Goal: Task Accomplishment & Management: Complete application form

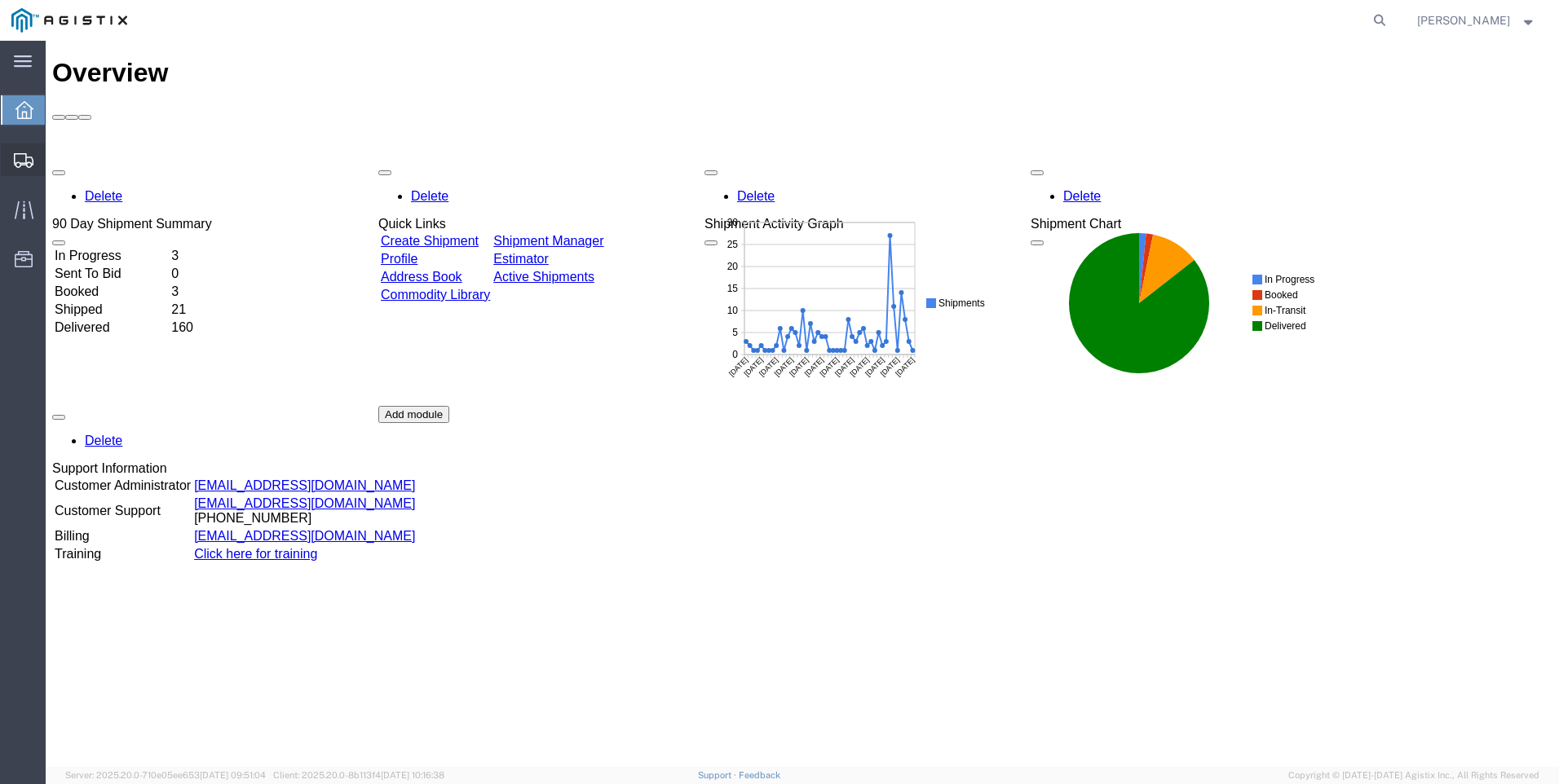
click at [0, 0] on span "Create Shipment" at bounding box center [0, 0] width 0 height 0
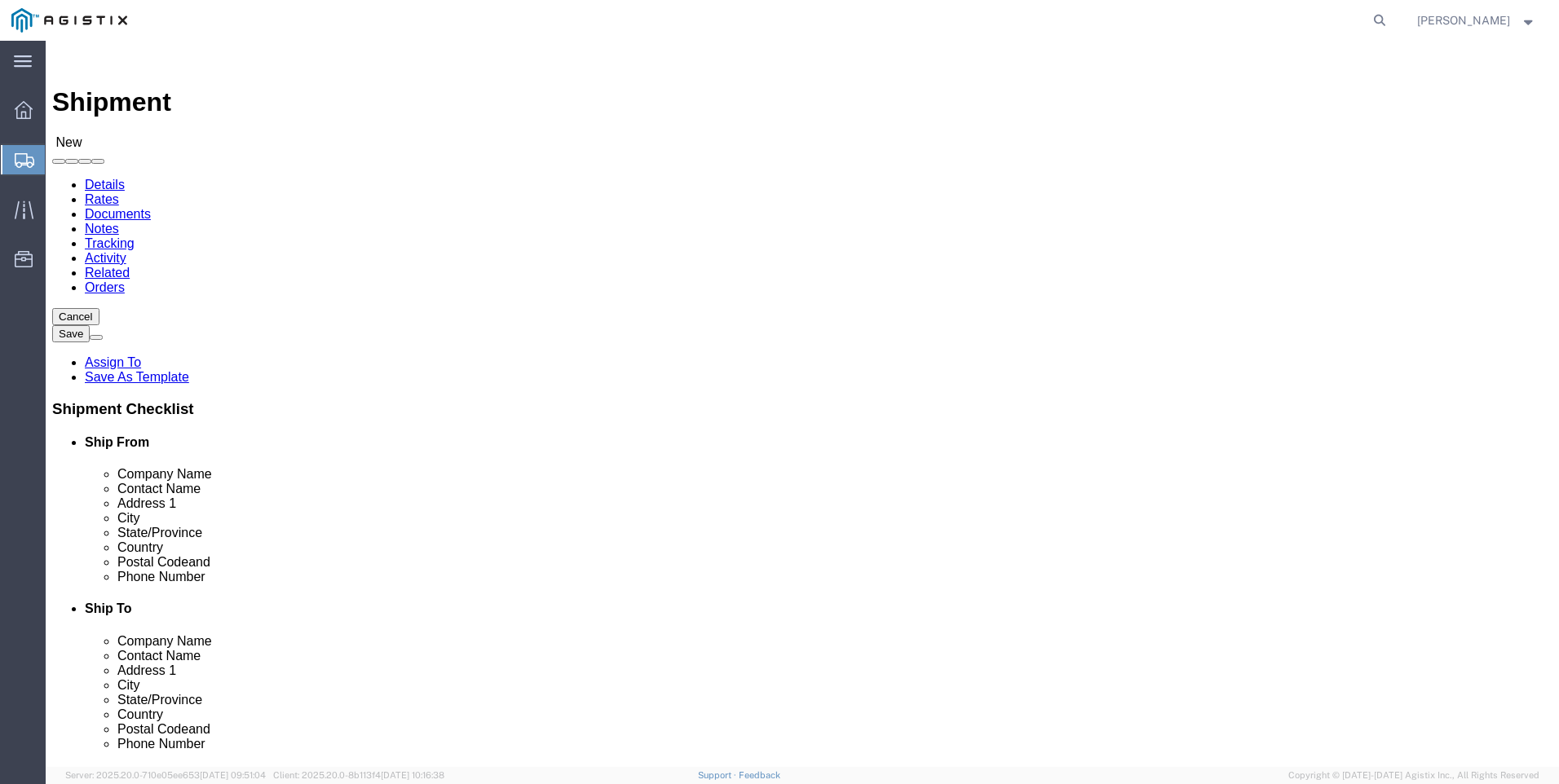
select select
click select "Select PG&E Valmont Industries Inc"
select select "9596"
click select "Select PG&E Valmont Industries Inc"
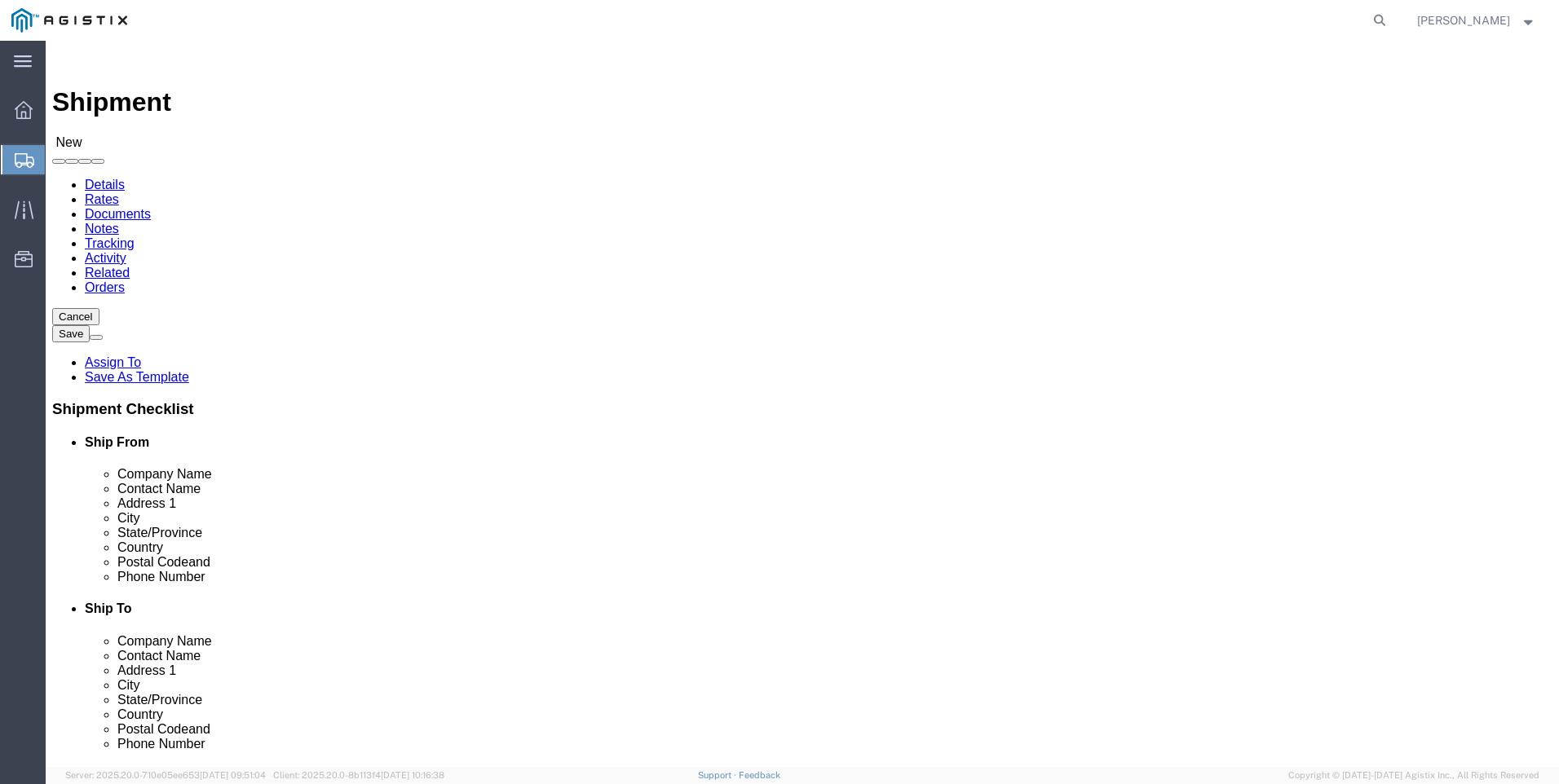
select select
click select "Select All Others [GEOGRAPHIC_DATA] [GEOGRAPHIC_DATA] [GEOGRAPHIC_DATA] [GEOGRA…"
select select "23082"
click select "Select All Others [GEOGRAPHIC_DATA] [GEOGRAPHIC_DATA] [GEOGRAPHIC_DATA] [GEOGRA…"
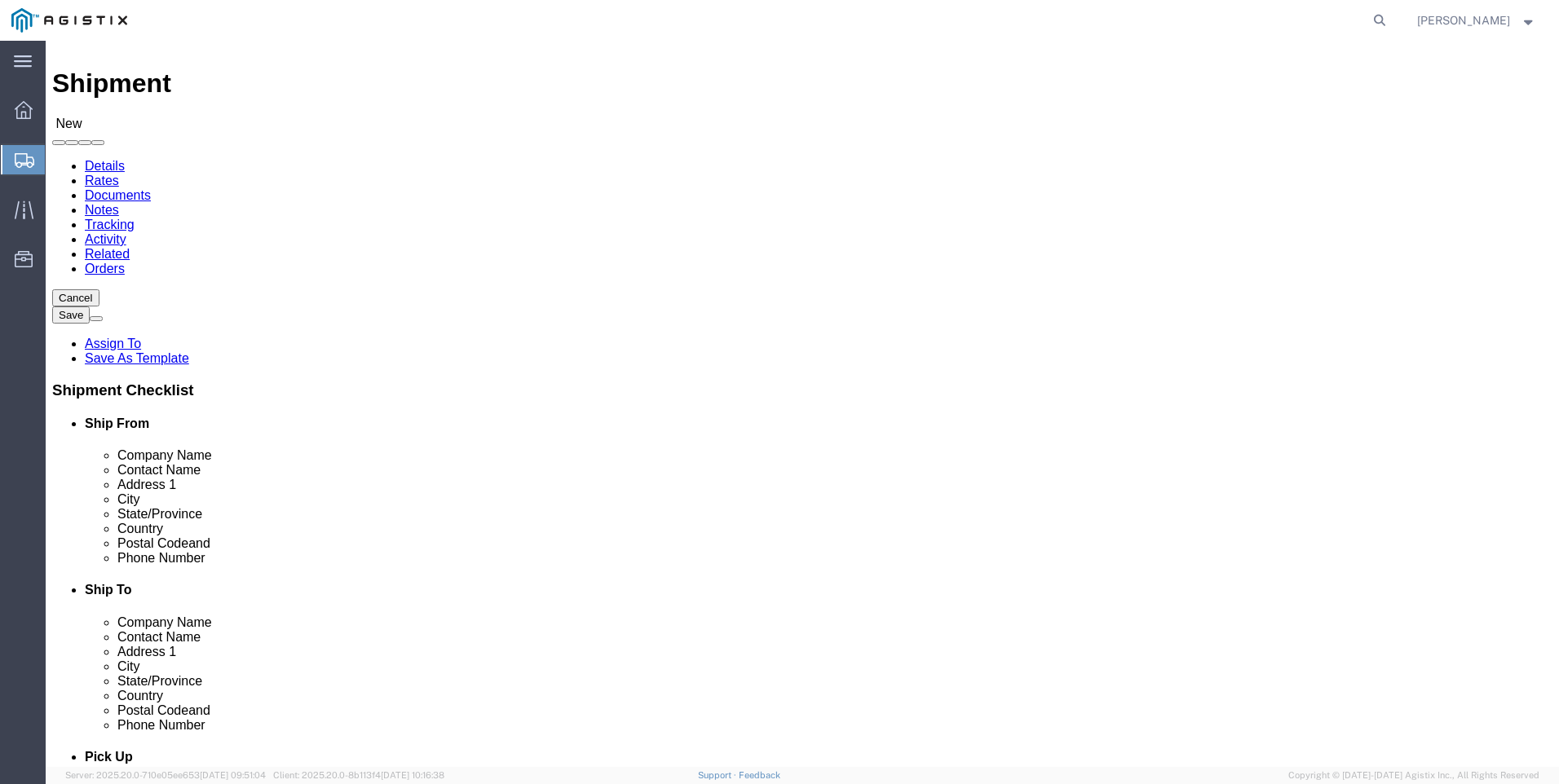
scroll to position [82, 0]
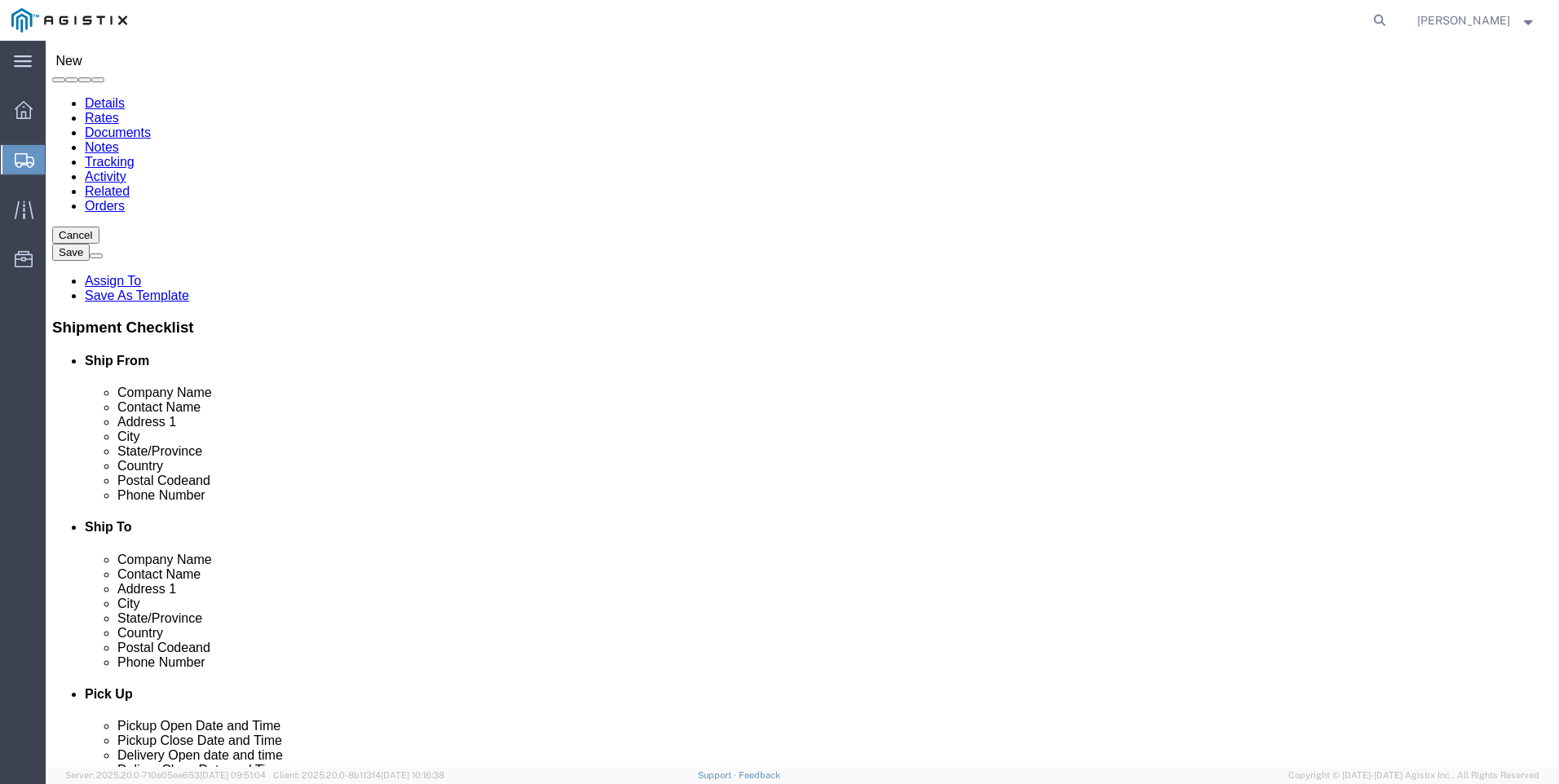
click input "text"
type input "CLAREMORE"
select select "OK"
type input "CLAREMORE"
click input "text"
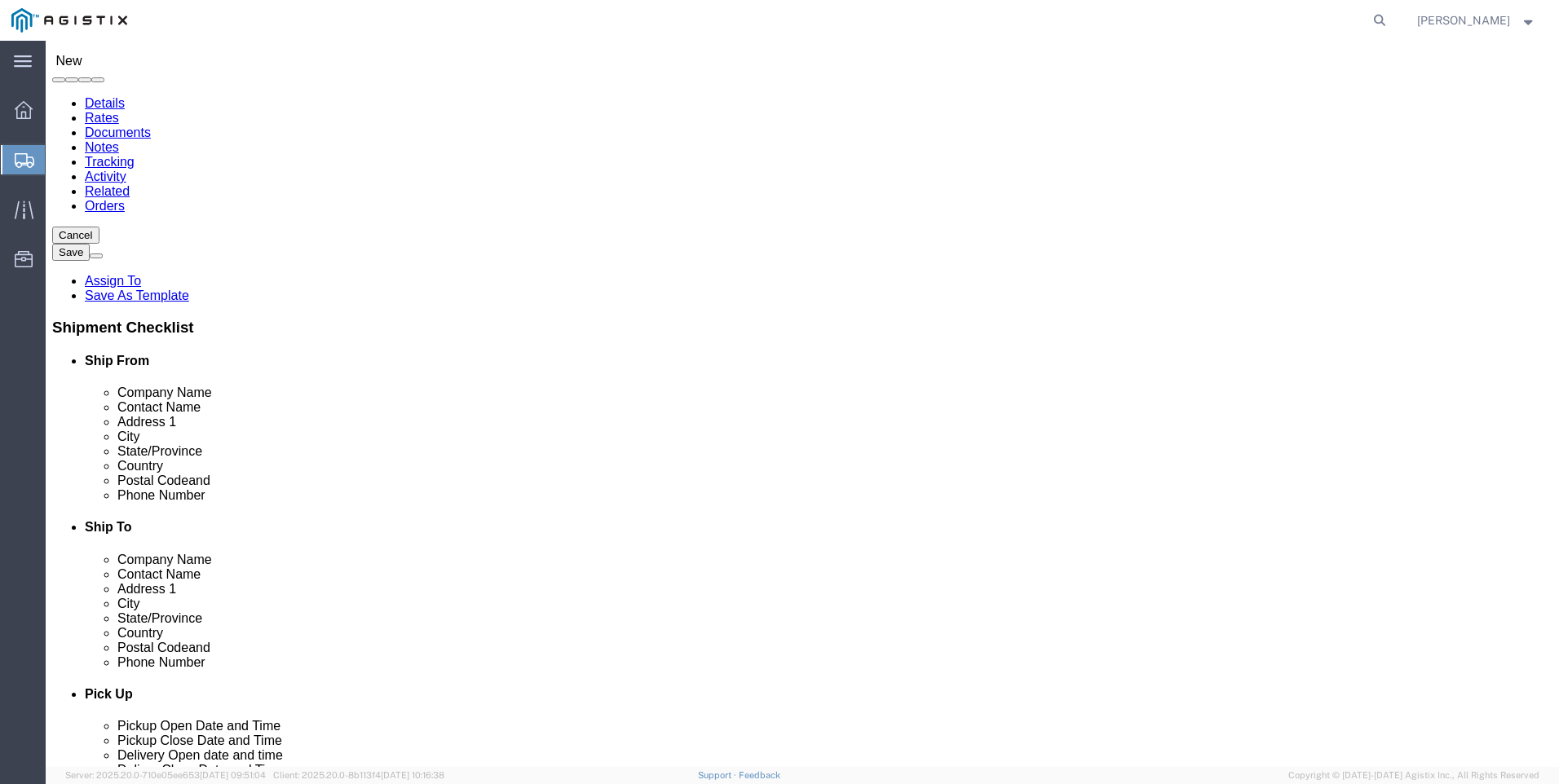
type input "[GEOGRAPHIC_DATA]"
select select "CA"
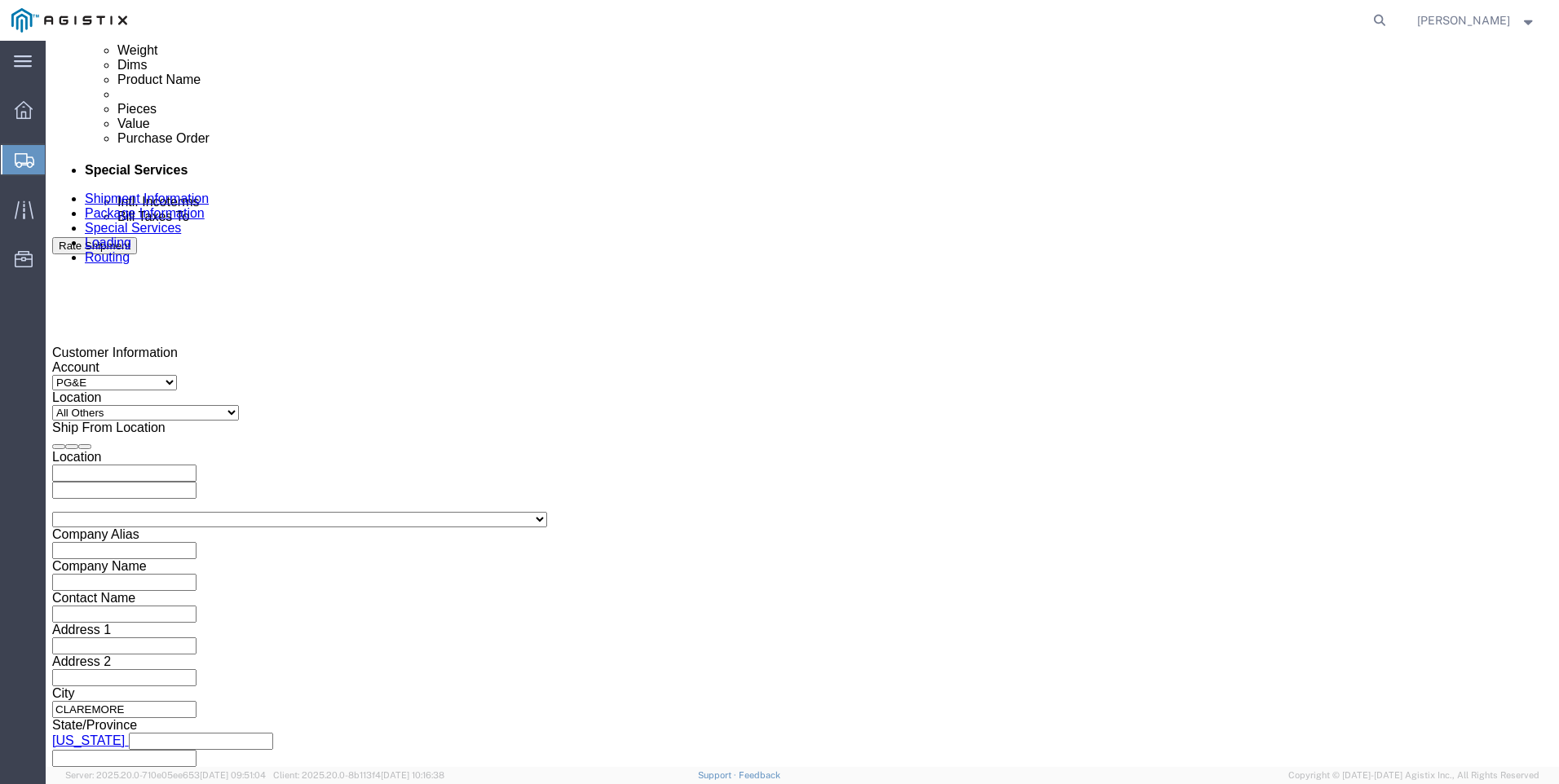
scroll to position [897, 0]
type input "[GEOGRAPHIC_DATA]"
click div "Pickup Close Date Pickup Close Time Pickup Close Date and Time [DATE] 3:00 PM"
click div "[DATE] 3:00 PM"
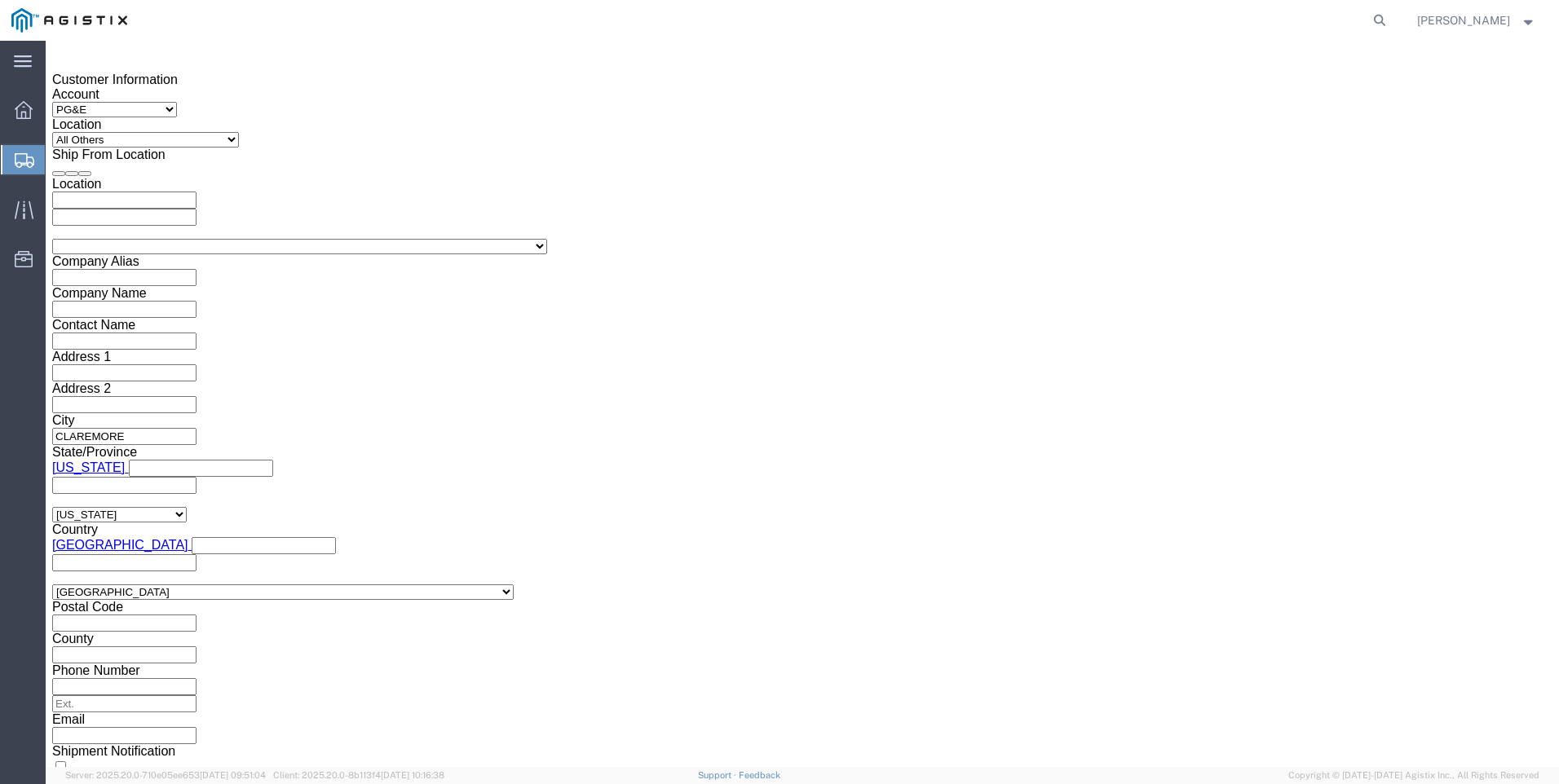
drag, startPoint x: 505, startPoint y: 467, endPoint x: 516, endPoint y: 469, distance: 11.2
click button "Apply"
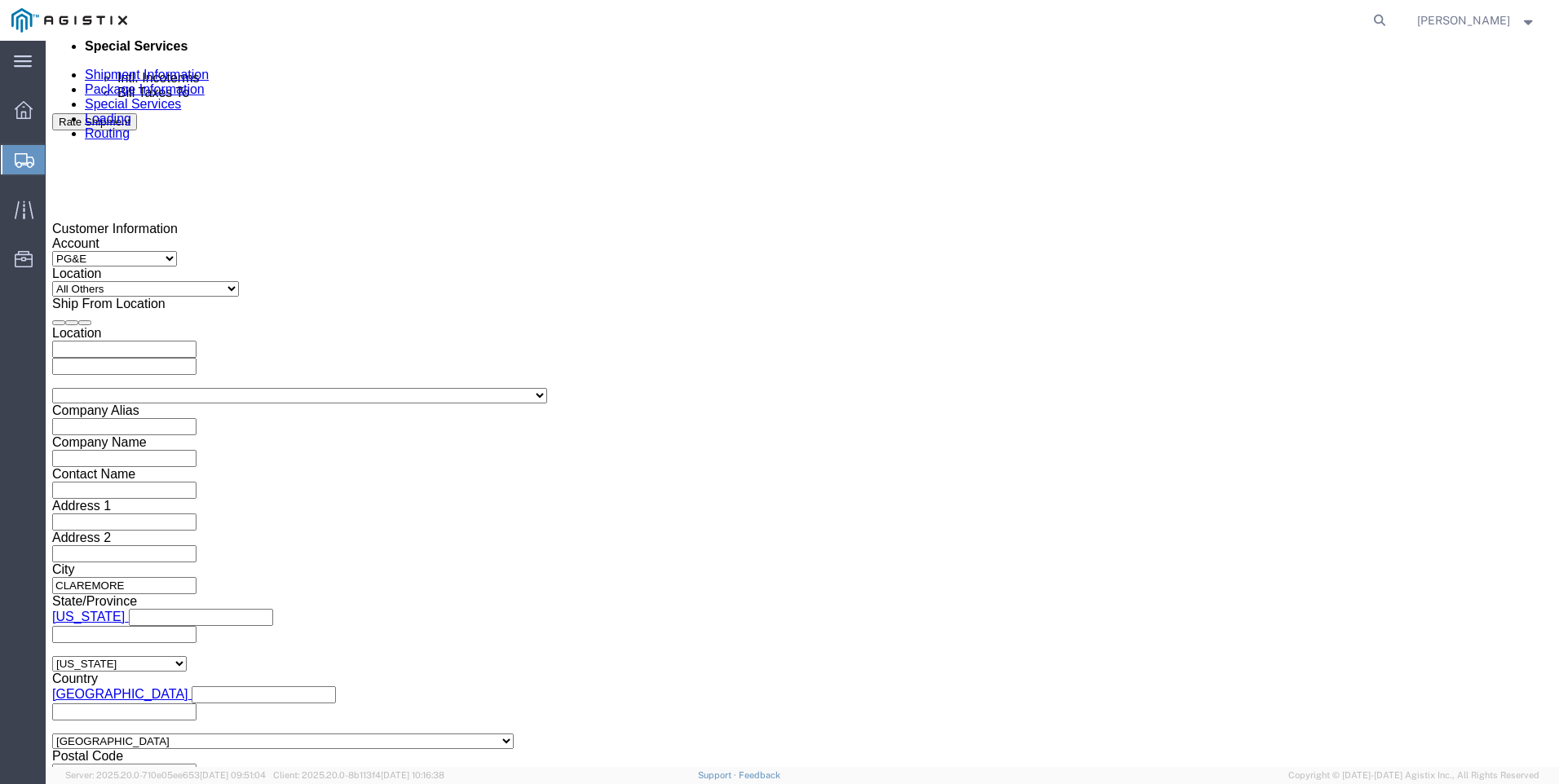
scroll to position [1006, 0]
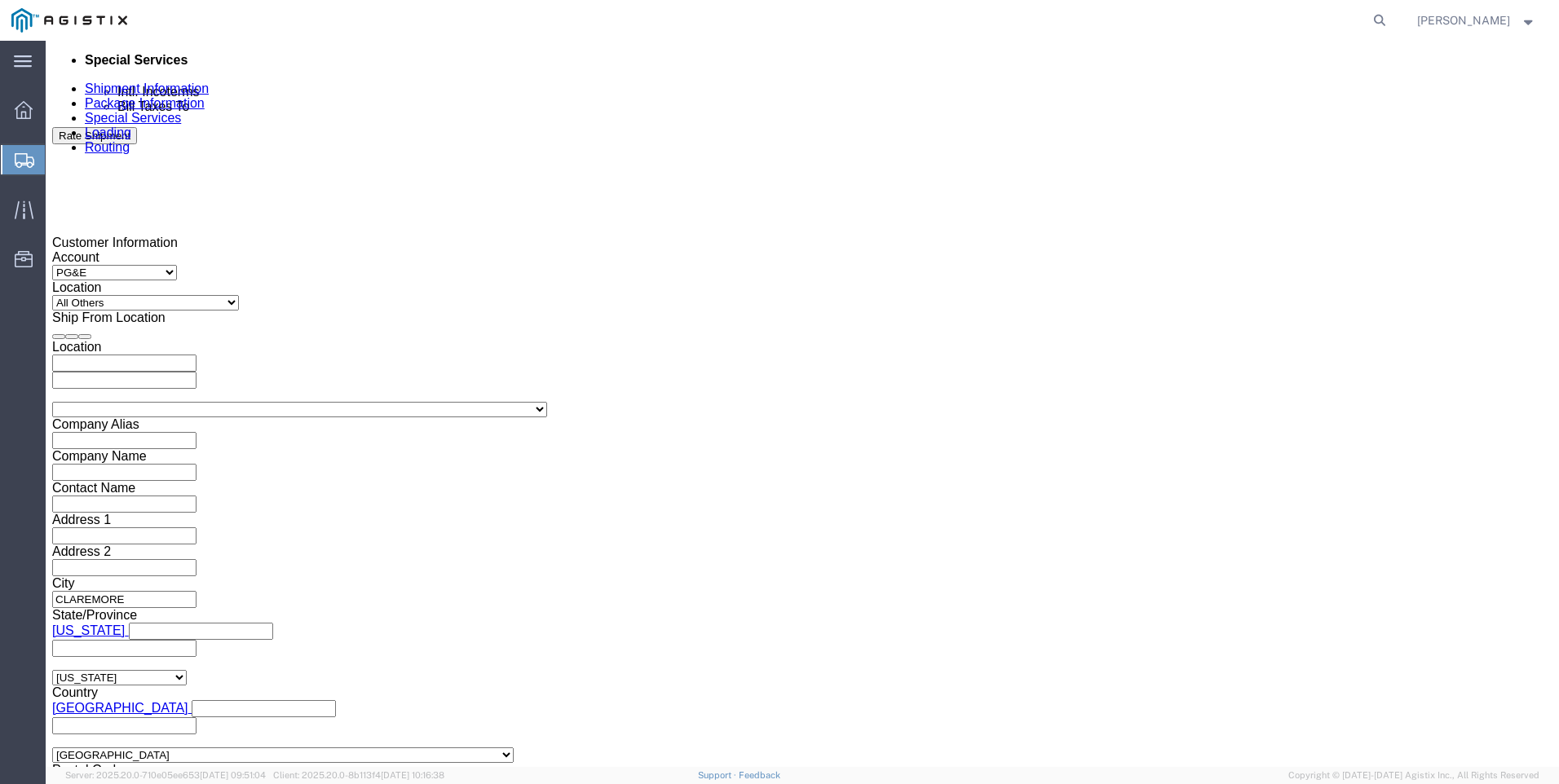
click div
click button "Apply"
click div "Deliver Close Date Deliver Close Time Deliver Close Date and Time"
click div
click button "Apply"
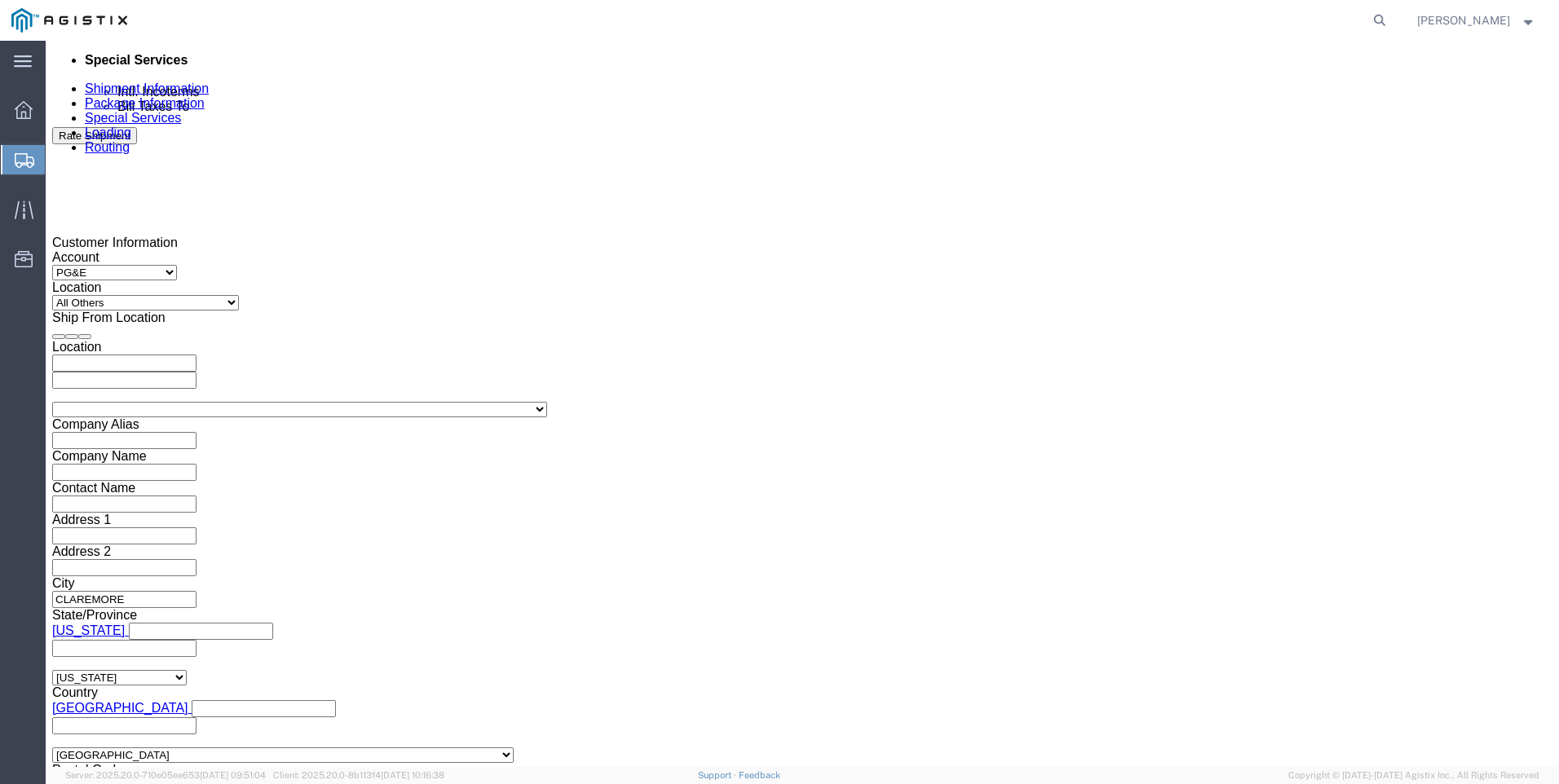
click input "text"
type input "2701174332"
click select "Select Account Type Activity ID Airline Appointment Number ASN Batch Request # …"
select select "BOL"
click select "Select Account Type Activity ID Airline Appointment Number ASN Batch Request # …"
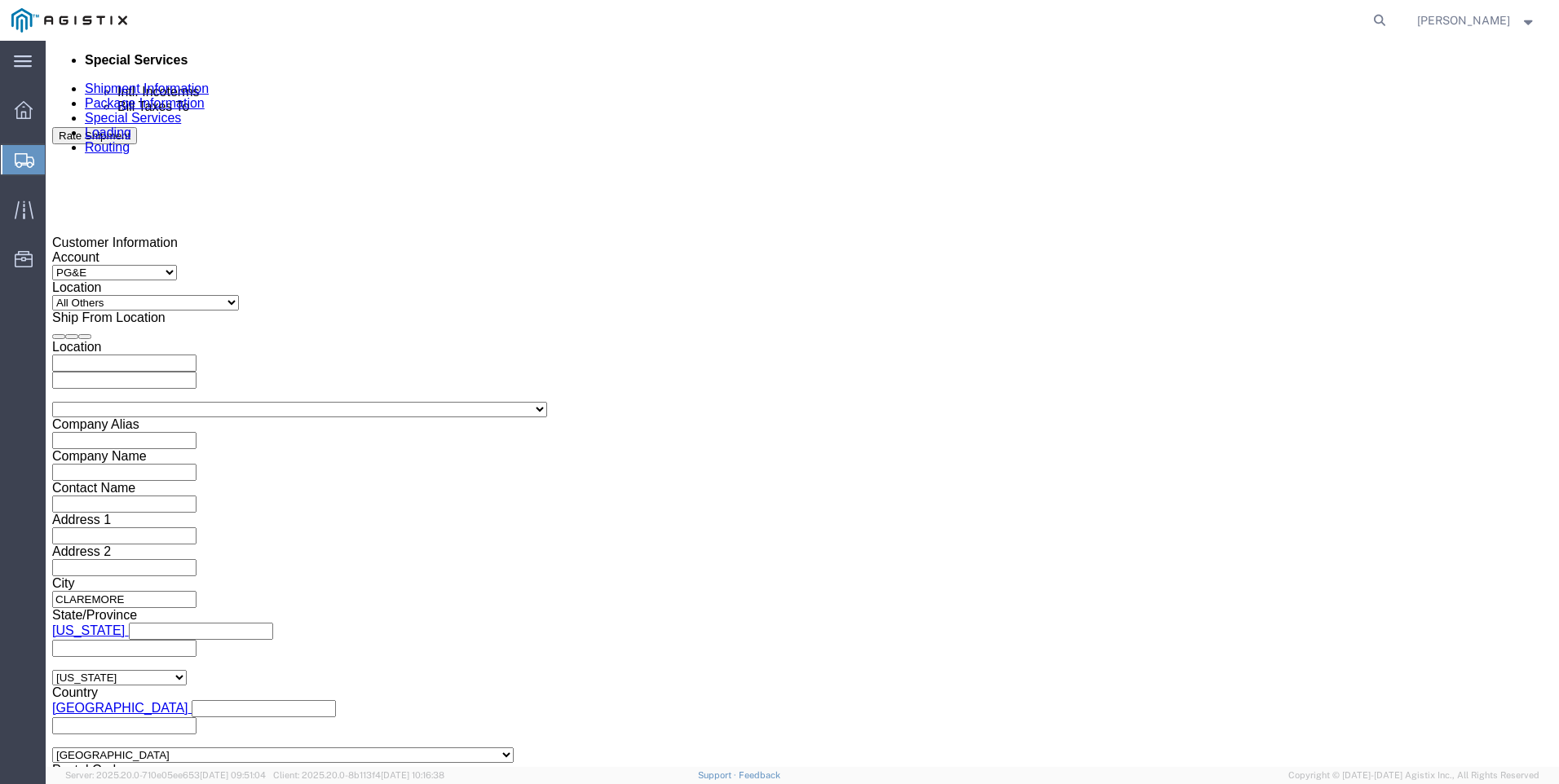
click input "text"
type input "900251445"
select select "JOBNUM"
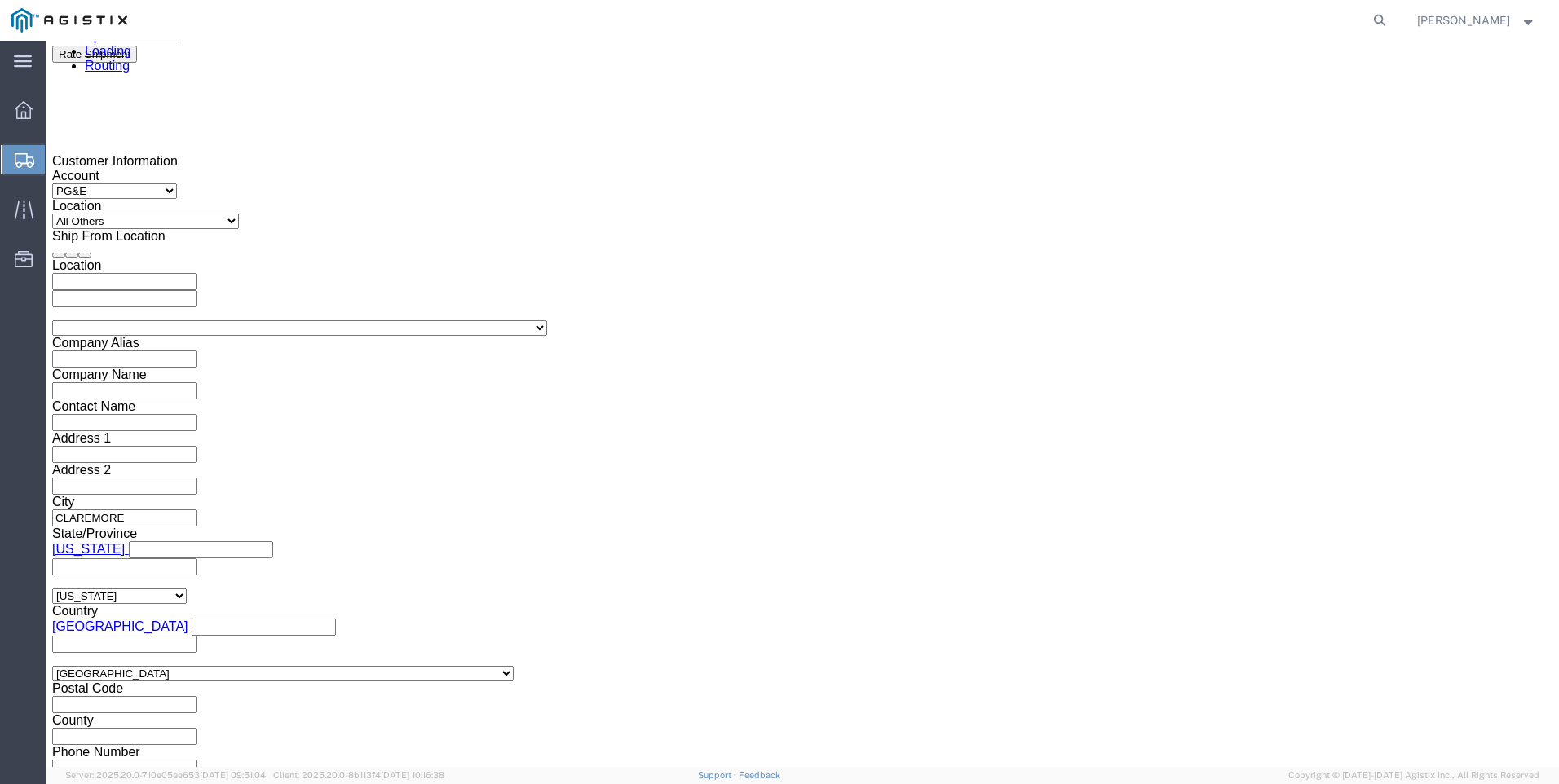
scroll to position [1168, 0]
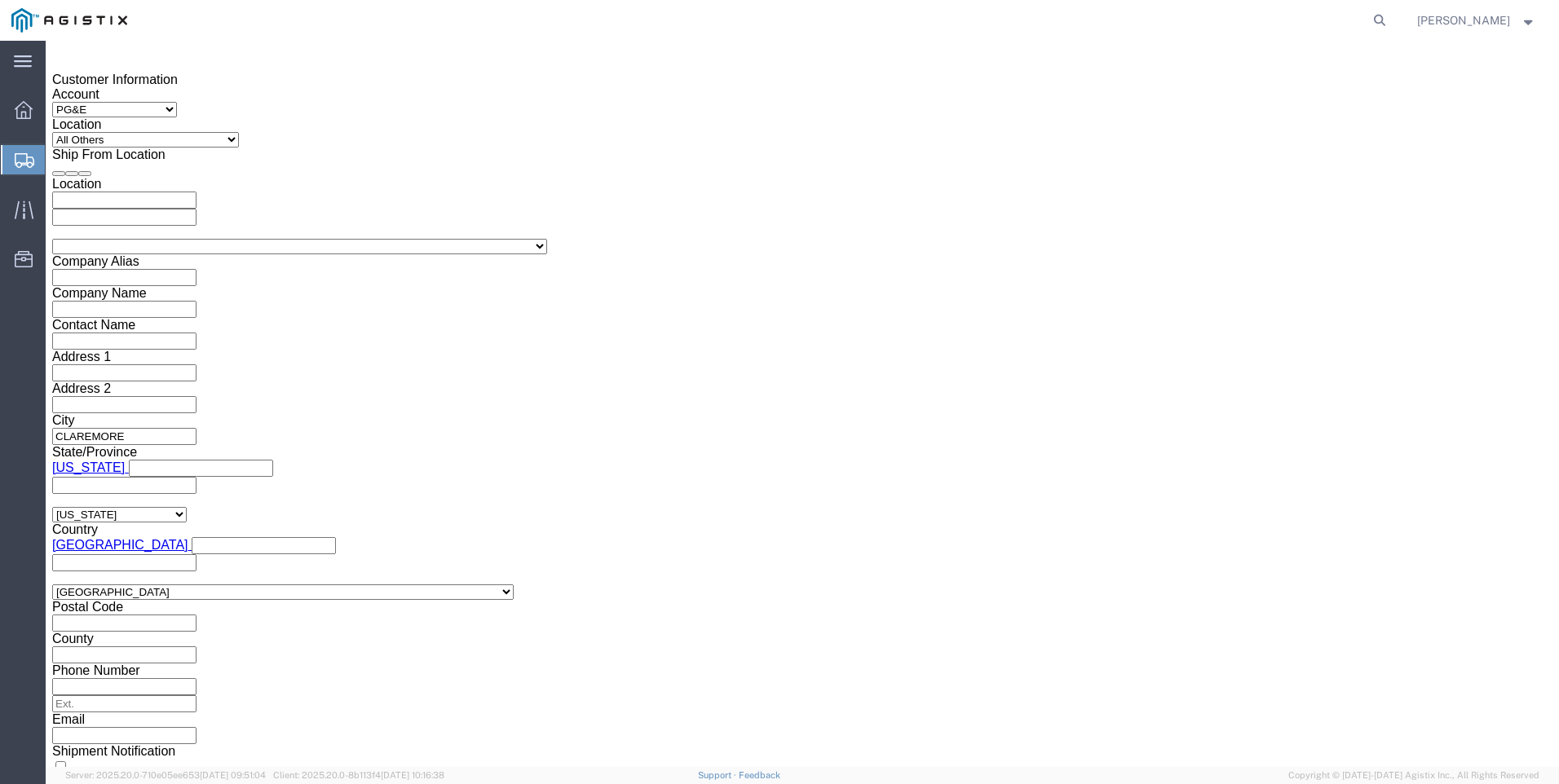
type input "636107-6-1"
click icon
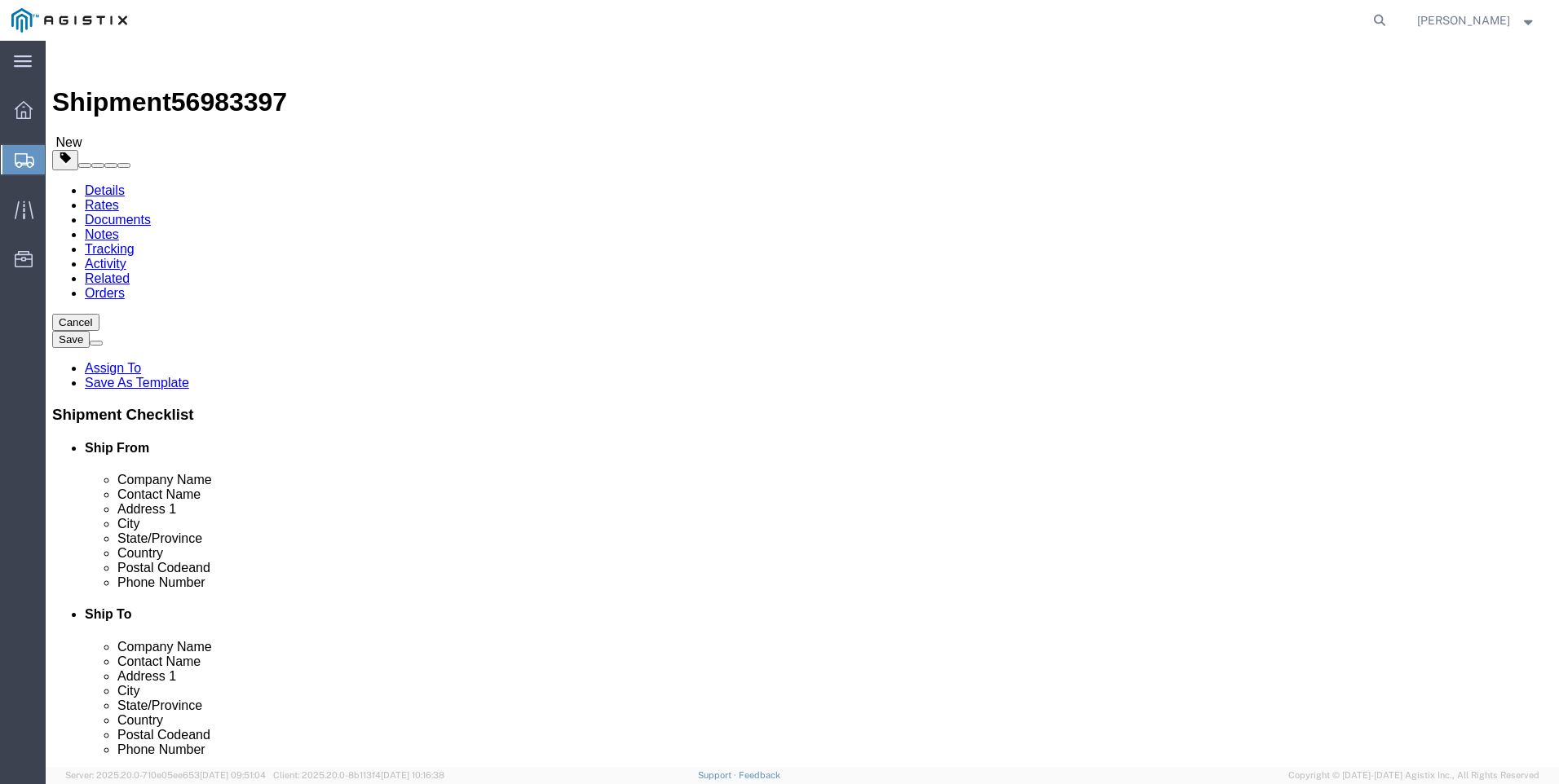
click select "Select Bulk Bundle(s) Cardboard Box(es) Carton(s) Crate(s) Drum(s) (Fiberboard)…"
select select "NKCR"
click select "Select Bulk Bundle(s) Cardboard Box(es) Carton(s) Crate(s) Drum(s) (Fiberboard)…"
type input "40"
click select "Select cm ft in"
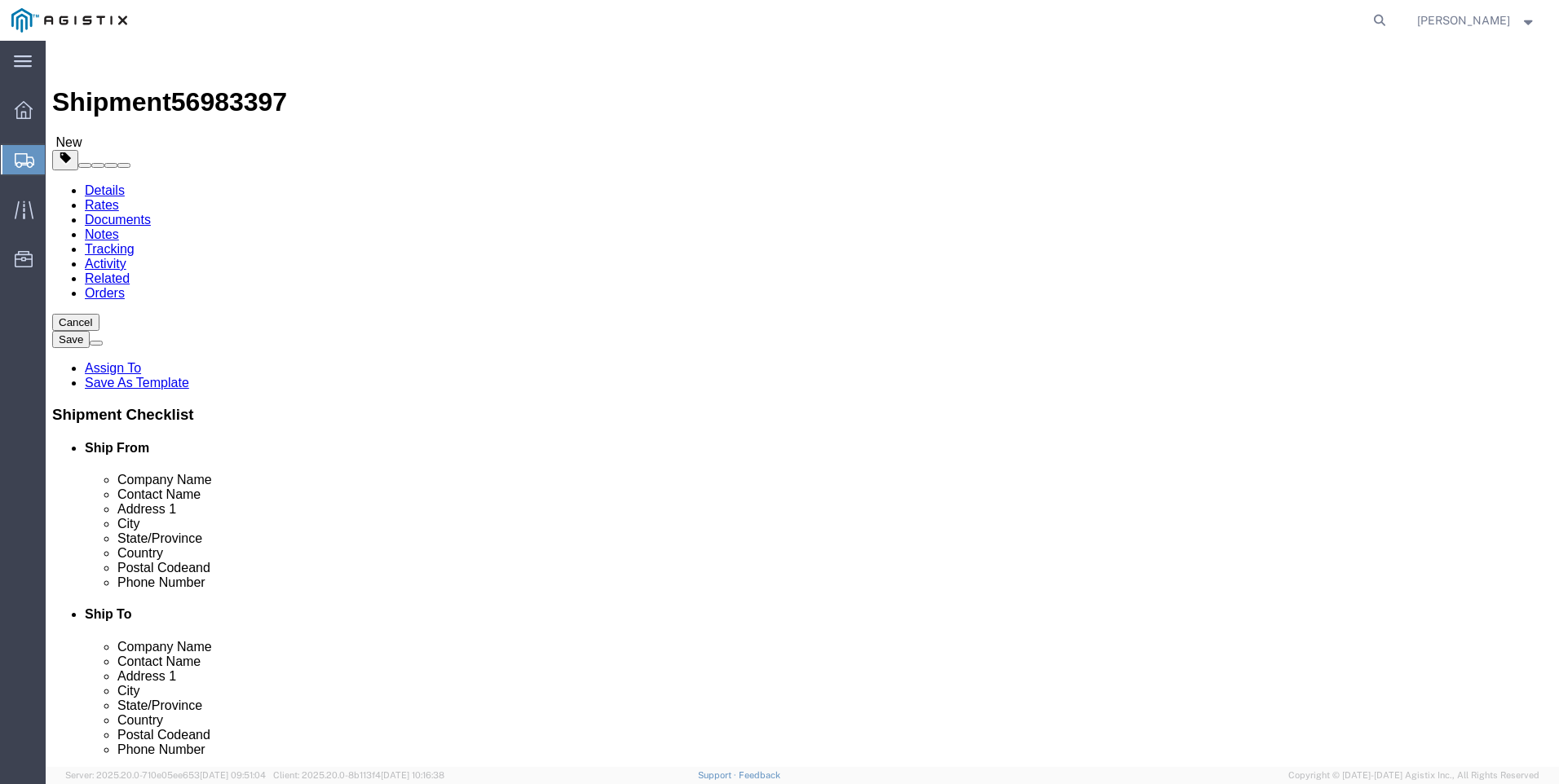
select select "FT"
click select "Select cm ft in"
click input "3.33"
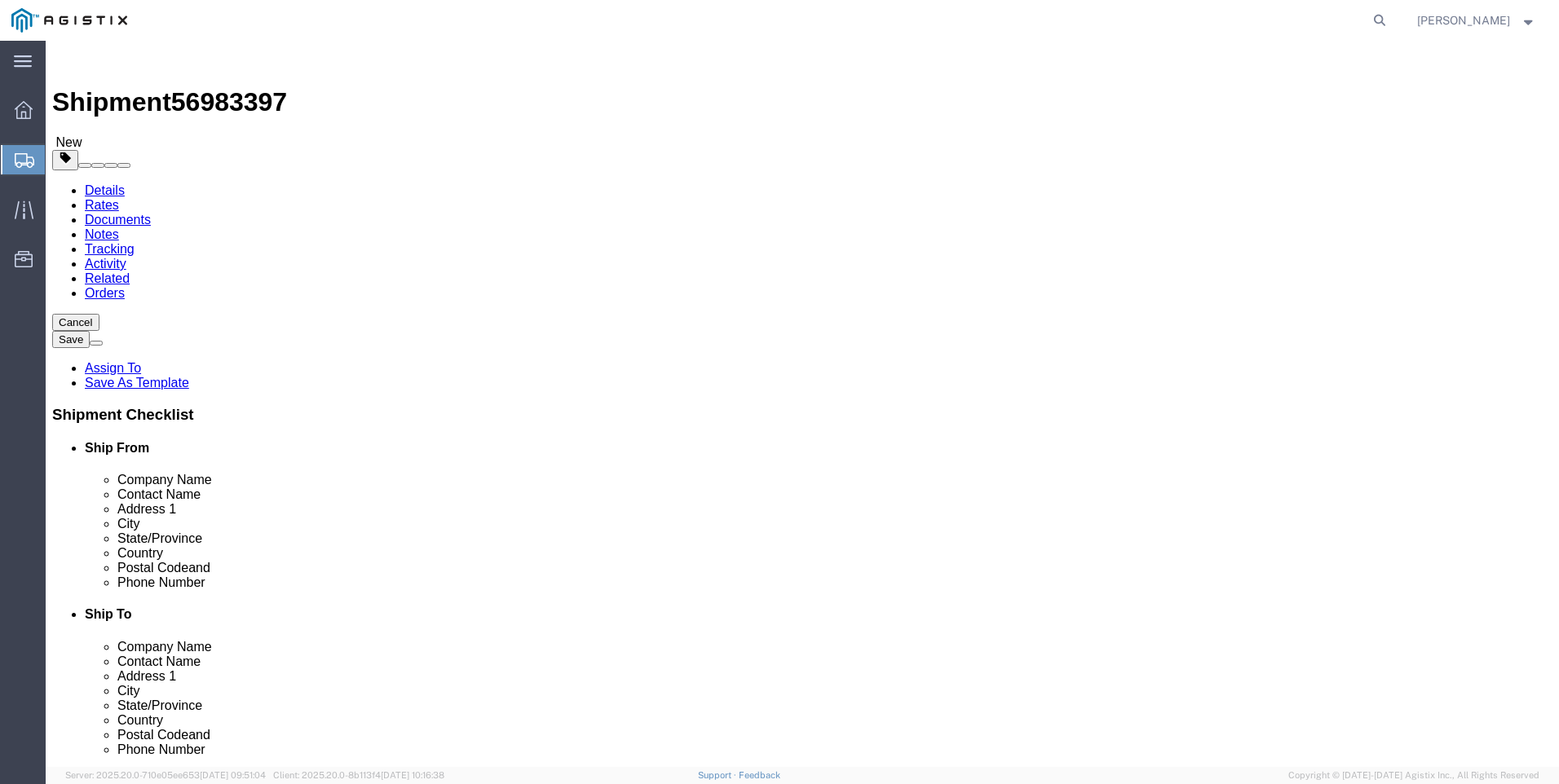
type input "3.3340"
type input "8"
click input "3.3340"
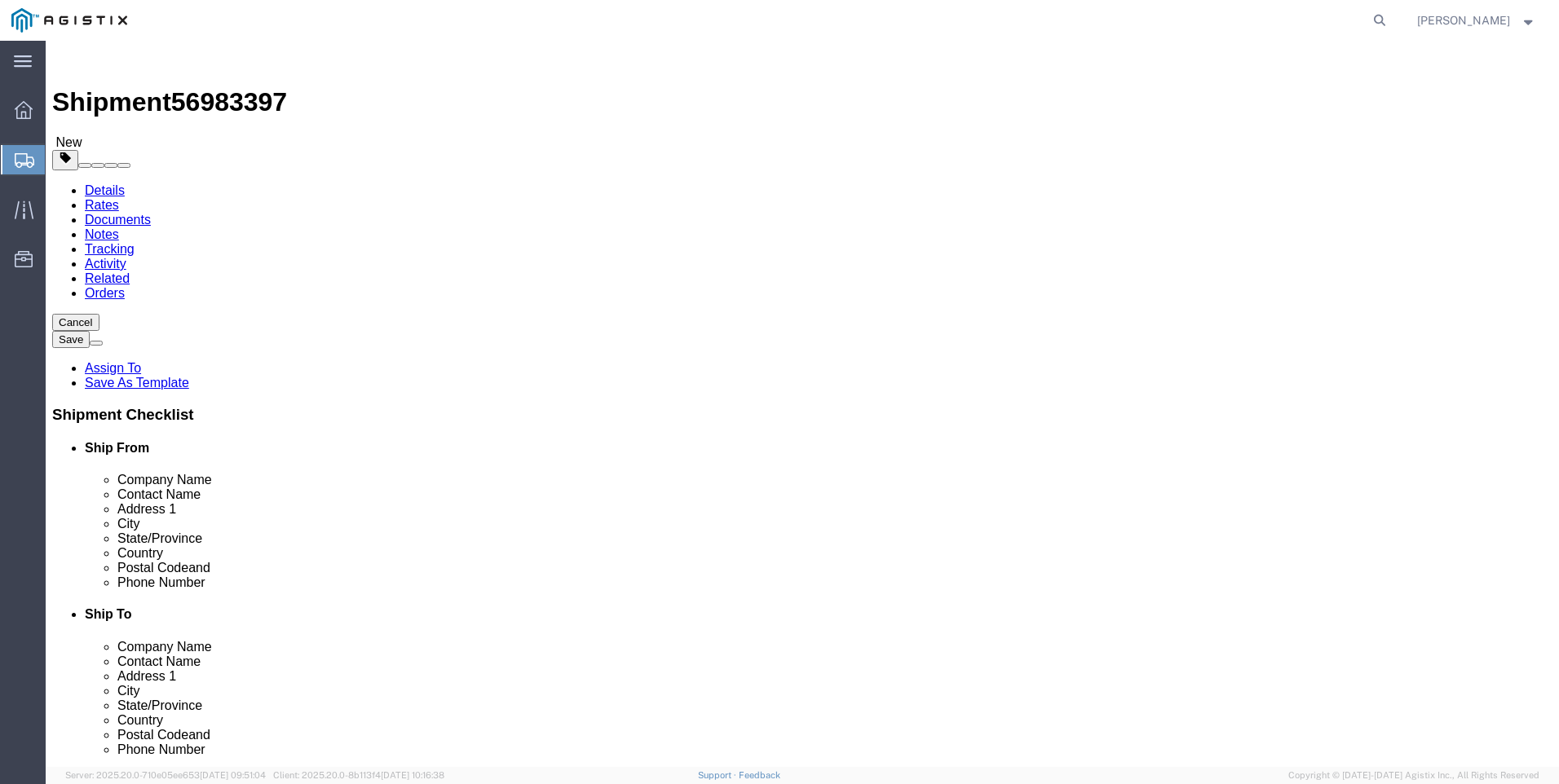
type input "40"
click input "0.00"
type input "11387"
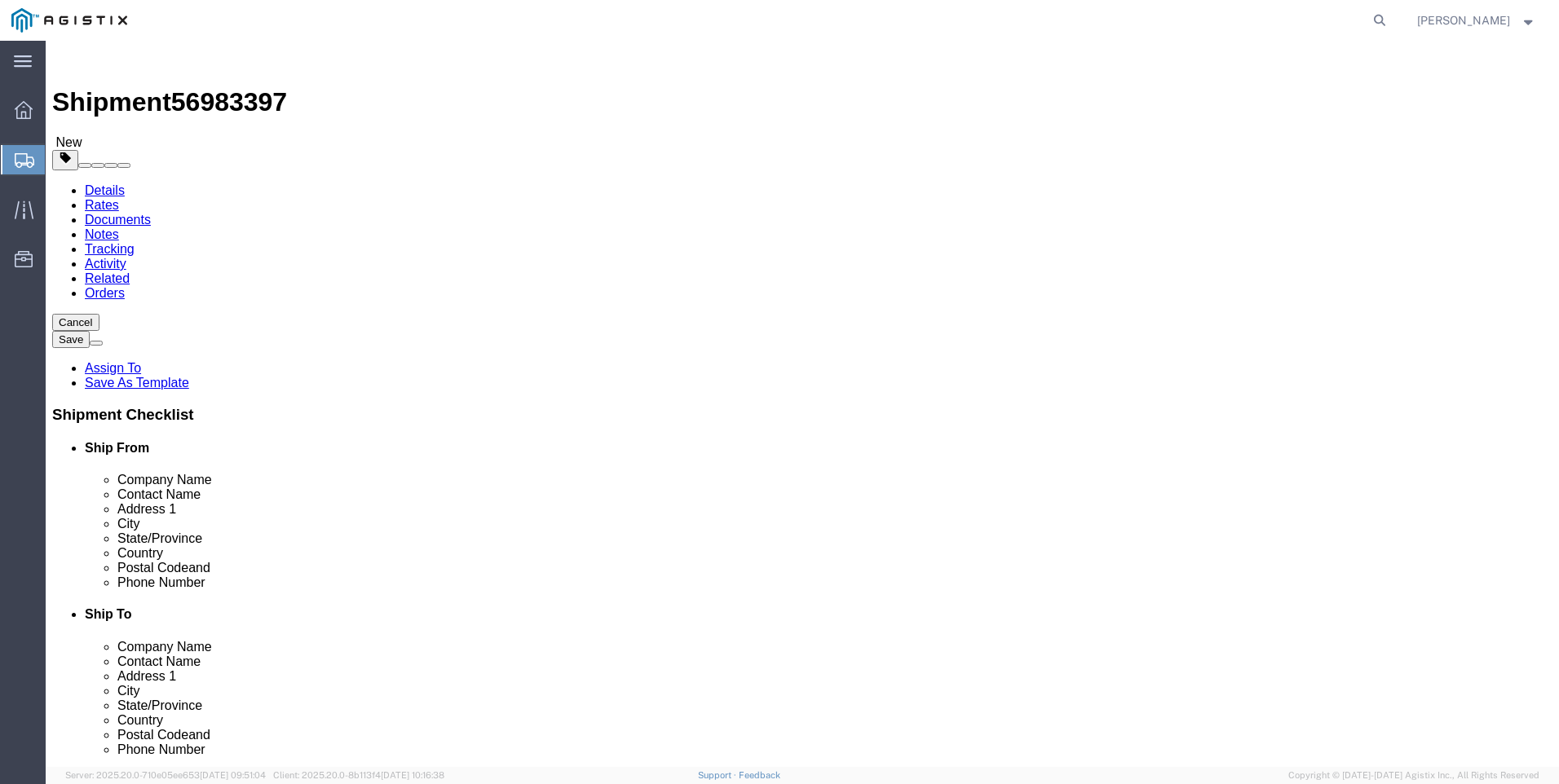
click link "Add Content"
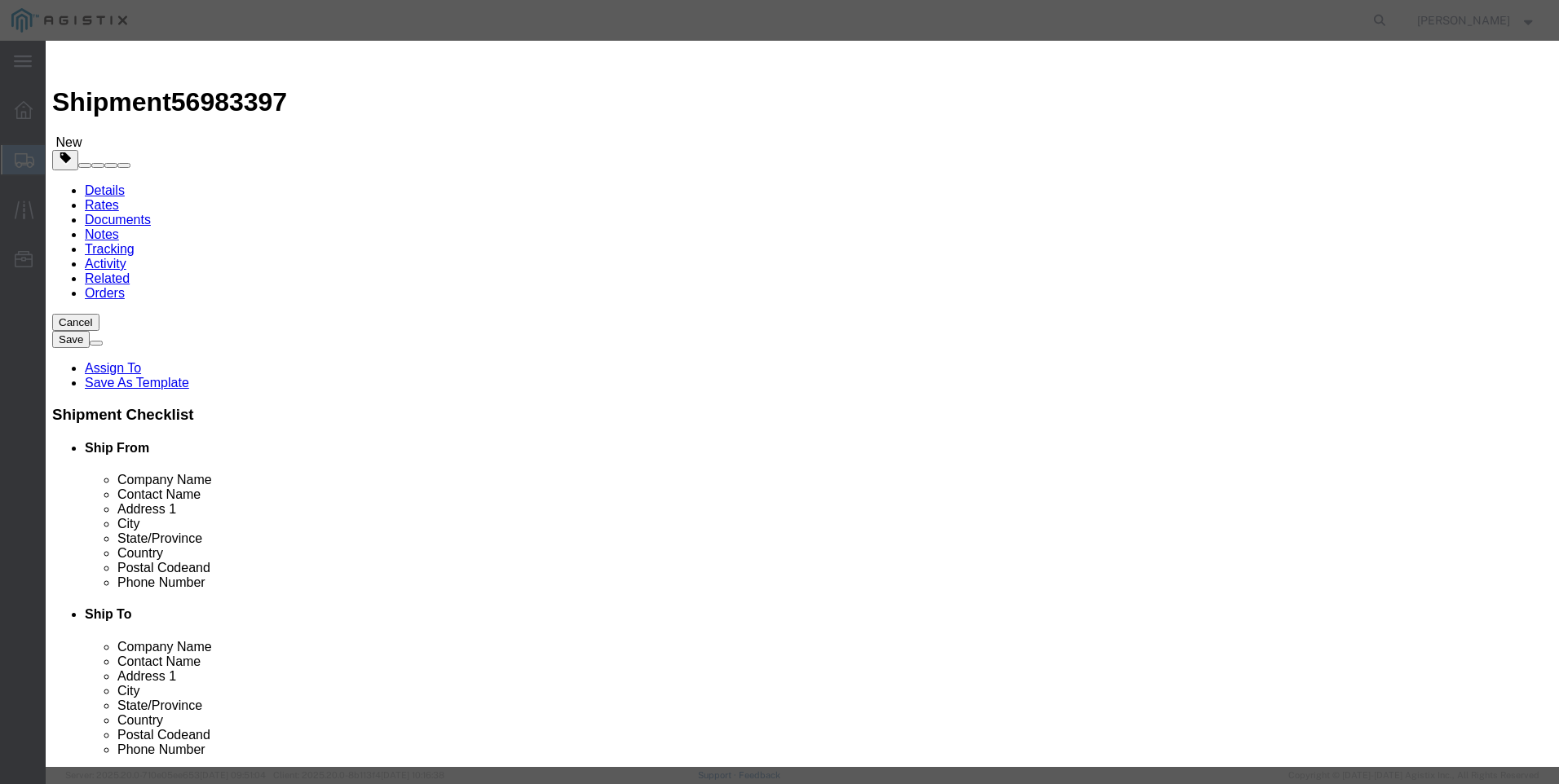
click input "text"
type input "u"
type input "UTILITY POLES"
type input "37"
click input "text"
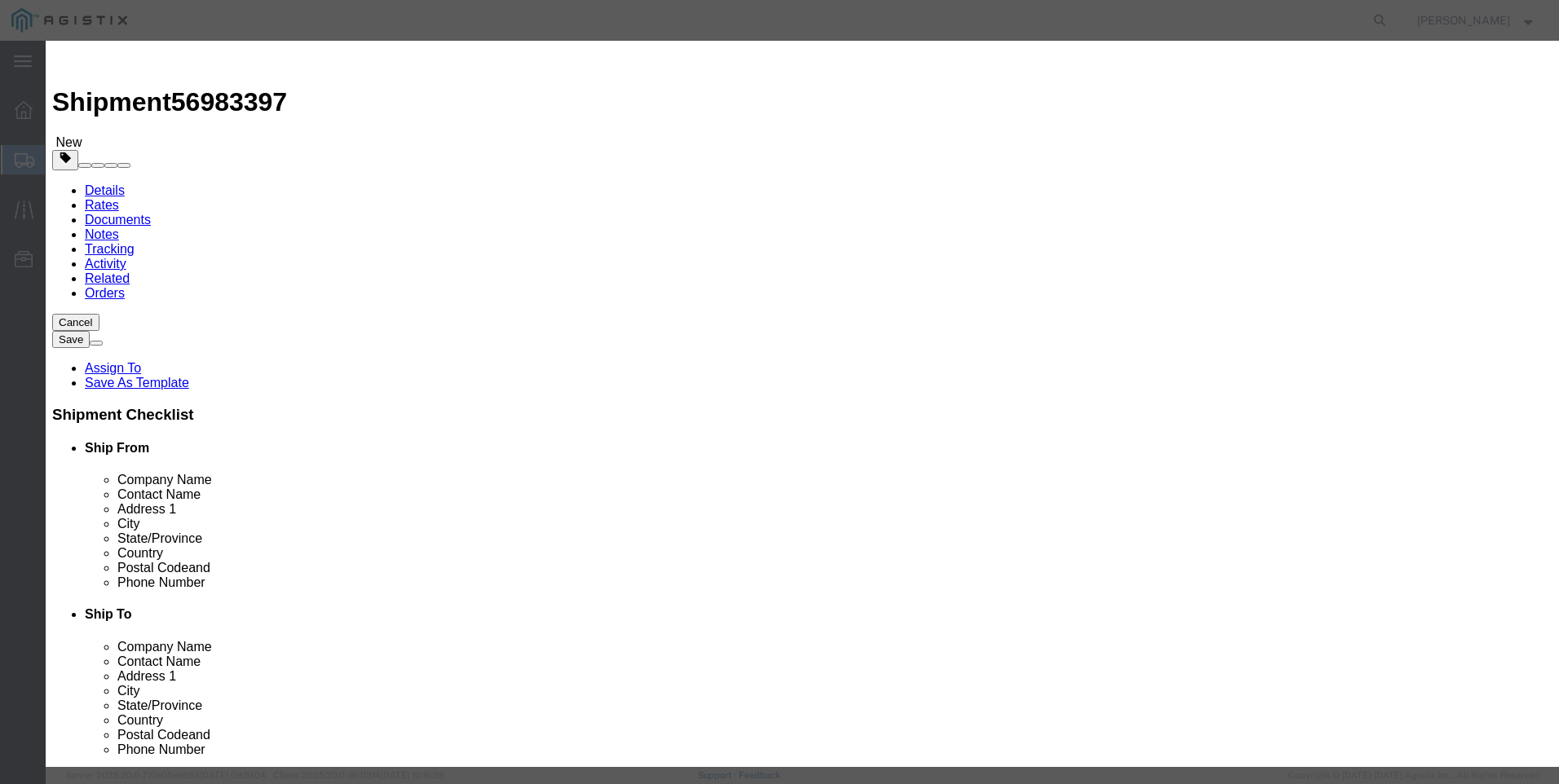
type input "1"
click select "Select 50 55 60 65 70 85 92.5 100 125 175 250 300 400"
select select "65"
click select "Select 50 55 60 65 70 85 92.5 100 125 175 250 300 400"
click button "Save & Close"
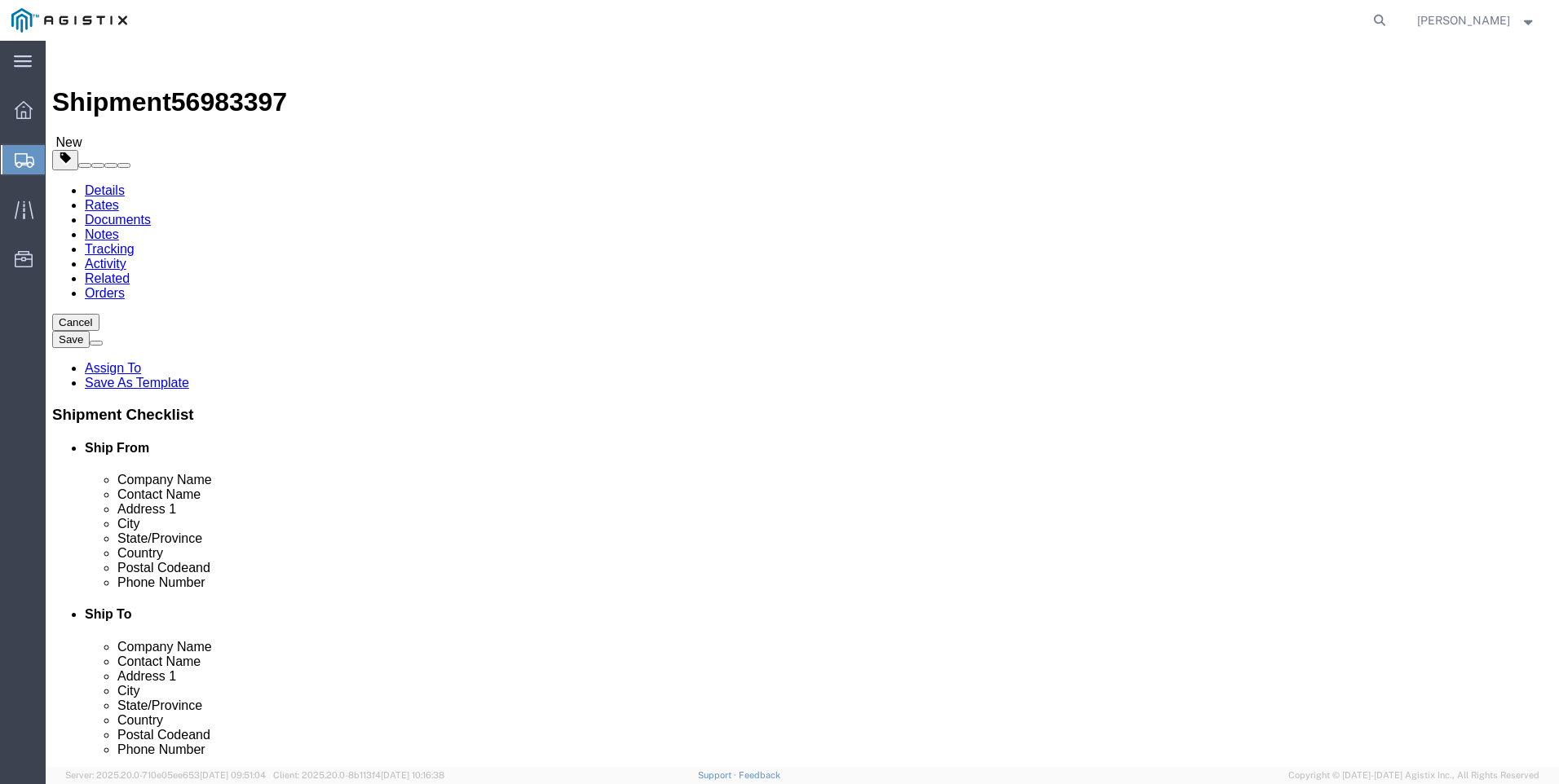
click icon
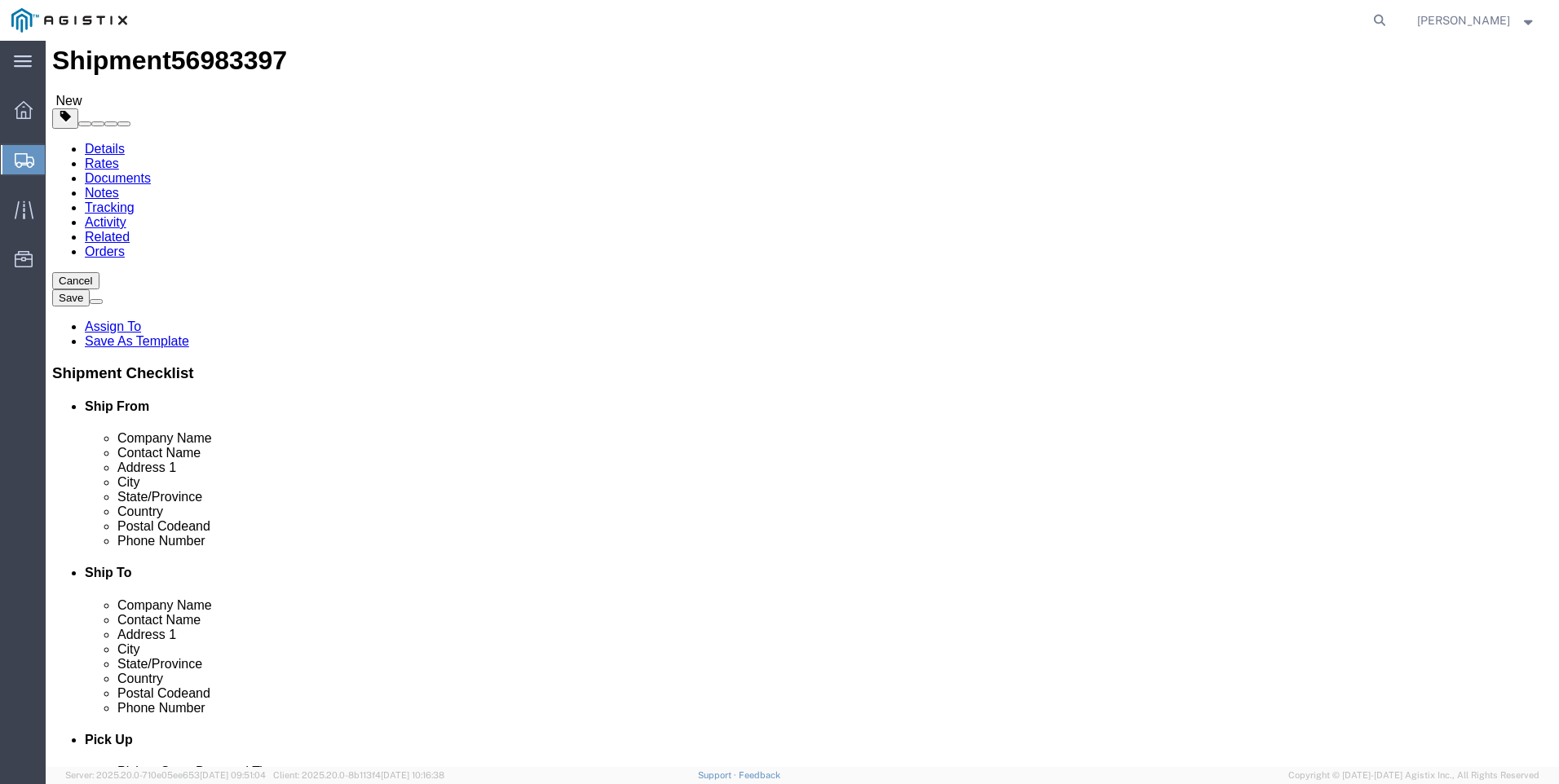
scroll to position [82, 0]
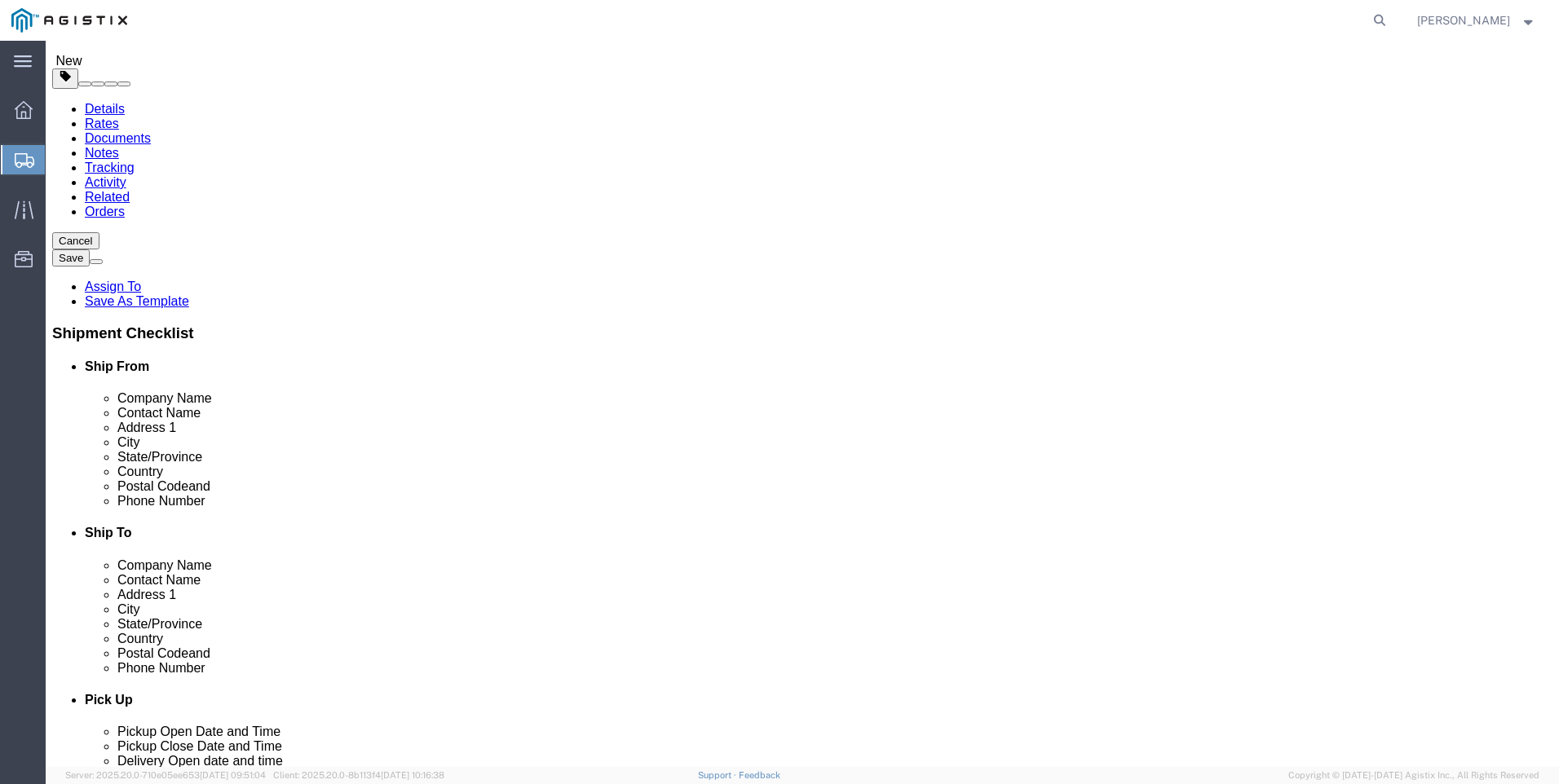
click button "Rate Shipment"
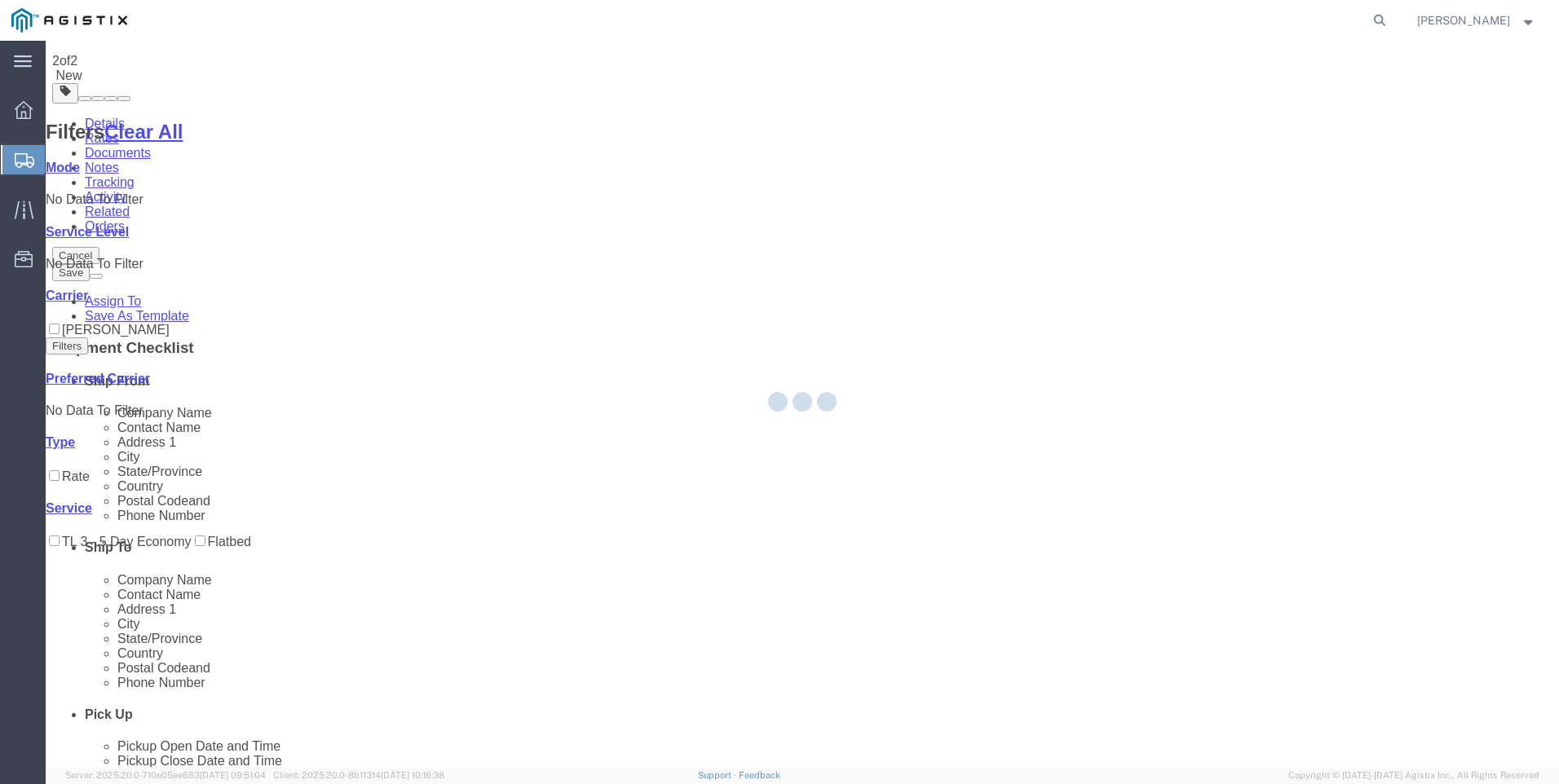
scroll to position [0, 0]
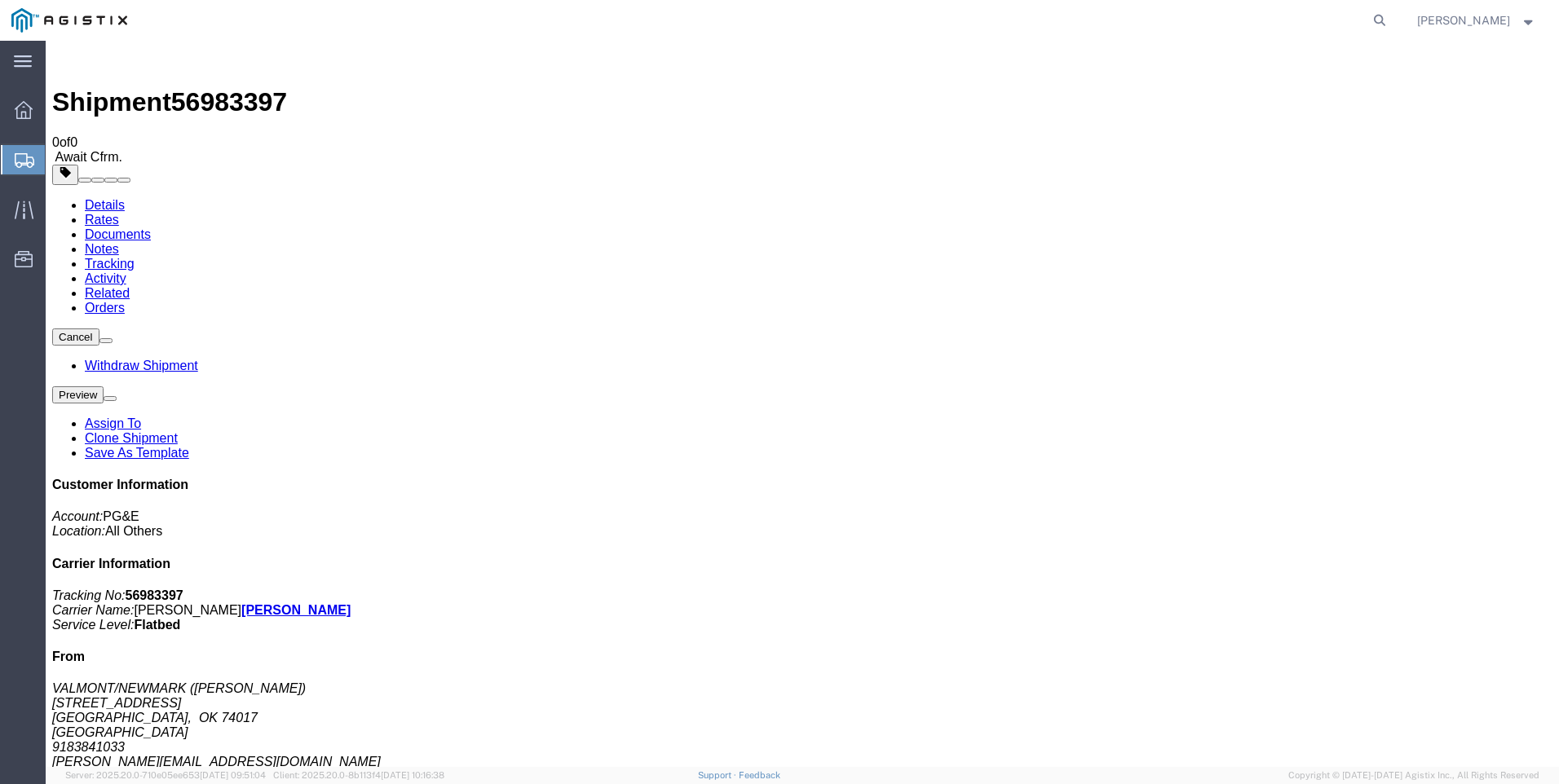
click at [0, 0] on span "Create Shipment" at bounding box center [0, 0] width 0 height 0
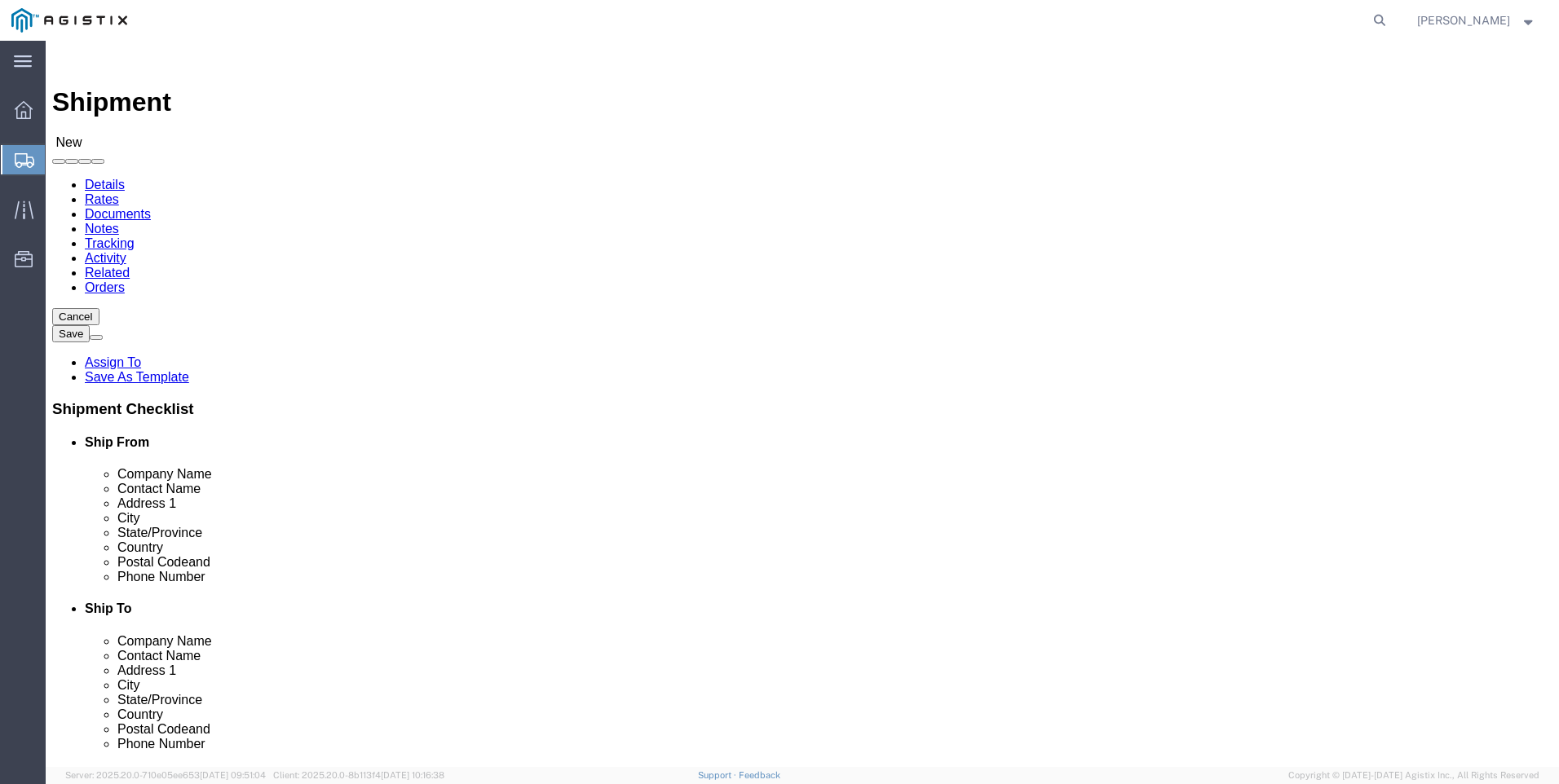
click select "Select PG&E Valmont Industries Inc"
select select "9596"
click select "Select PG&E Valmont Industries Inc"
select select
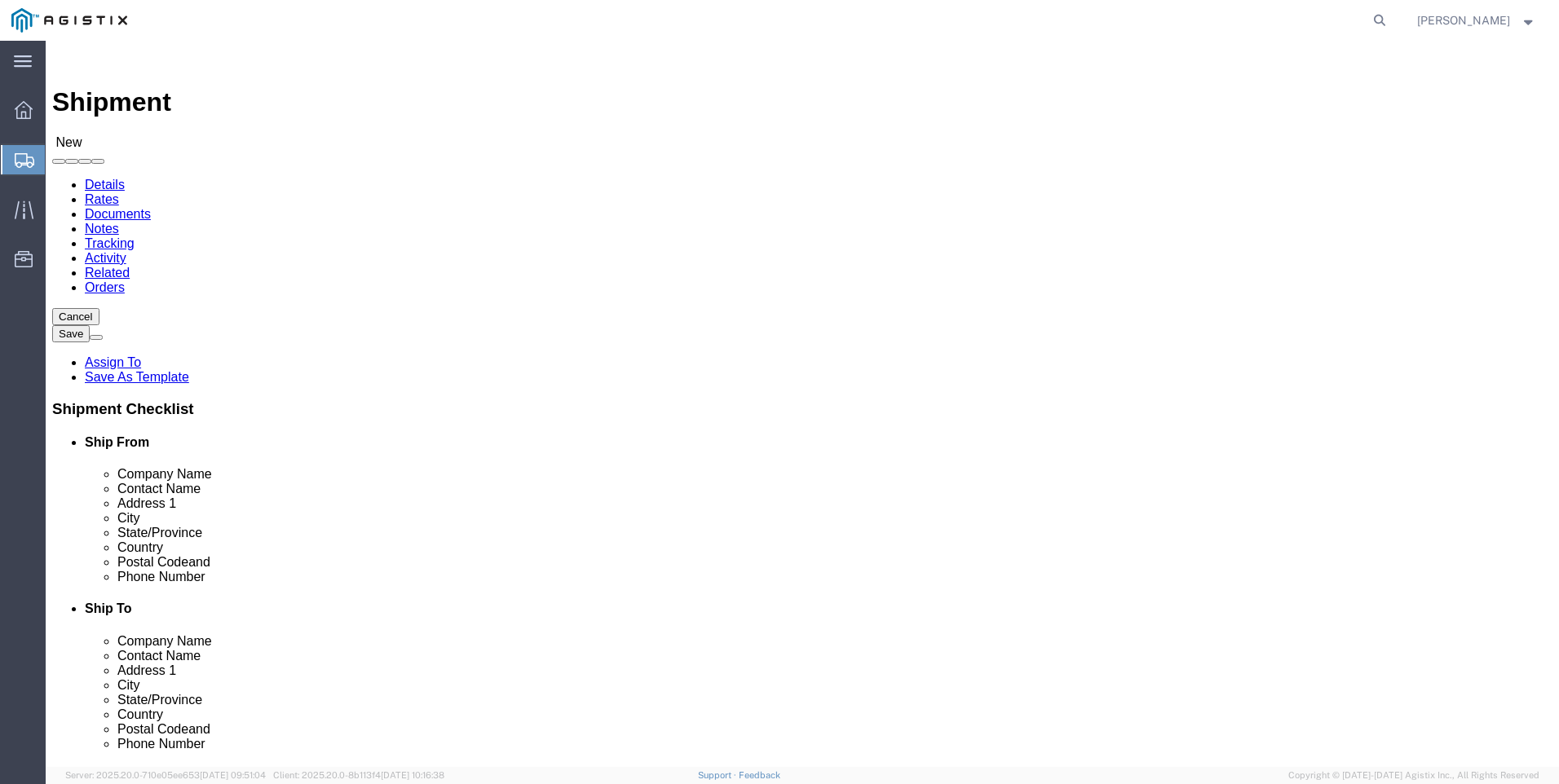
click select "Select All Others [GEOGRAPHIC_DATA] [GEOGRAPHIC_DATA] [GEOGRAPHIC_DATA] [GEOGRA…"
select select "23082"
click select "Select All Others [GEOGRAPHIC_DATA] [GEOGRAPHIC_DATA] [GEOGRAPHIC_DATA] [GEOGRA…"
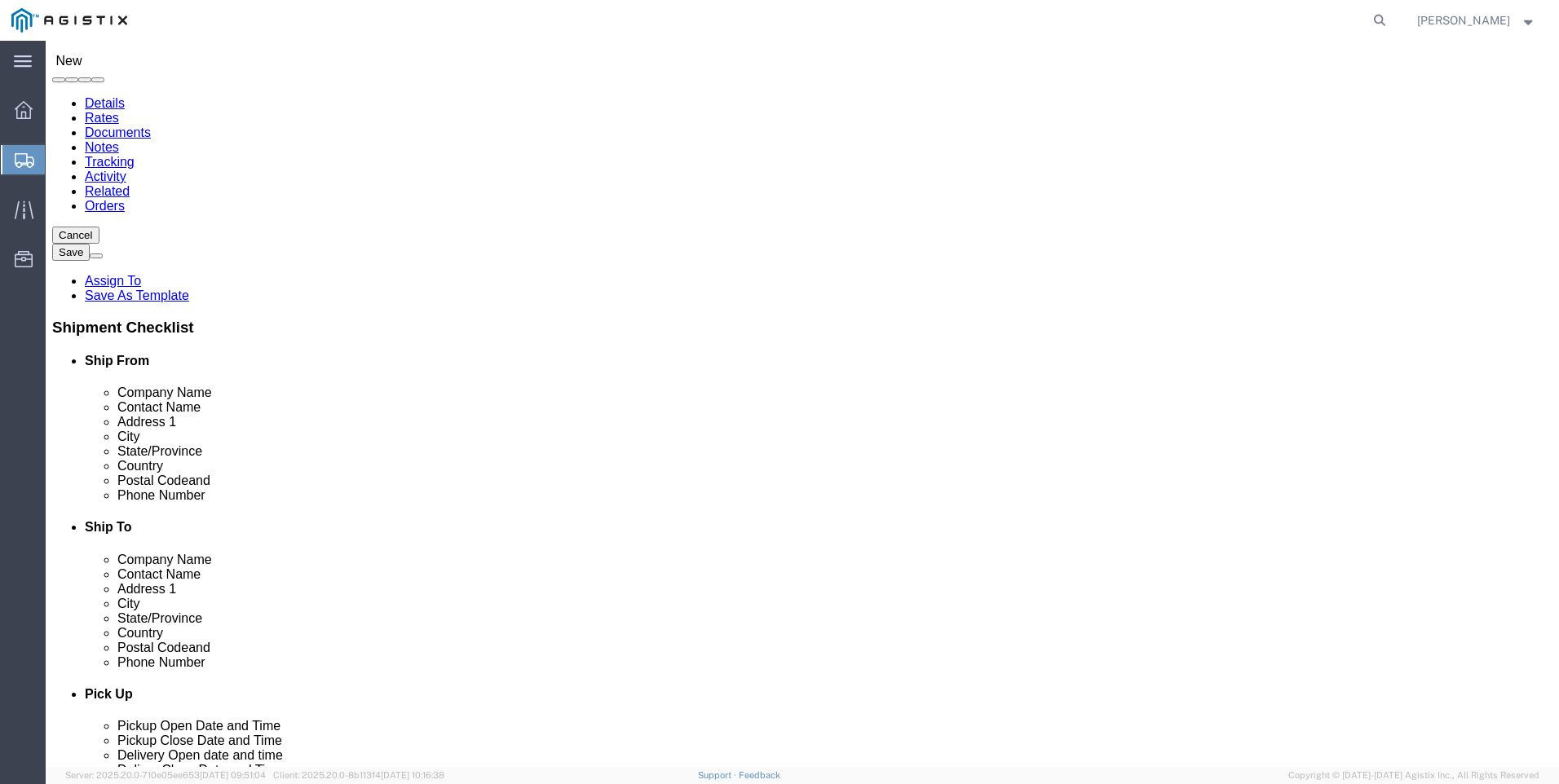
click input "text"
type input "CLAREMORE"
select select "OK"
type input "CLAREMORE"
click input "text"
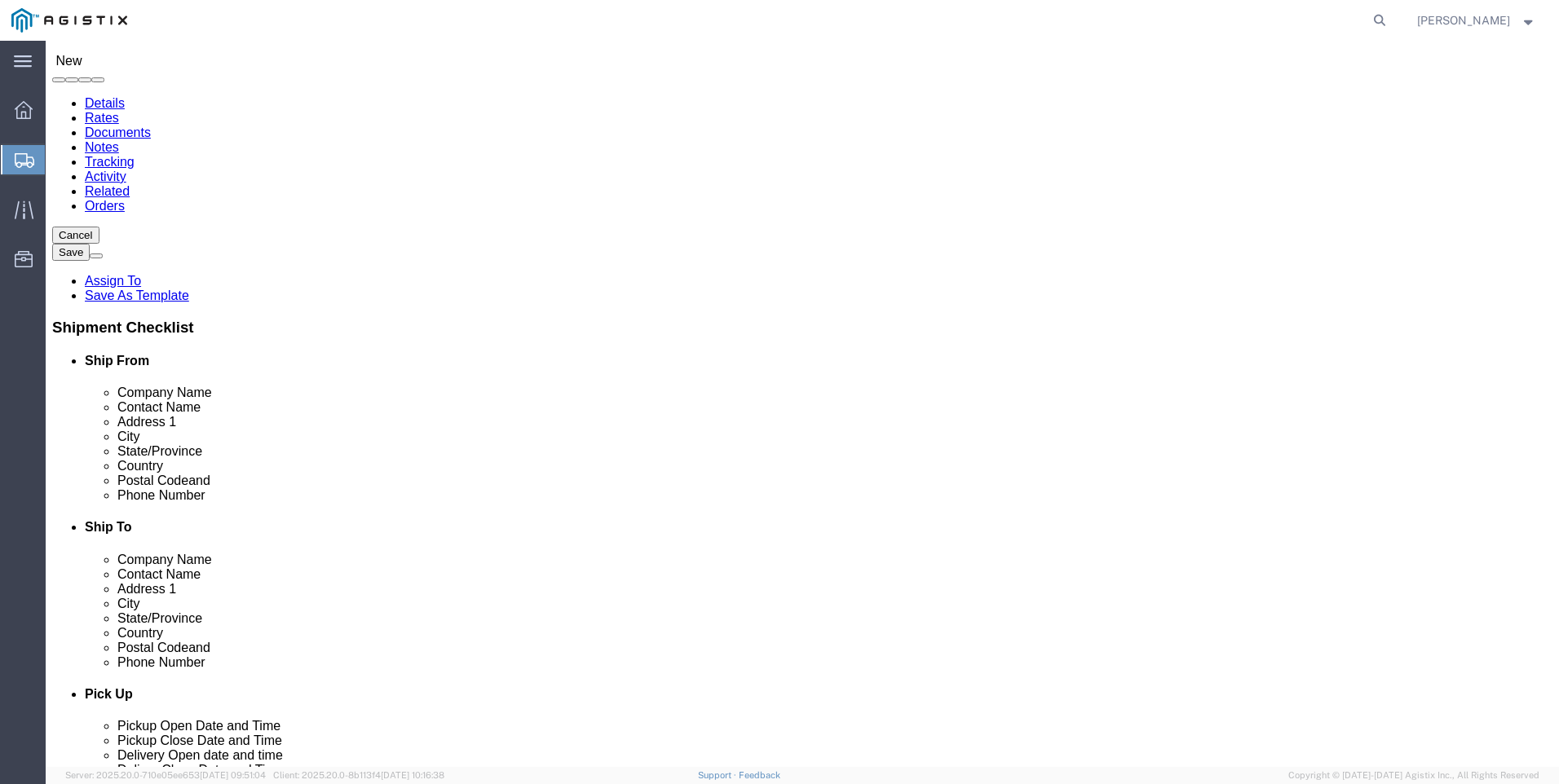
type input "[GEOGRAPHIC_DATA]"
click p "- PACIFIC GAS & ELECTRIC - (SHIFFLETS) [GEOGRAPHIC_DATA], [STREET_ADDRESS]"
select select "CA"
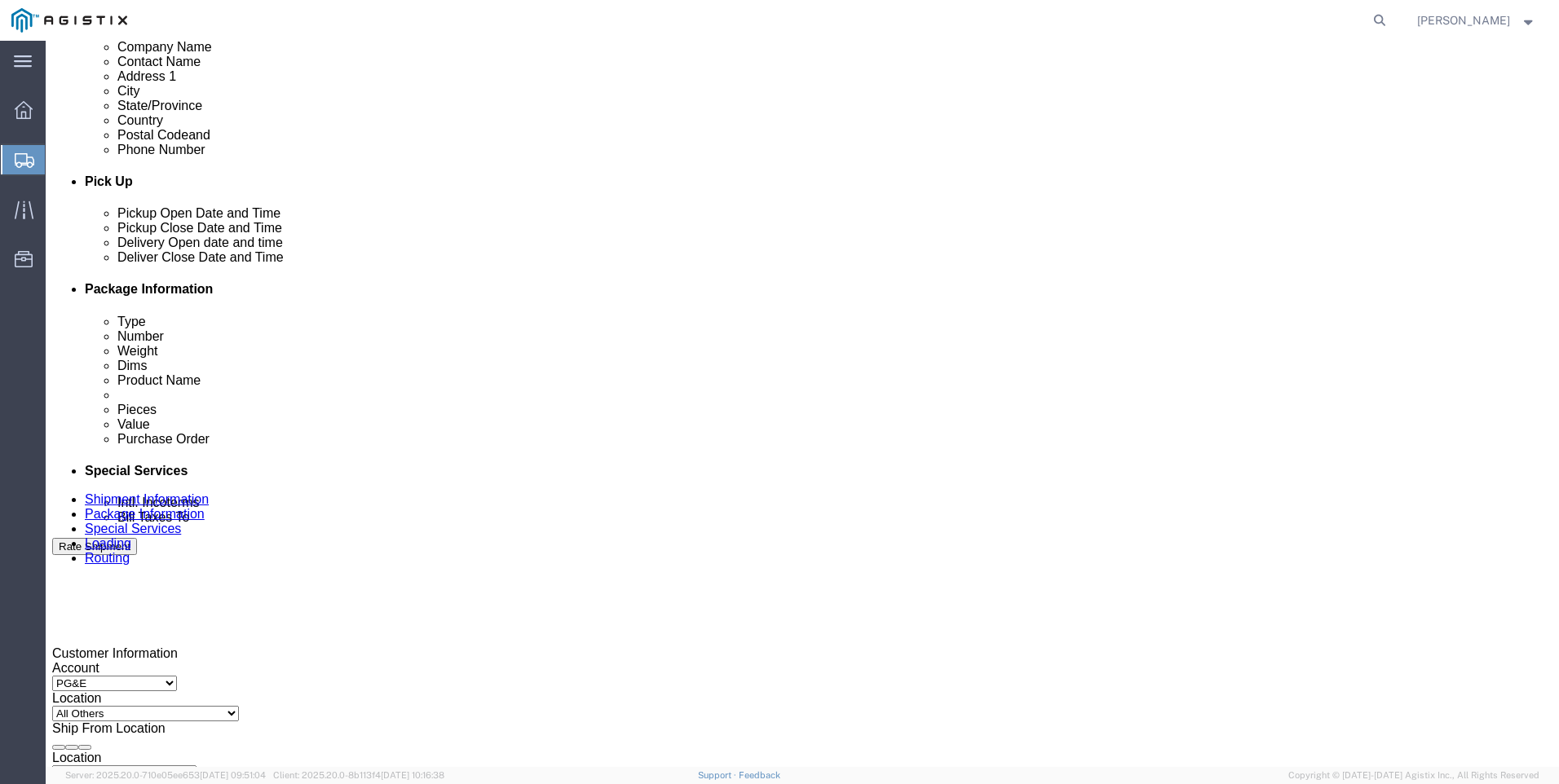
scroll to position [815, 0]
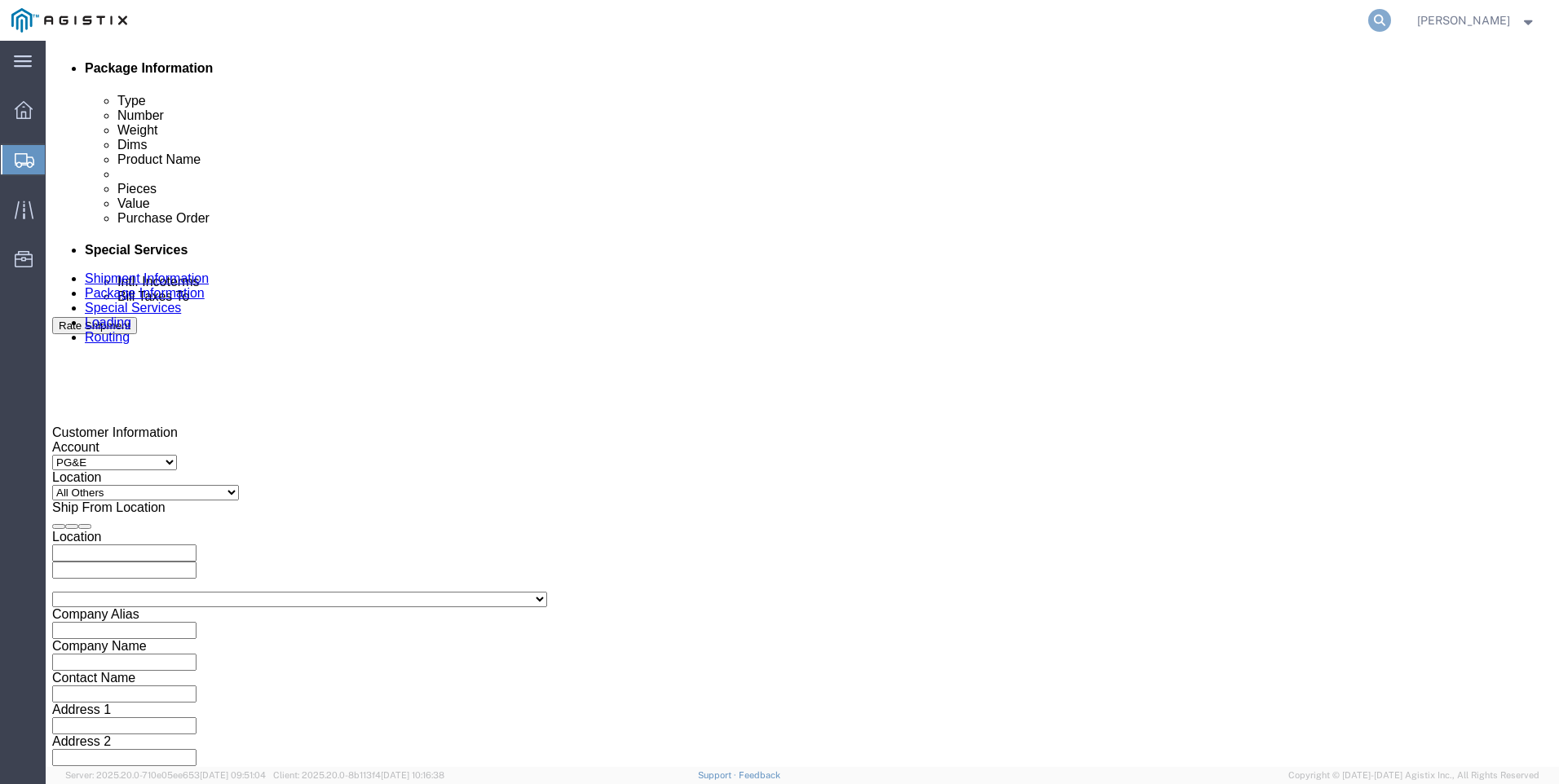
type input "[GEOGRAPHIC_DATA]"
click at [1281, 16] on icon at bounding box center [1379, 20] width 23 height 23
click at [1099, 13] on input "search" at bounding box center [1121, 20] width 496 height 39
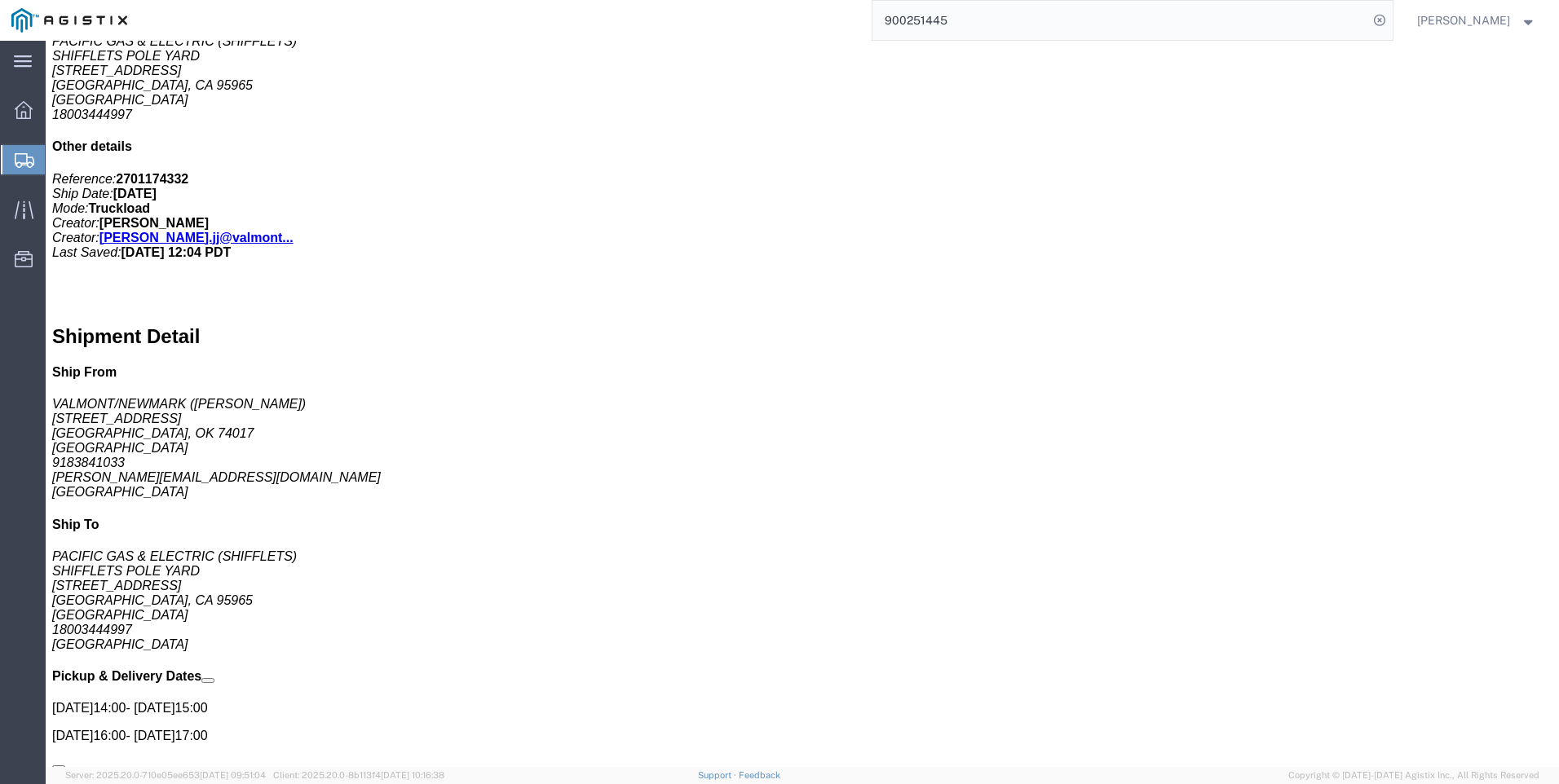
scroll to position [733, 0]
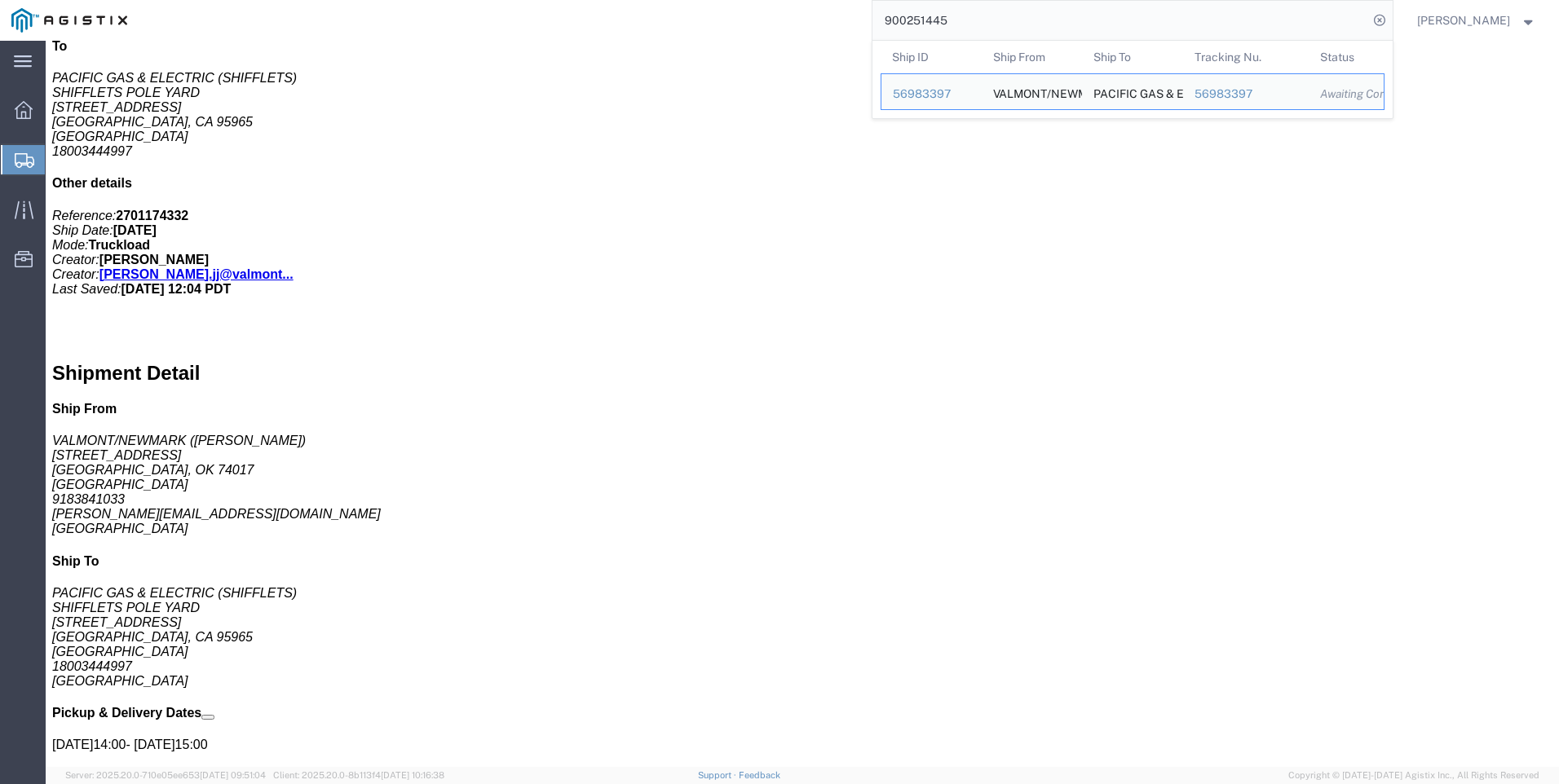
click div "Handling Options Hold at Location Return Options Billing Bill Shipment To: Send…"
drag, startPoint x: 1003, startPoint y: 19, endPoint x: 691, endPoint y: -16, distance: 314.0
click at [691, 0] on html "main_menu Created with Sketch. Collapse Menu Overview Shipments Shipment Manage…" at bounding box center [779, 392] width 1559 height 784
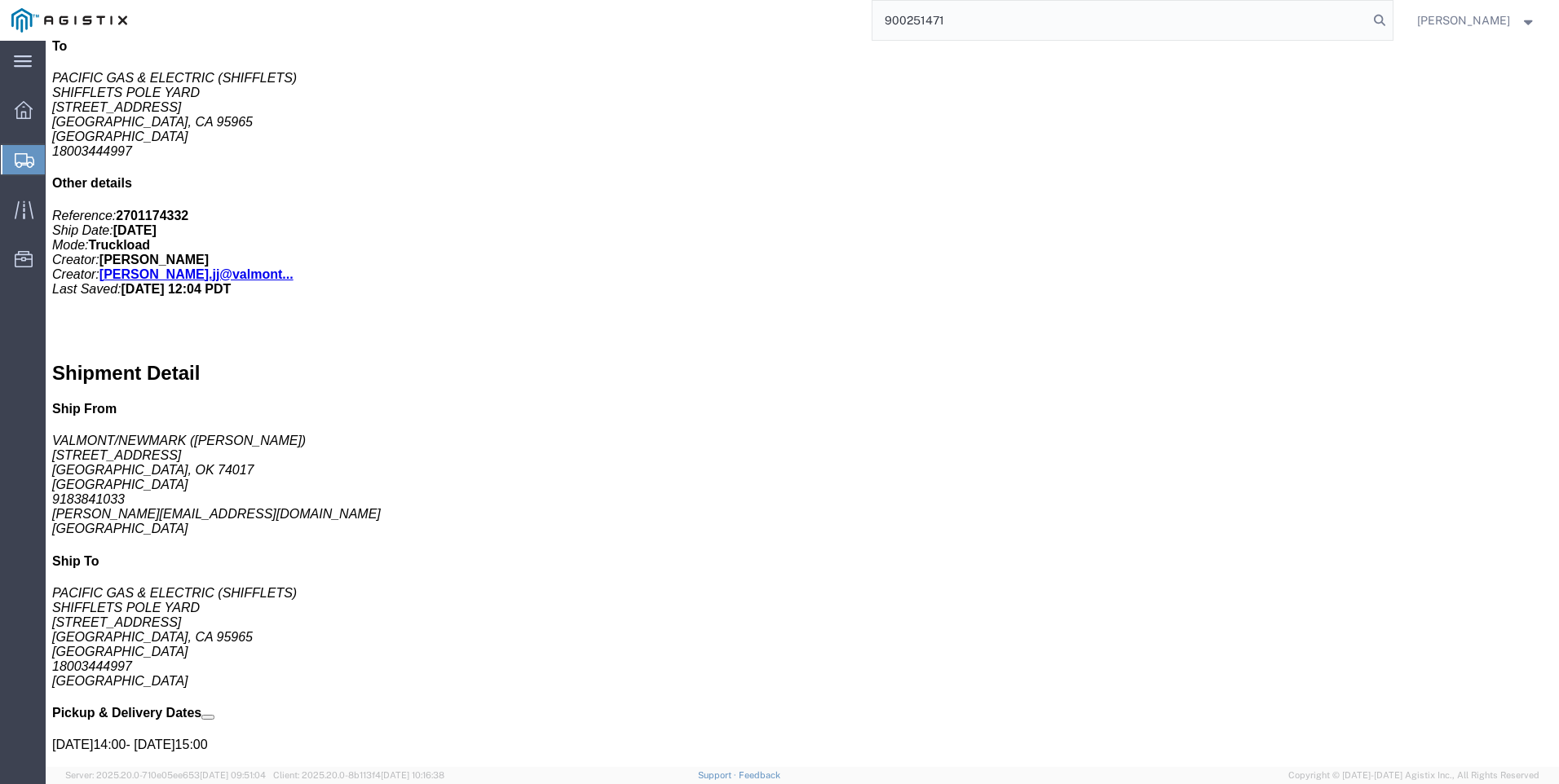
type input "900251471"
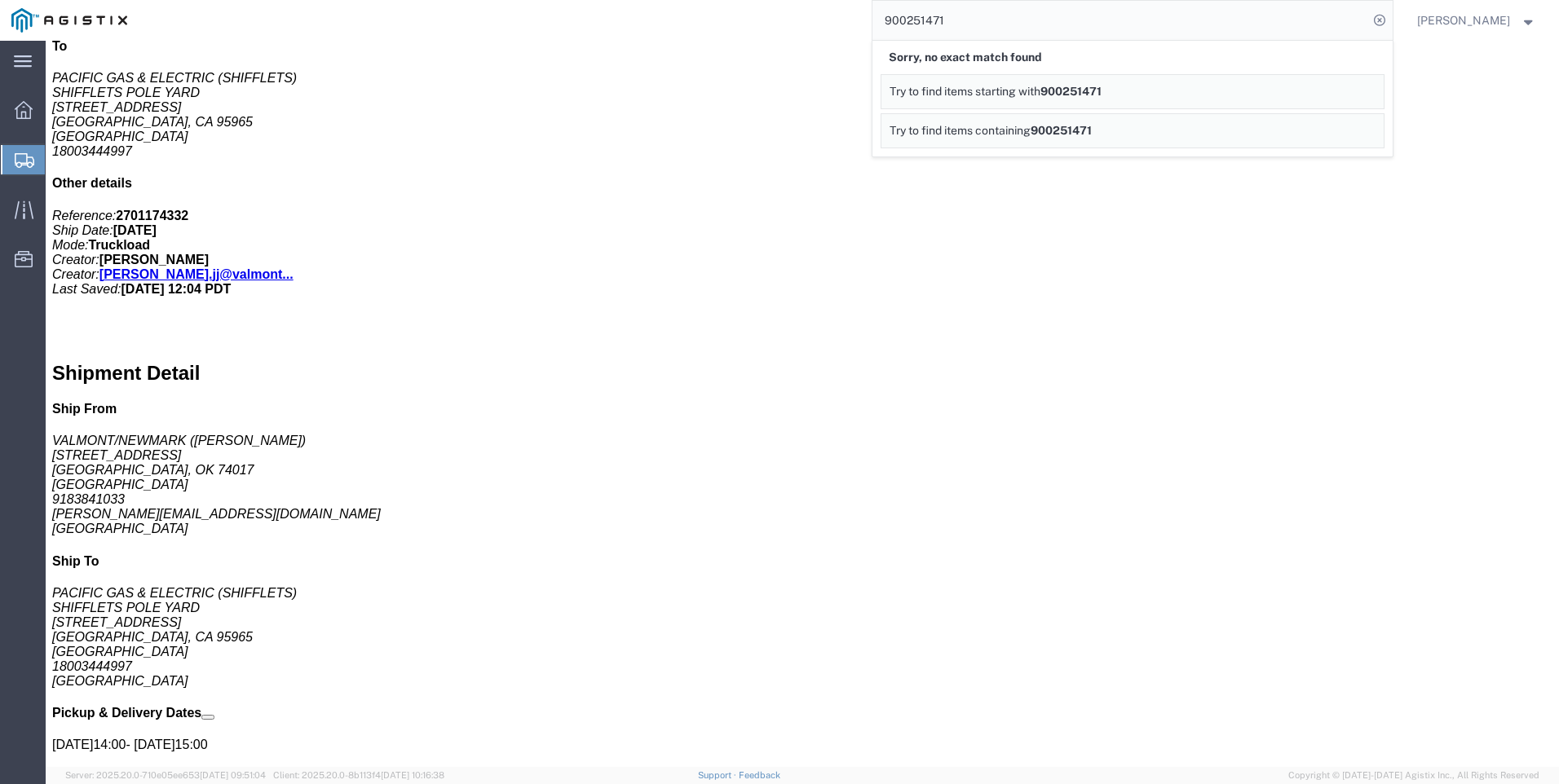
click div "Broker Add Broker Edit Brokers Broker Vendor Name Select A. [PERSON_NAME] Inc A…"
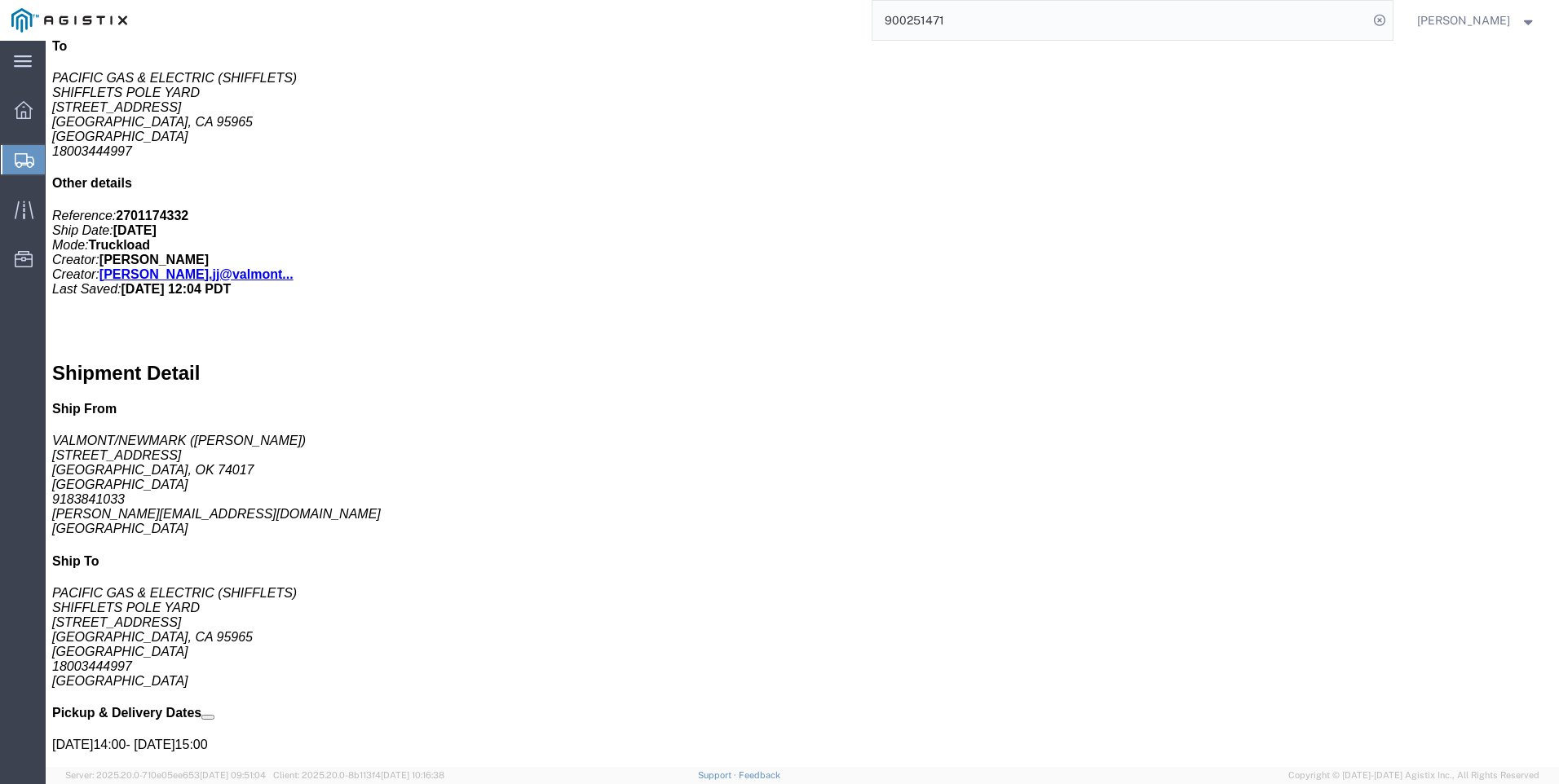
click at [0, 0] on span "Create Shipment" at bounding box center [0, 0] width 0 height 0
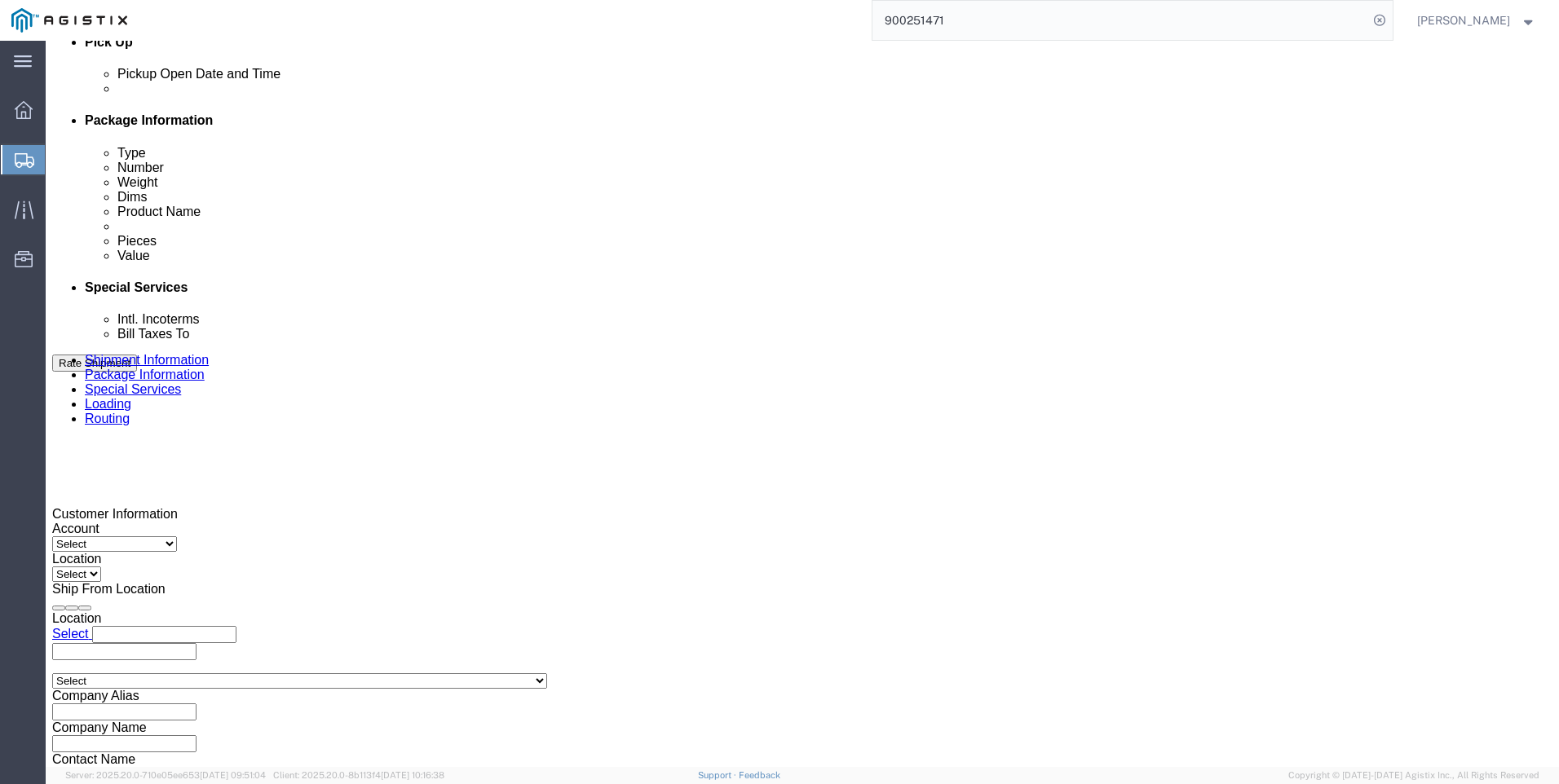
click div "[DATE] 4:00 PM"
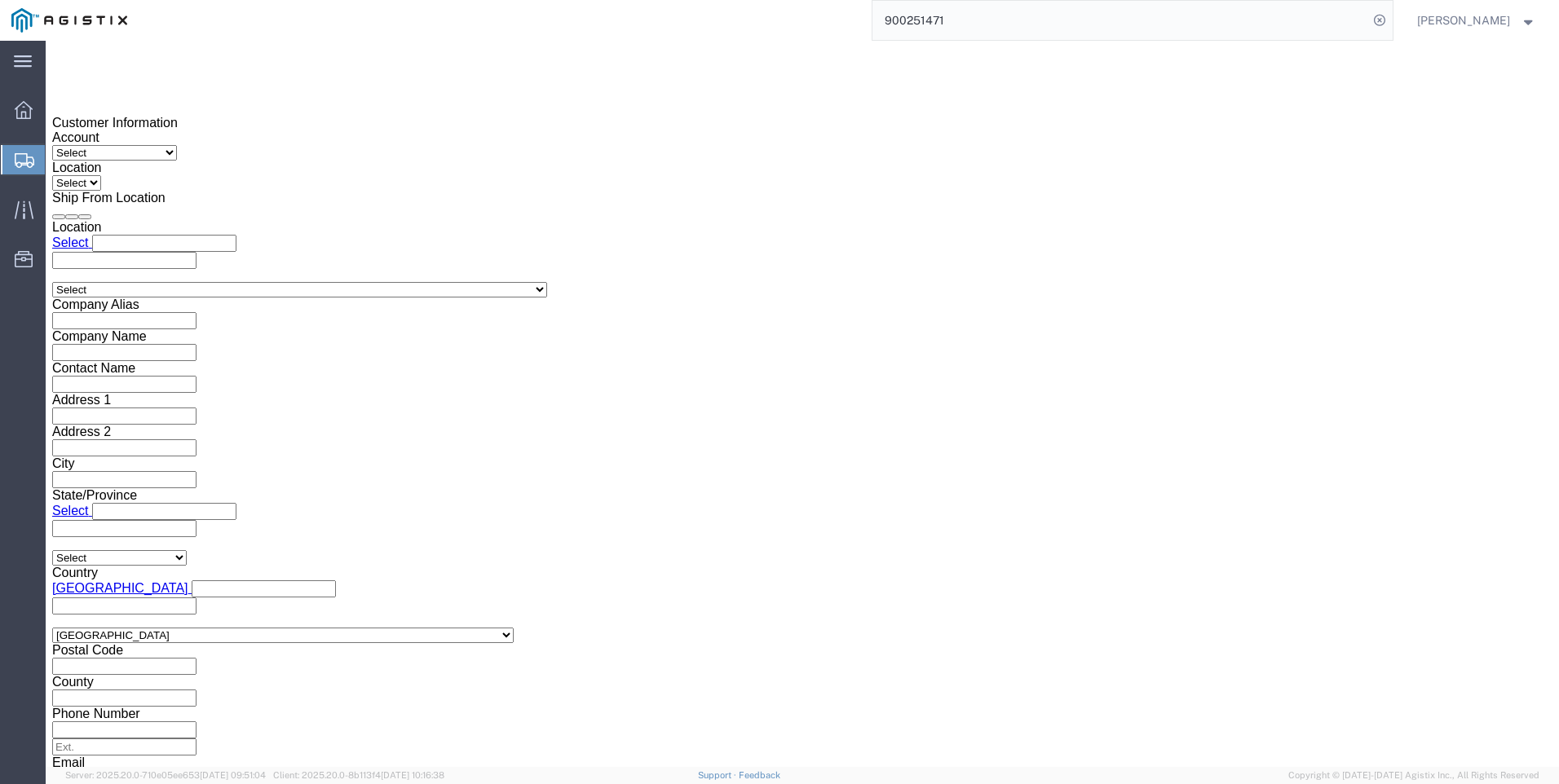
click button "Apply"
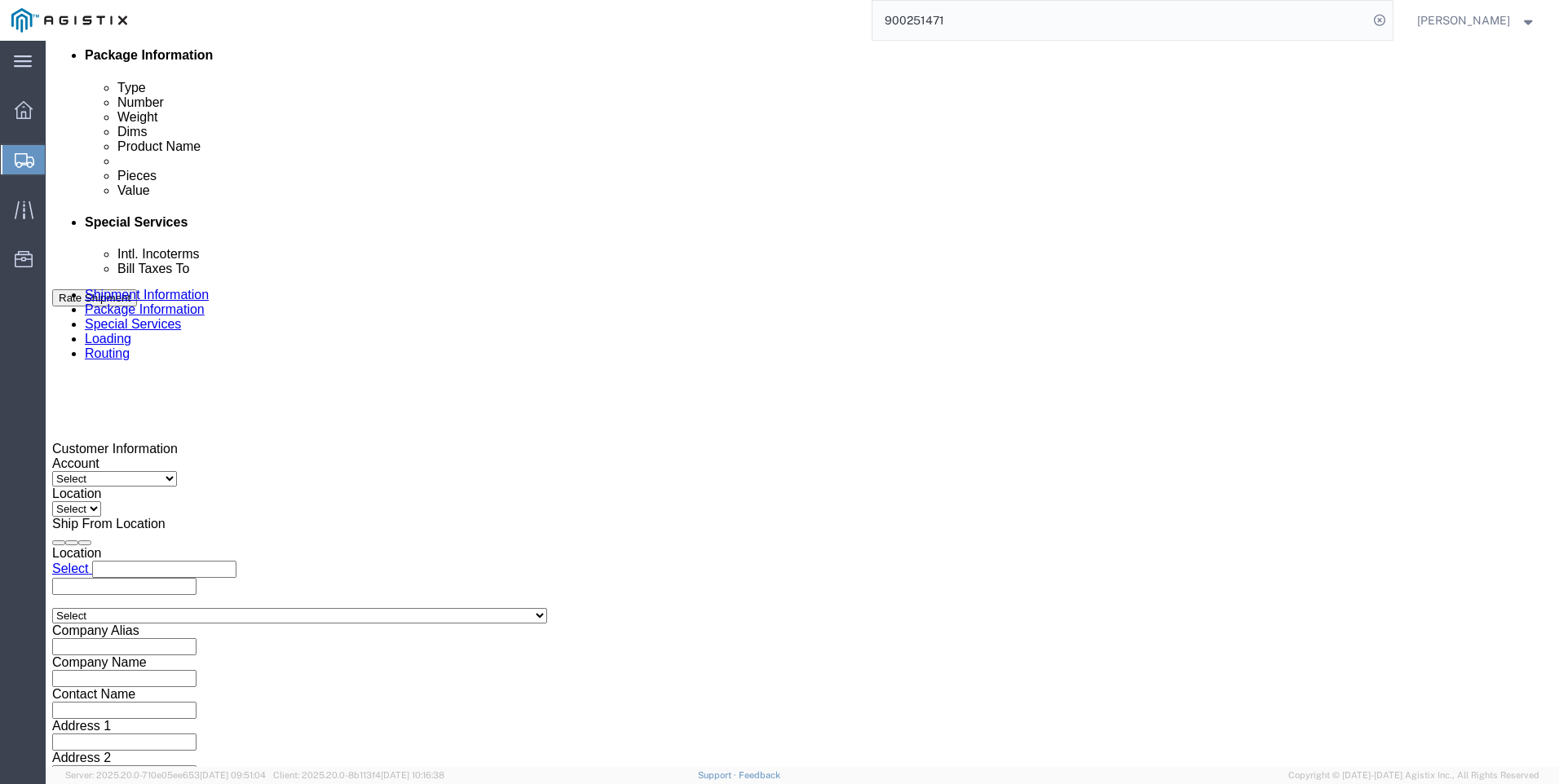
click div
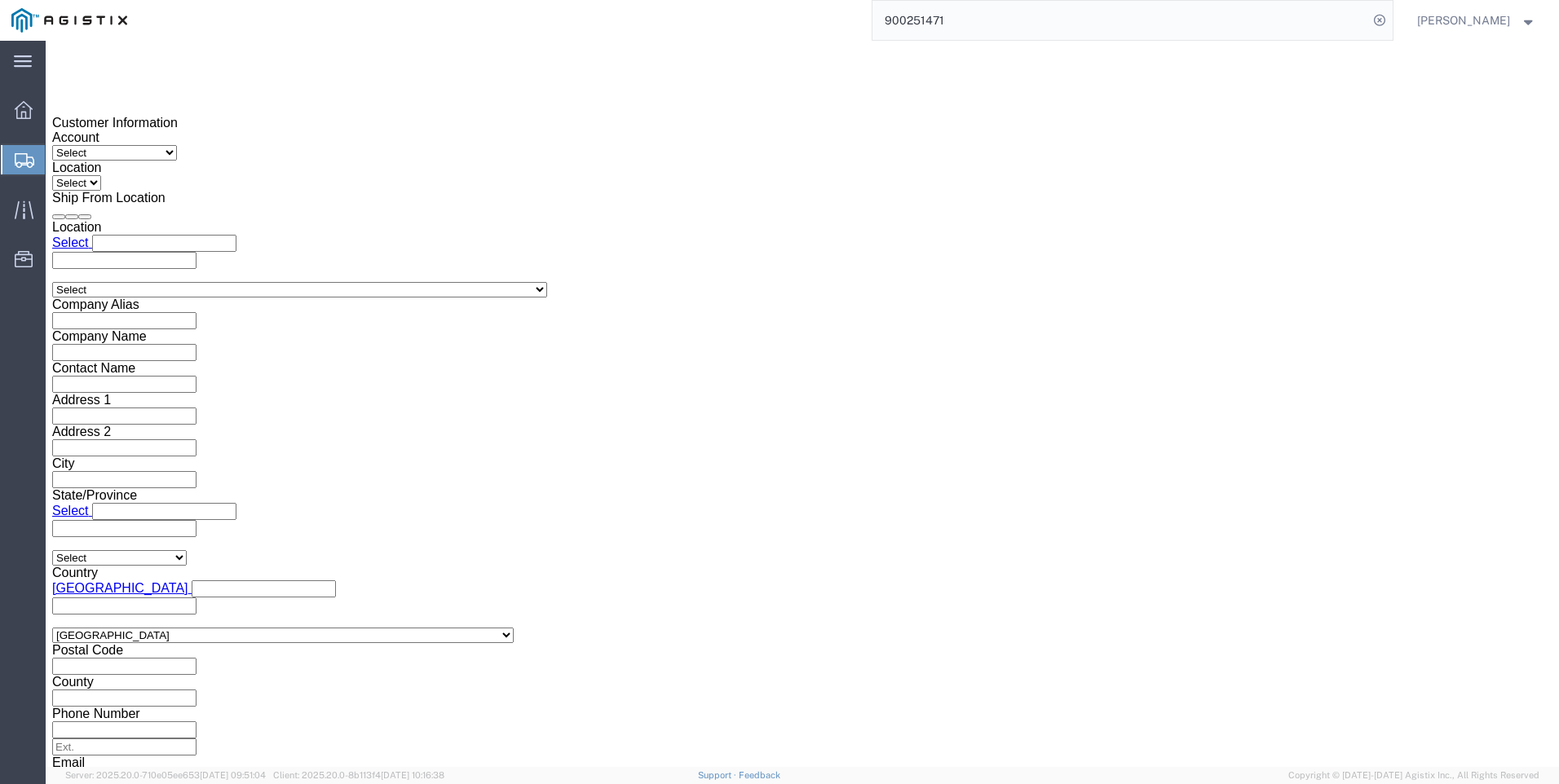
click button "Apply"
click div
click button "Apply"
click input "text"
type input "3501406054"
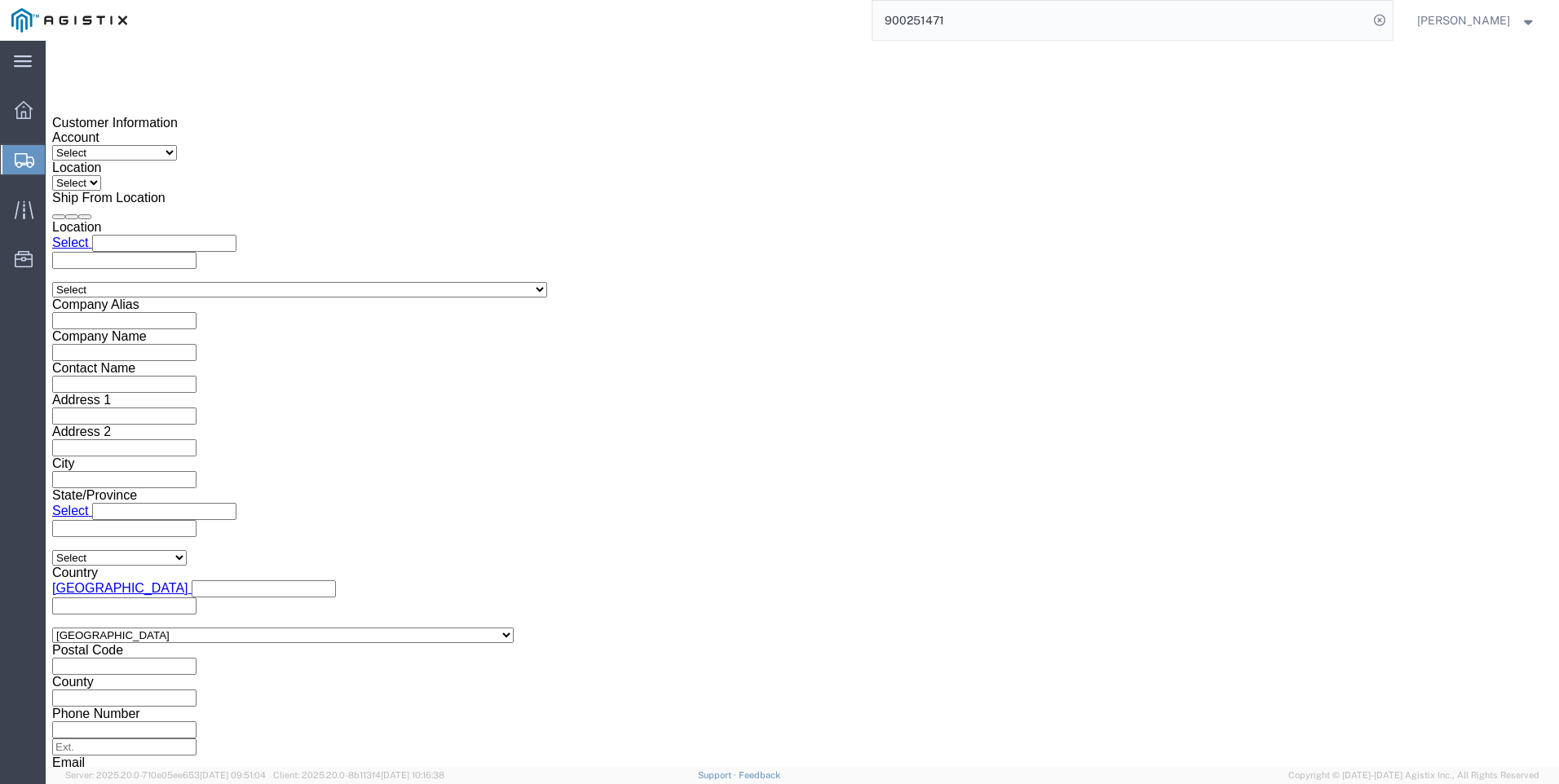
click select "Select Account Type Activity ID Airline Appointment Number ASN Batch Request # …"
select select "BOL"
click select "Select Account Type Activity ID Airline Appointment Number ASN Batch Request # …"
type input "900251471"
click select "Select Account Type Activity ID Airline Appointment Number ASN Batch Request # …"
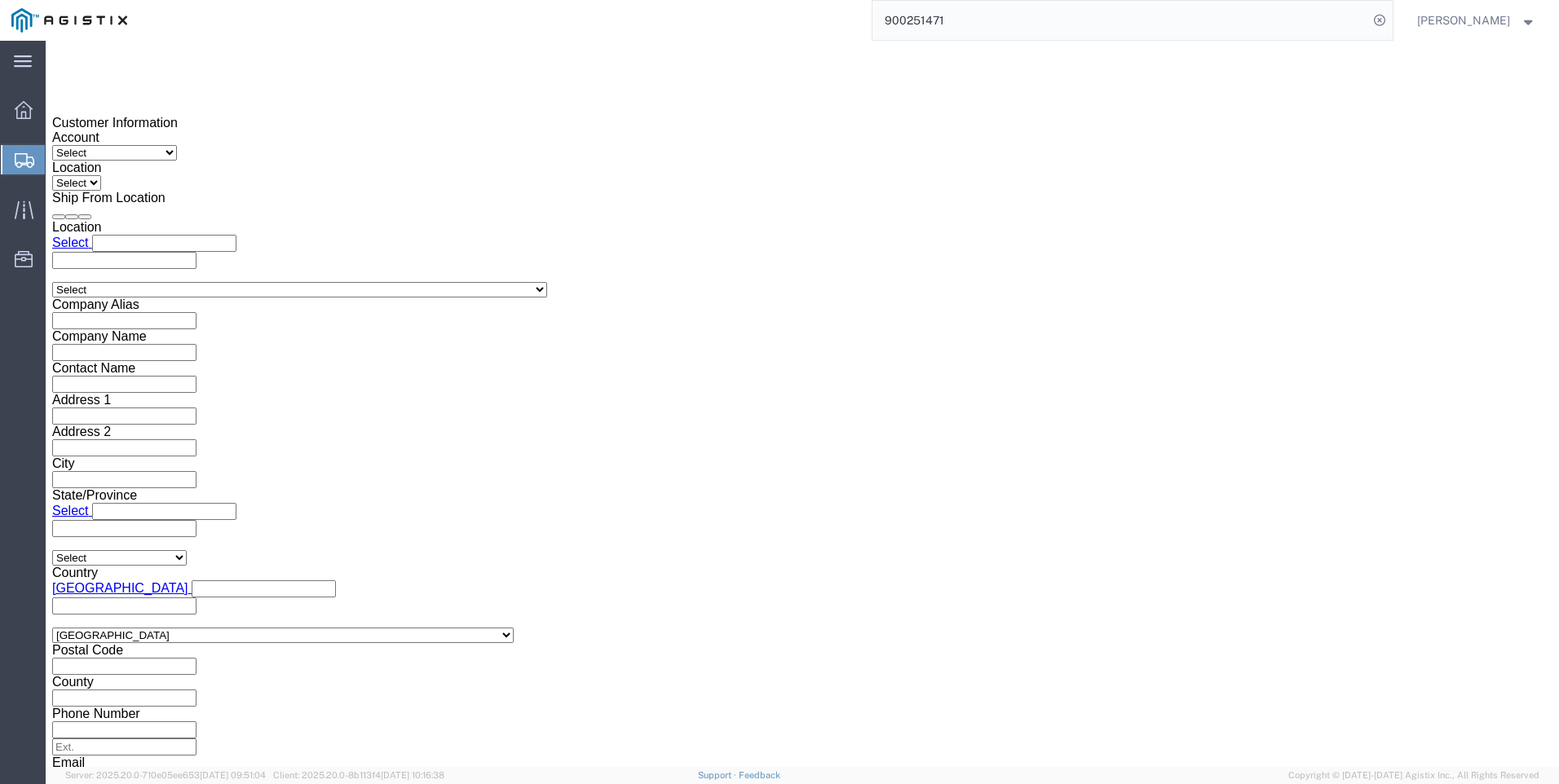
select select "JOBNUM"
click select "Select Account Type Activity ID Airline Appointment Number ASN Batch Request # …"
type input "650341-1-1"
click icon
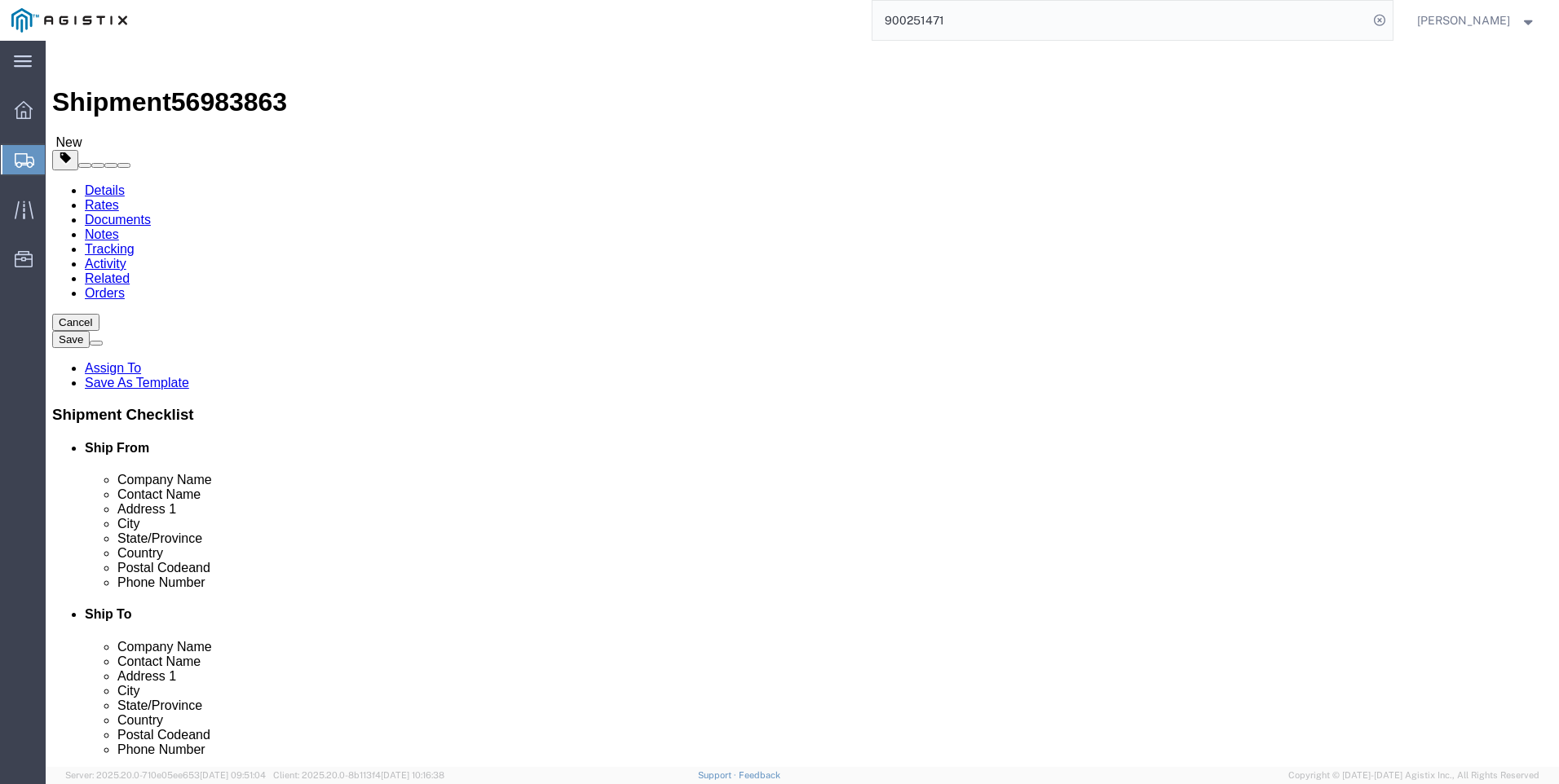
click select "Select Bale(s) Basket(s) Bolt(s) Bottle(s) Buckets Bulk Bundle(s) Can(s) Cardbo…"
select select "NKCR"
click select "Select Bale(s) Basket(s) Bolt(s) Bottle(s) Buckets Bulk Bundle(s) Can(s) Cardbo…"
click input "text"
type input "15"
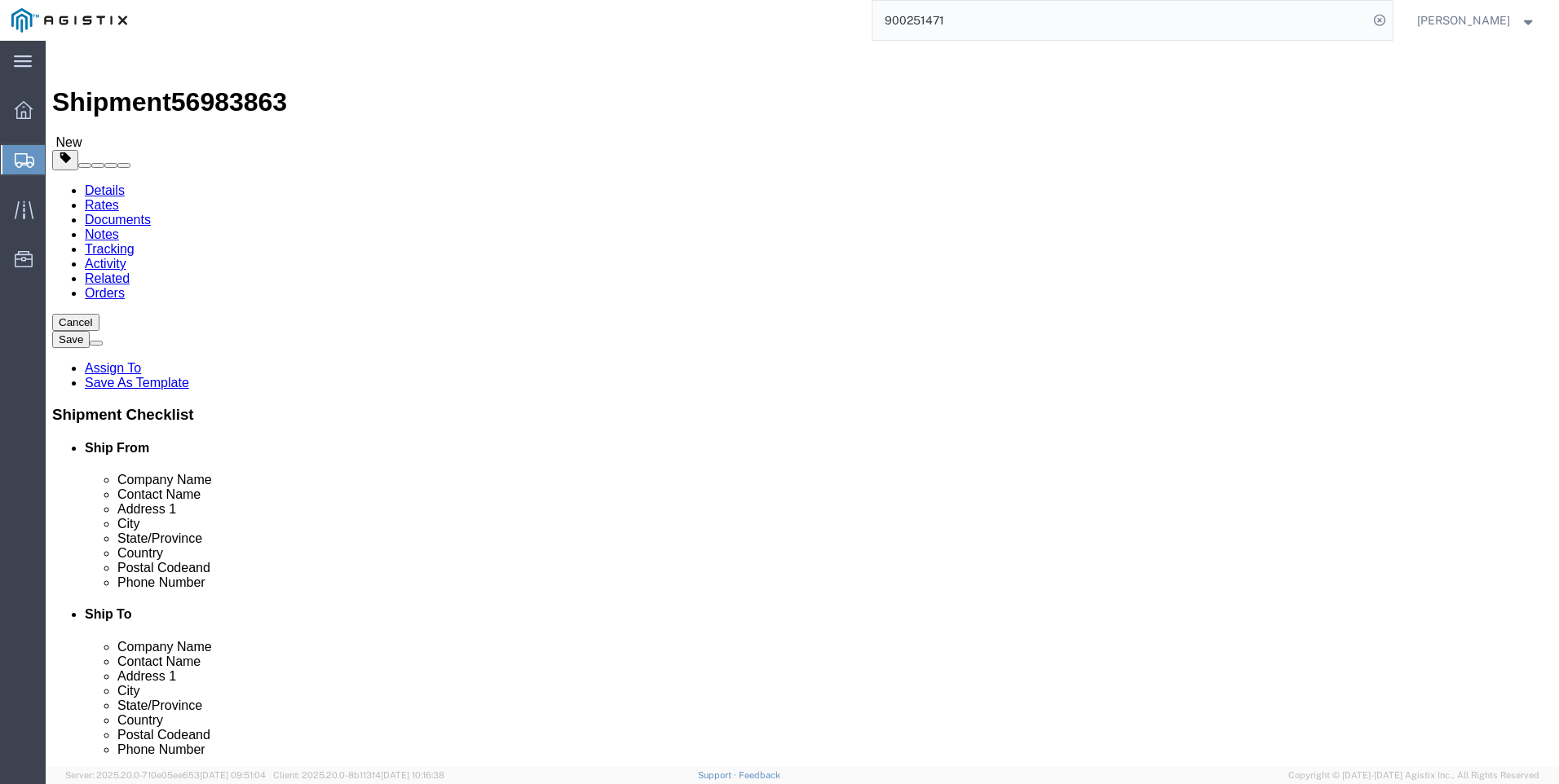
click select "Select cm ft in"
select select "FT"
click select "Select cm ft in"
click input "15"
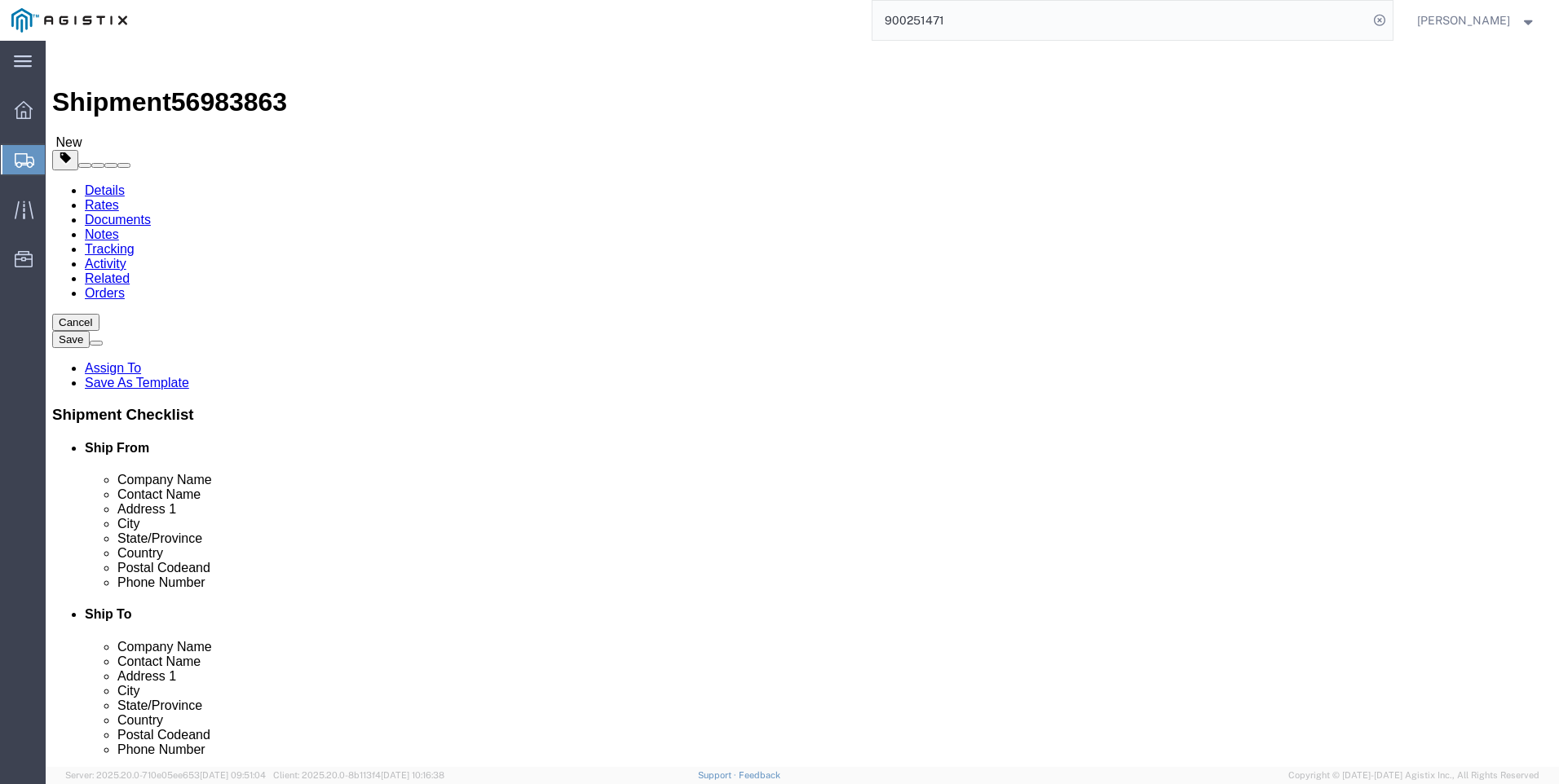
click input "15"
type input "15"
type input "8"
click input "0.00"
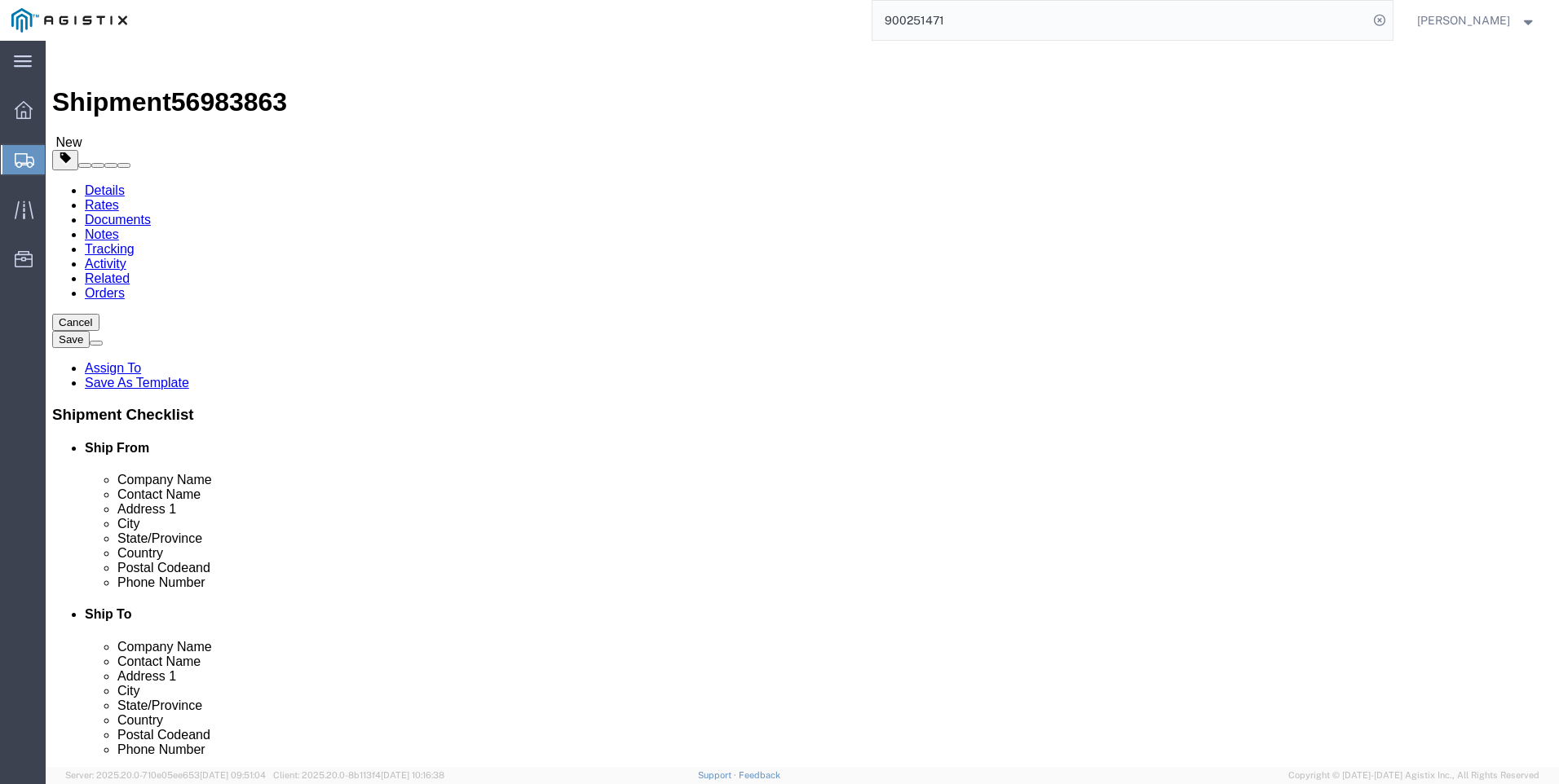
click input "0.00"
type input "8256"
click link "Add Content"
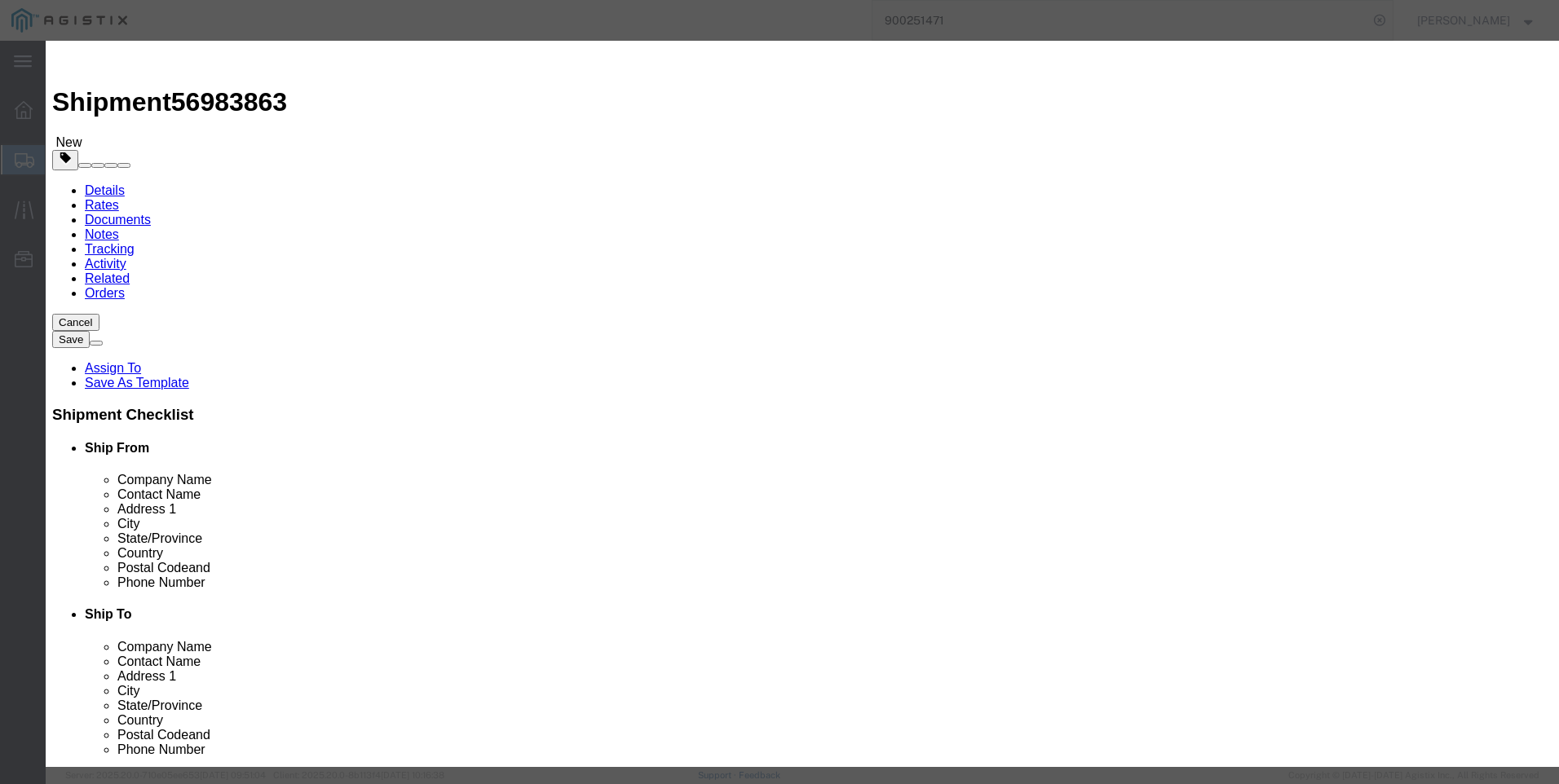
click input "text"
type input "UTILITY POLES"
type input "24"
click input "text"
type input "1"
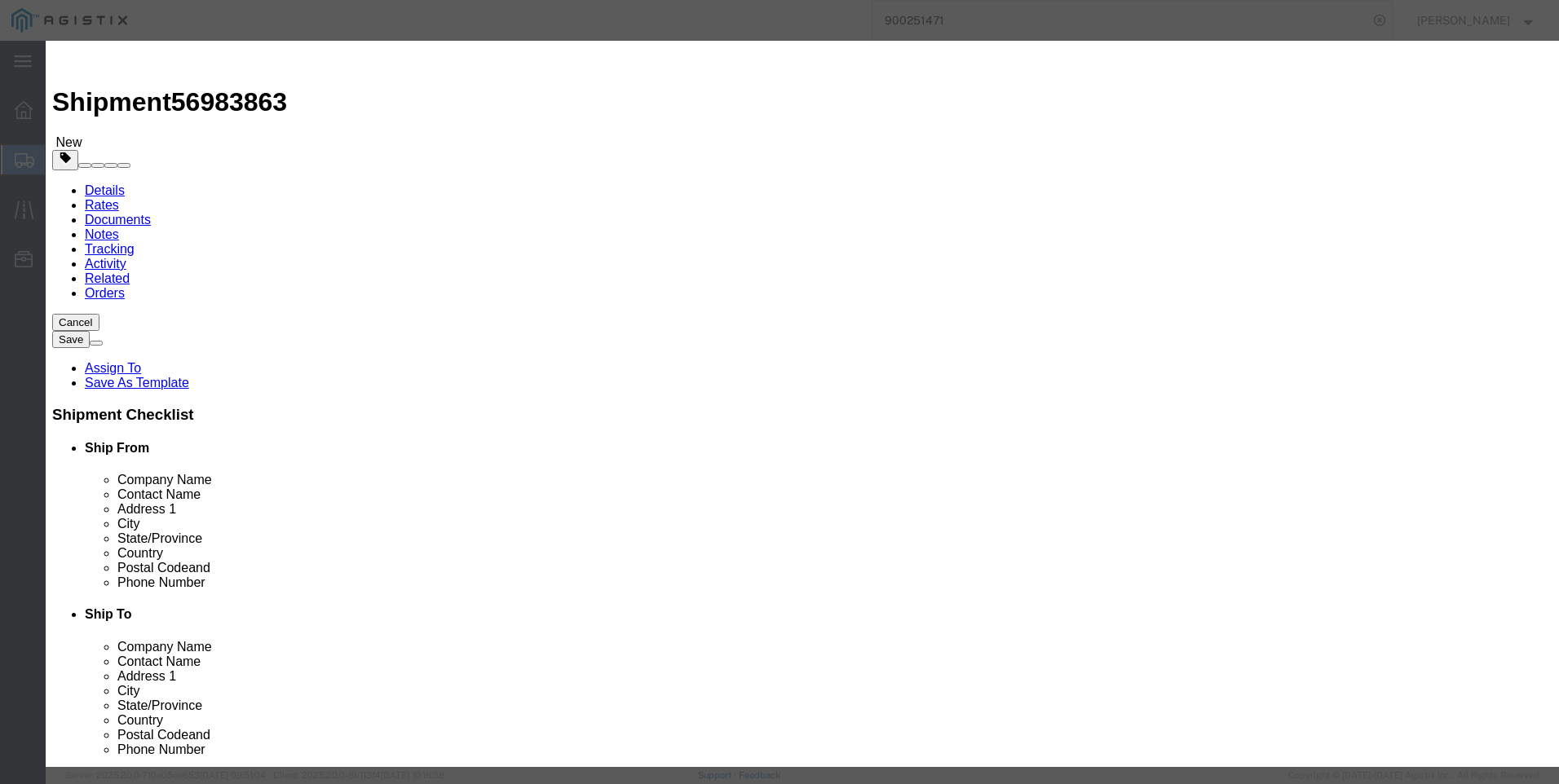
click select "Select 50 55 60 65 70 85 92.5 100 125 175 250 300 400"
select select "50"
click select "Select 50 55 60 65 70 85 92.5 100 125 175 250 300 400"
click button "Save & Close"
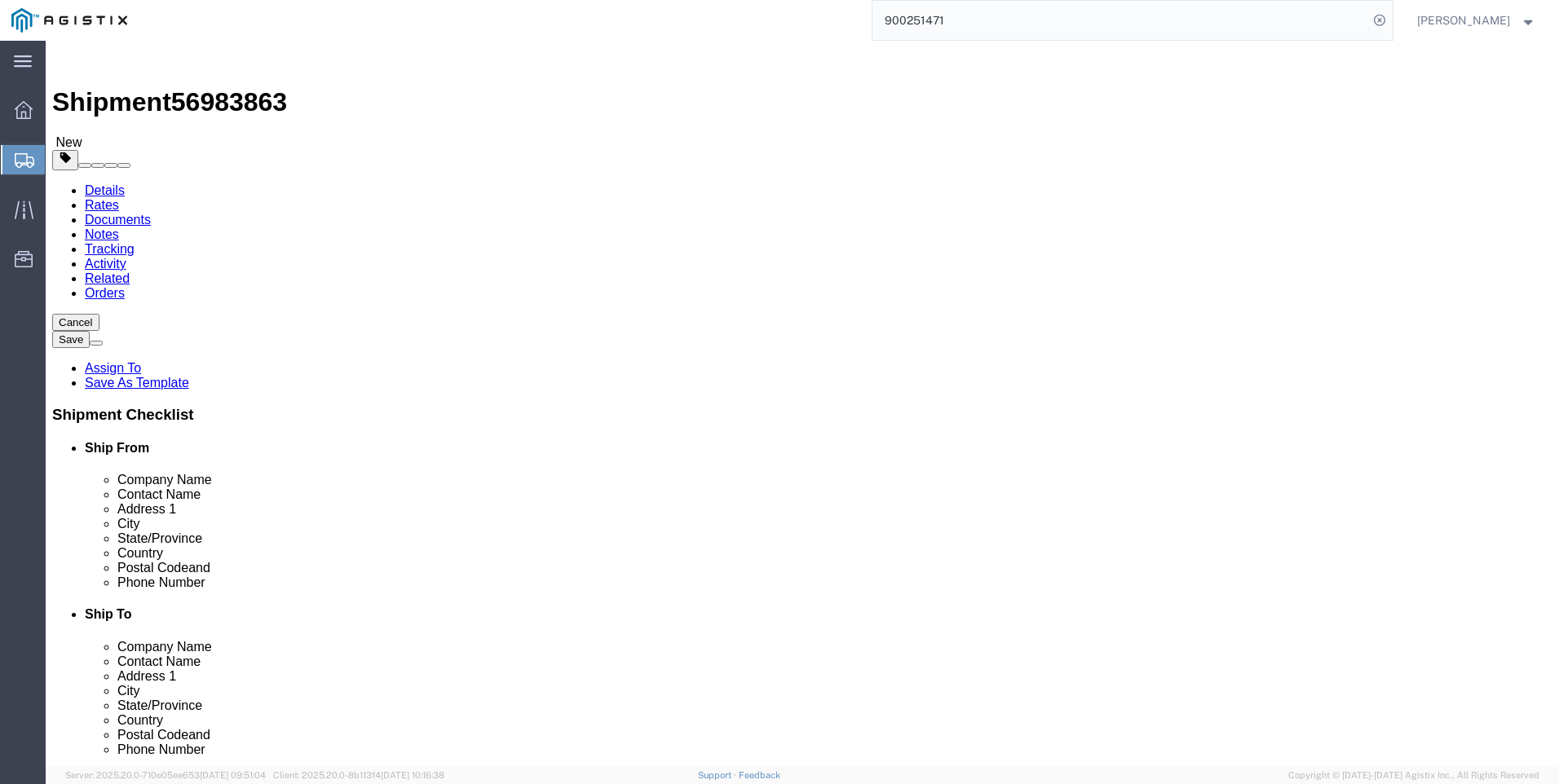
click button "Rate Shipment"
click icon
click select "Select PG&E Valmont Industries Inc"
select select "9596"
click select "Select PG&E Valmont Industries Inc"
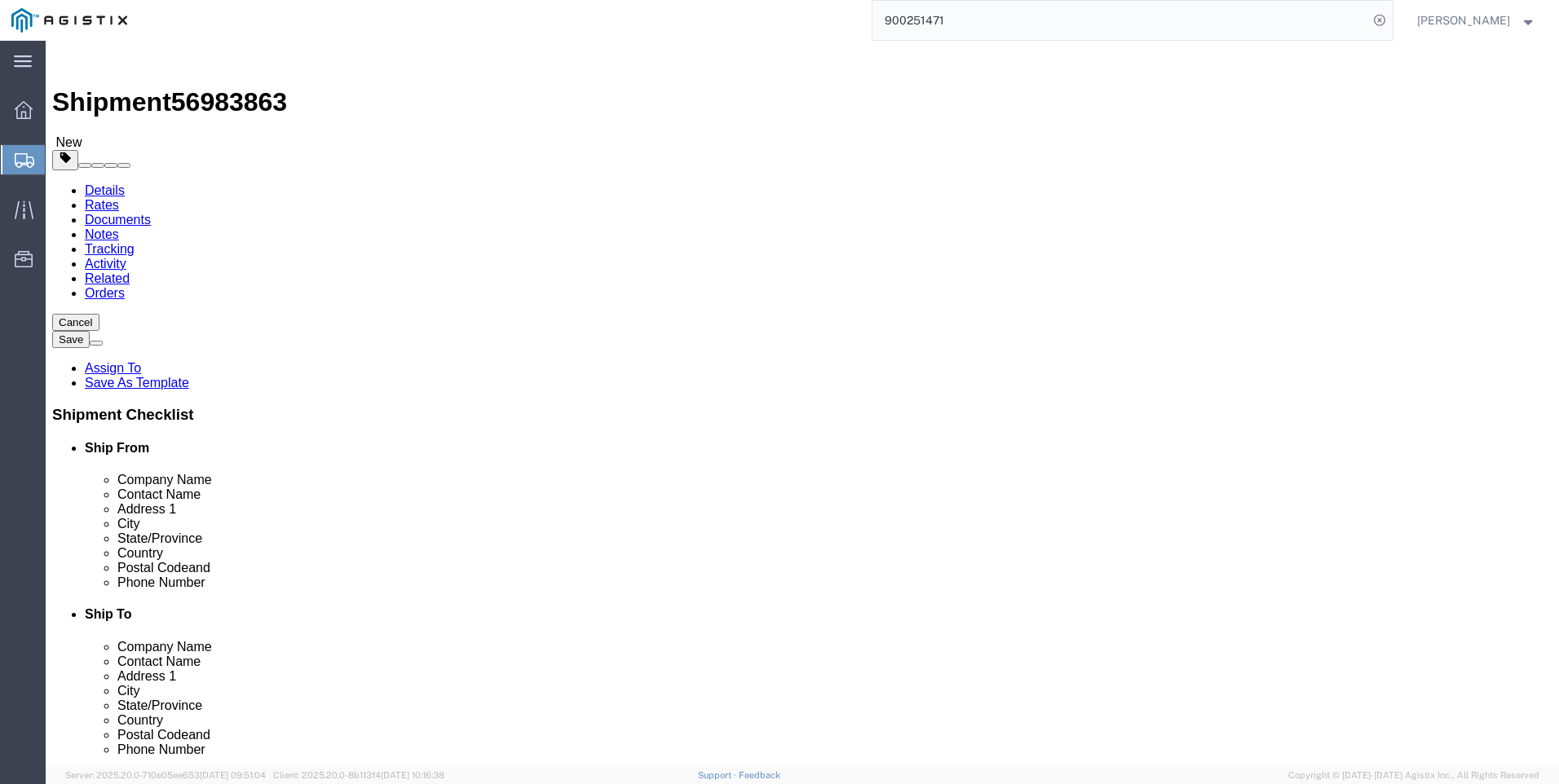
select select "PURCHORD"
select select
click select "Select [GEOGRAPHIC_DATA] [GEOGRAPHIC_DATA][PERSON_NAME]"
select select "23082"
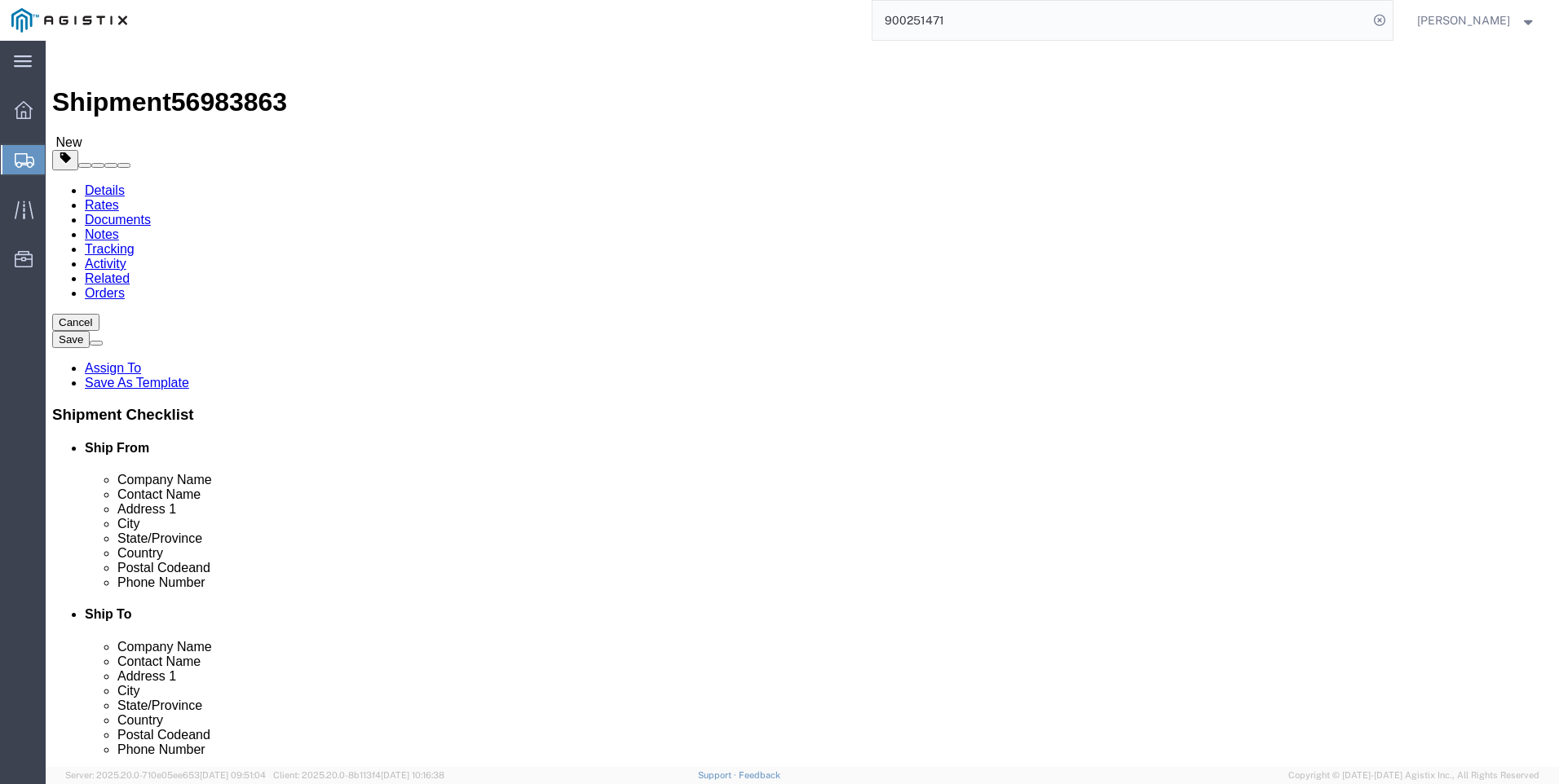
click select "Select All Others [GEOGRAPHIC_DATA] [GEOGRAPHIC_DATA] [GEOGRAPHIC_DATA] [GEOGRA…"
click input "text"
type input "[GEOGRAPHIC_DATA]"
click p "- PG&E - (Marysville Crossarm) [STREET_ADDRESS]"
select select "CA"
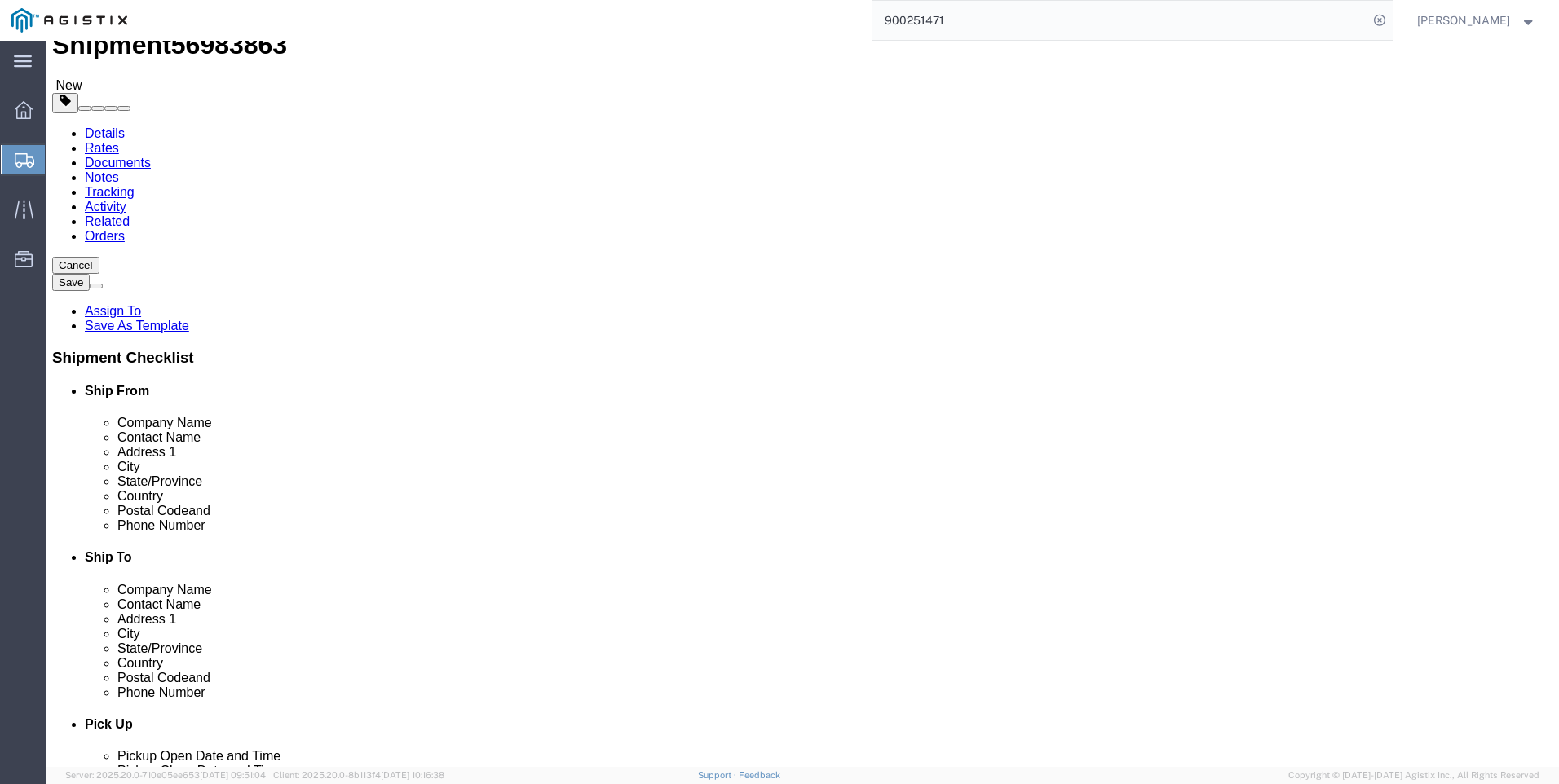
scroll to position [82, 0]
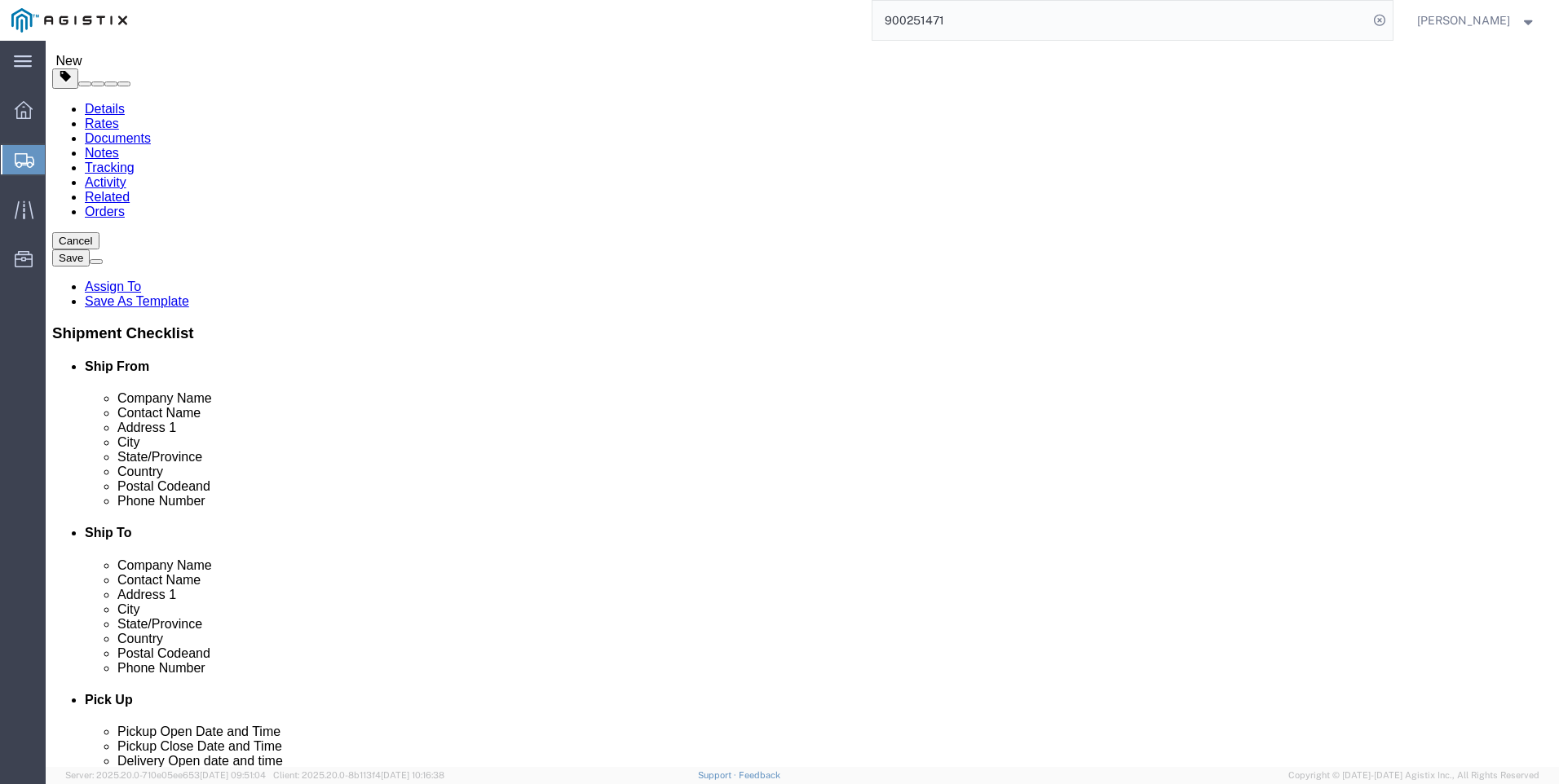
type input "Wheatland"
click input "text"
type input "CLAREMORE"
checkbox input "true"
select select "OK"
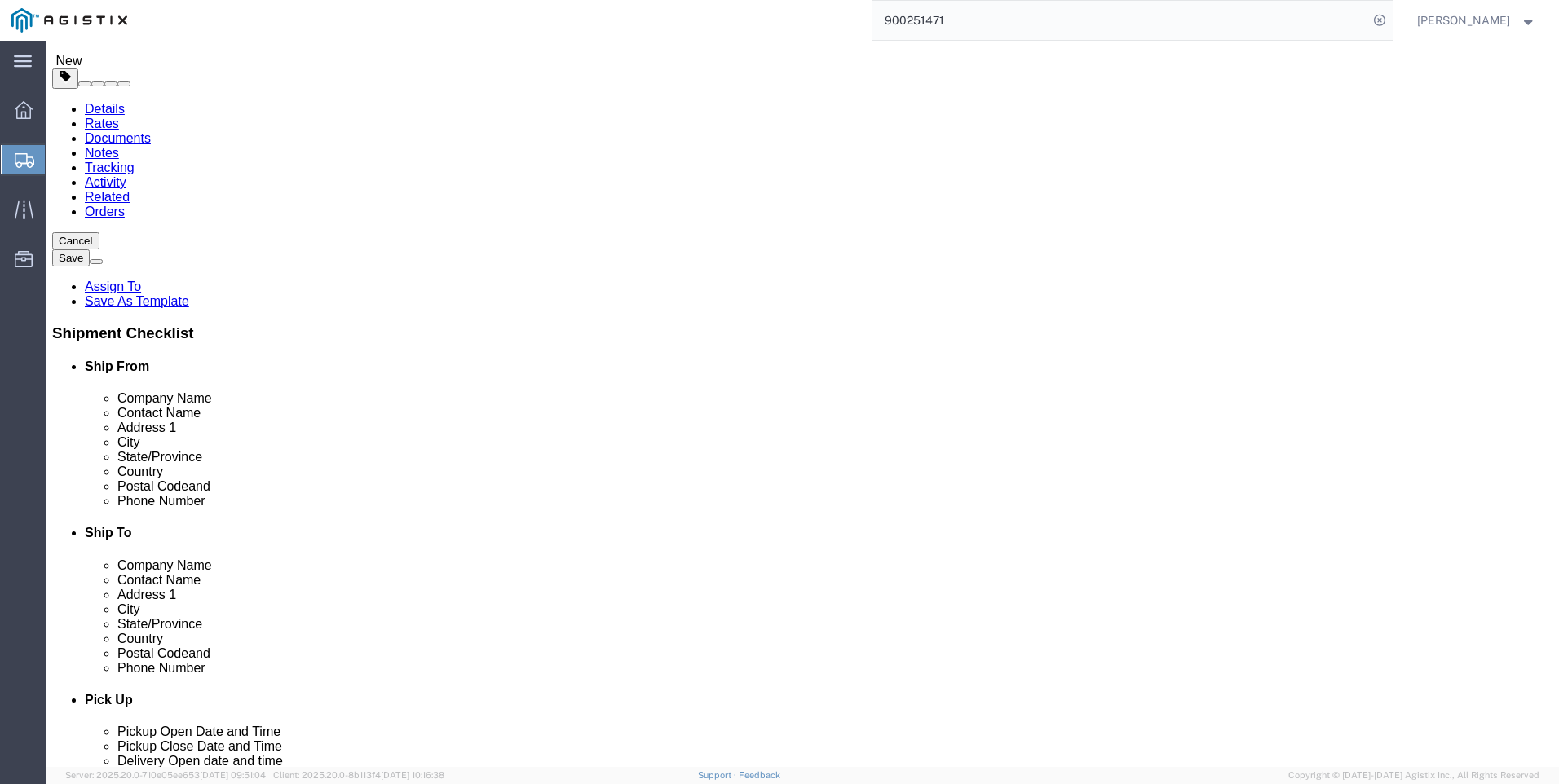
type input "CLAREMORE"
click div "Location My Profile Location (OBSOLETE) [GEOGRAPHIC_DATA] SC - GC TRAILER (OBSO…"
click input "text"
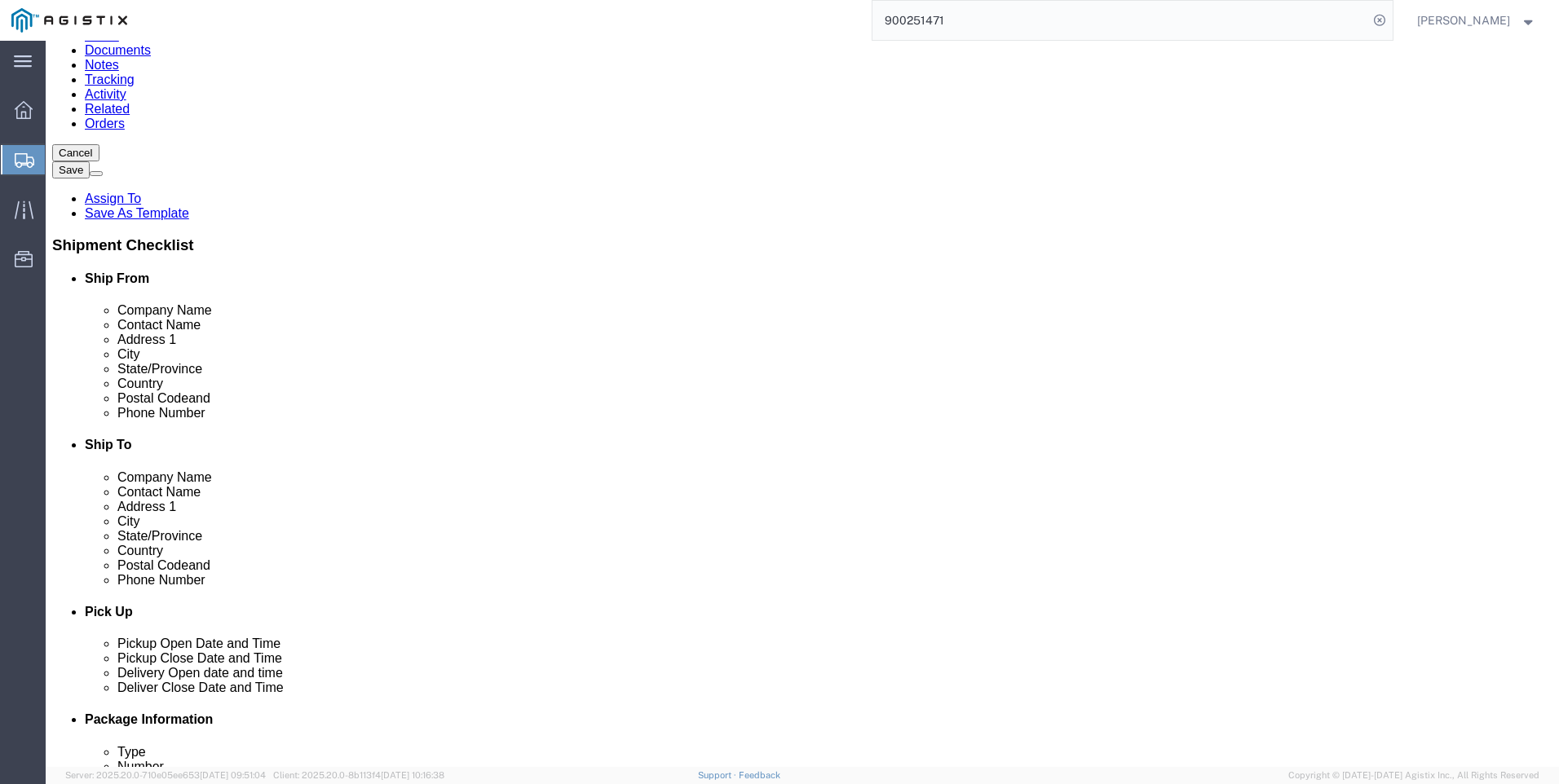
scroll to position [163, 0]
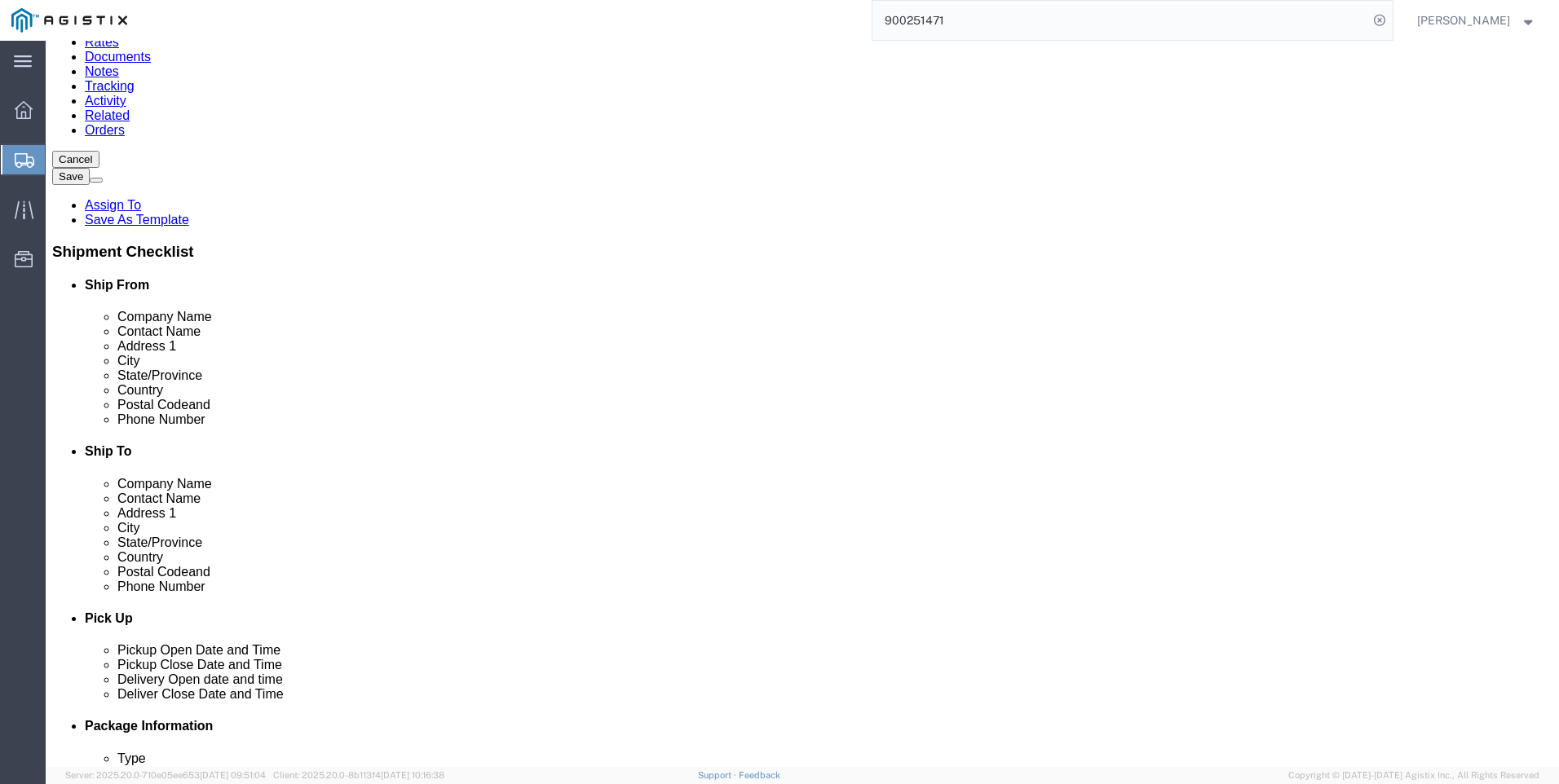
click input "text"
type input "Marysville Crossarm"
click input "text"
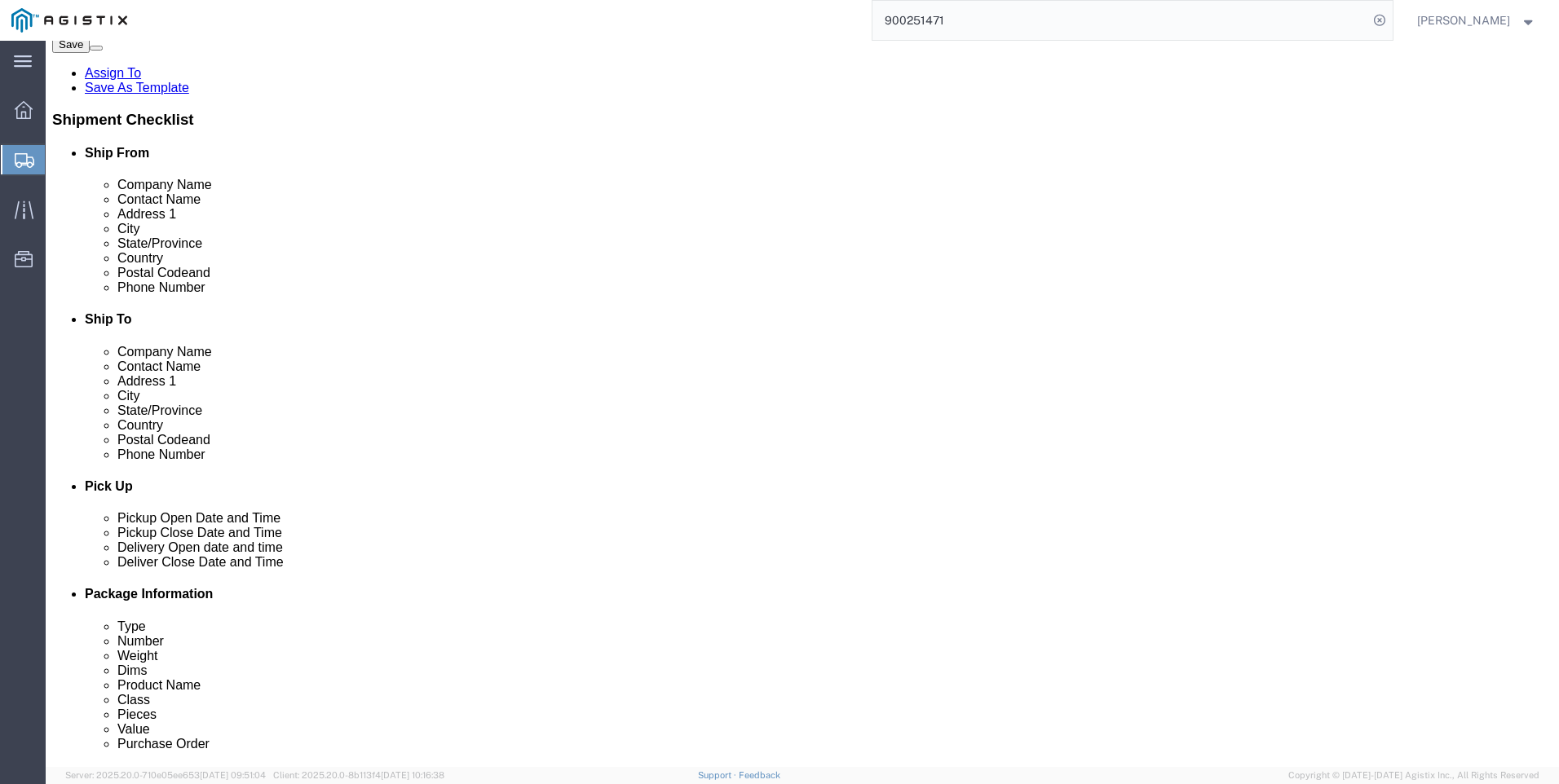
scroll to position [326, 0]
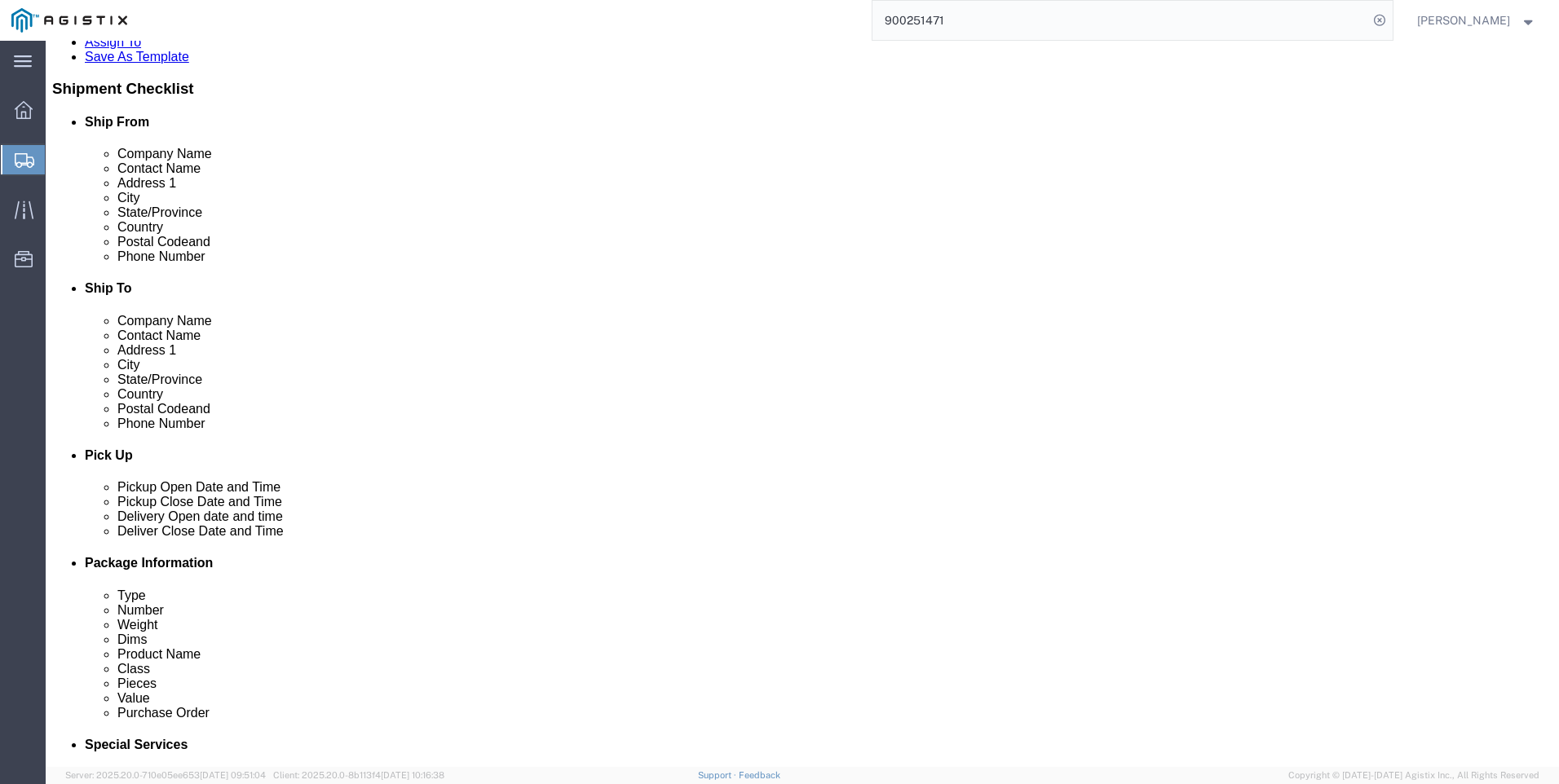
click button "Rate Shipment"
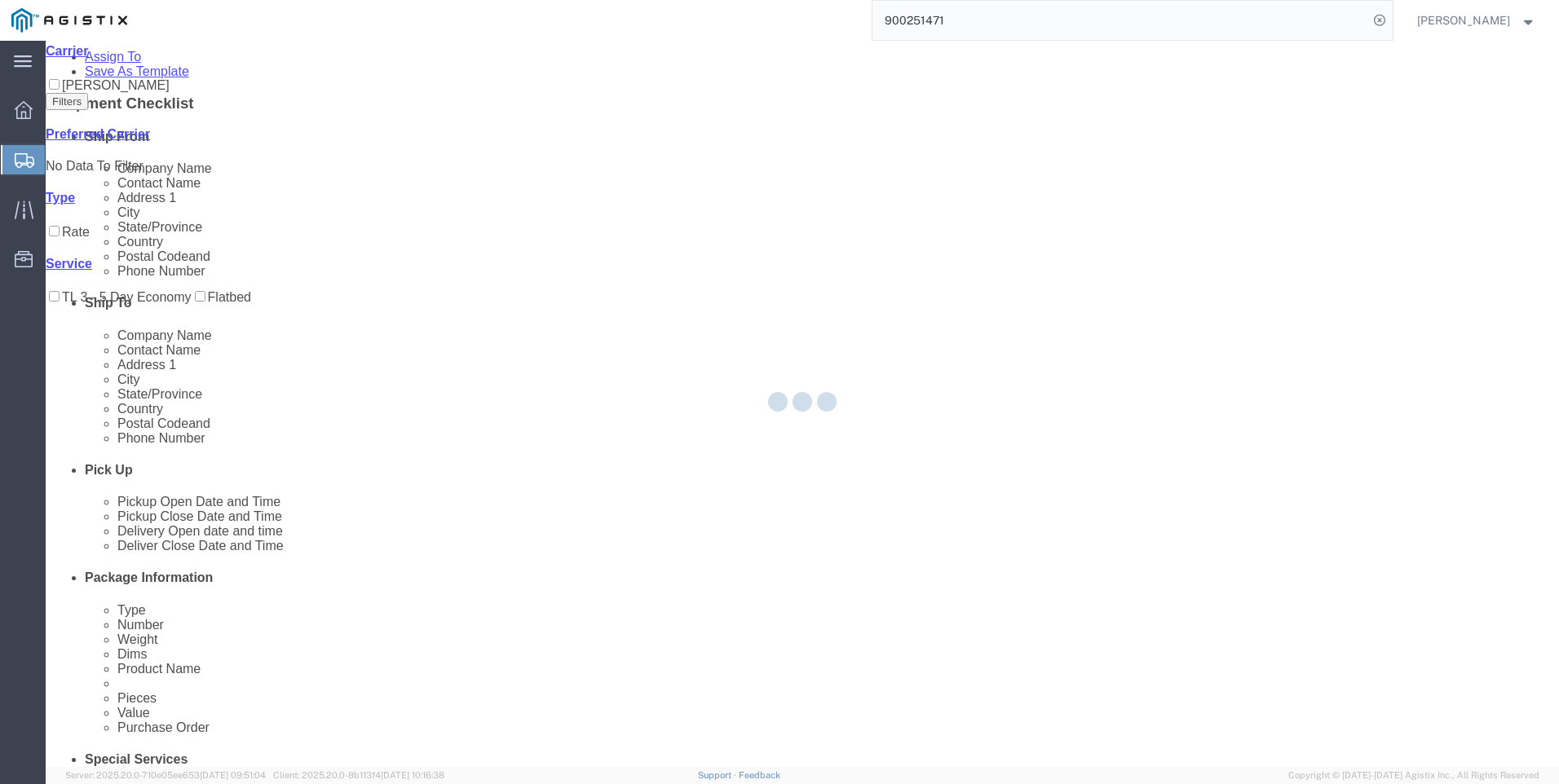
scroll to position [0, 0]
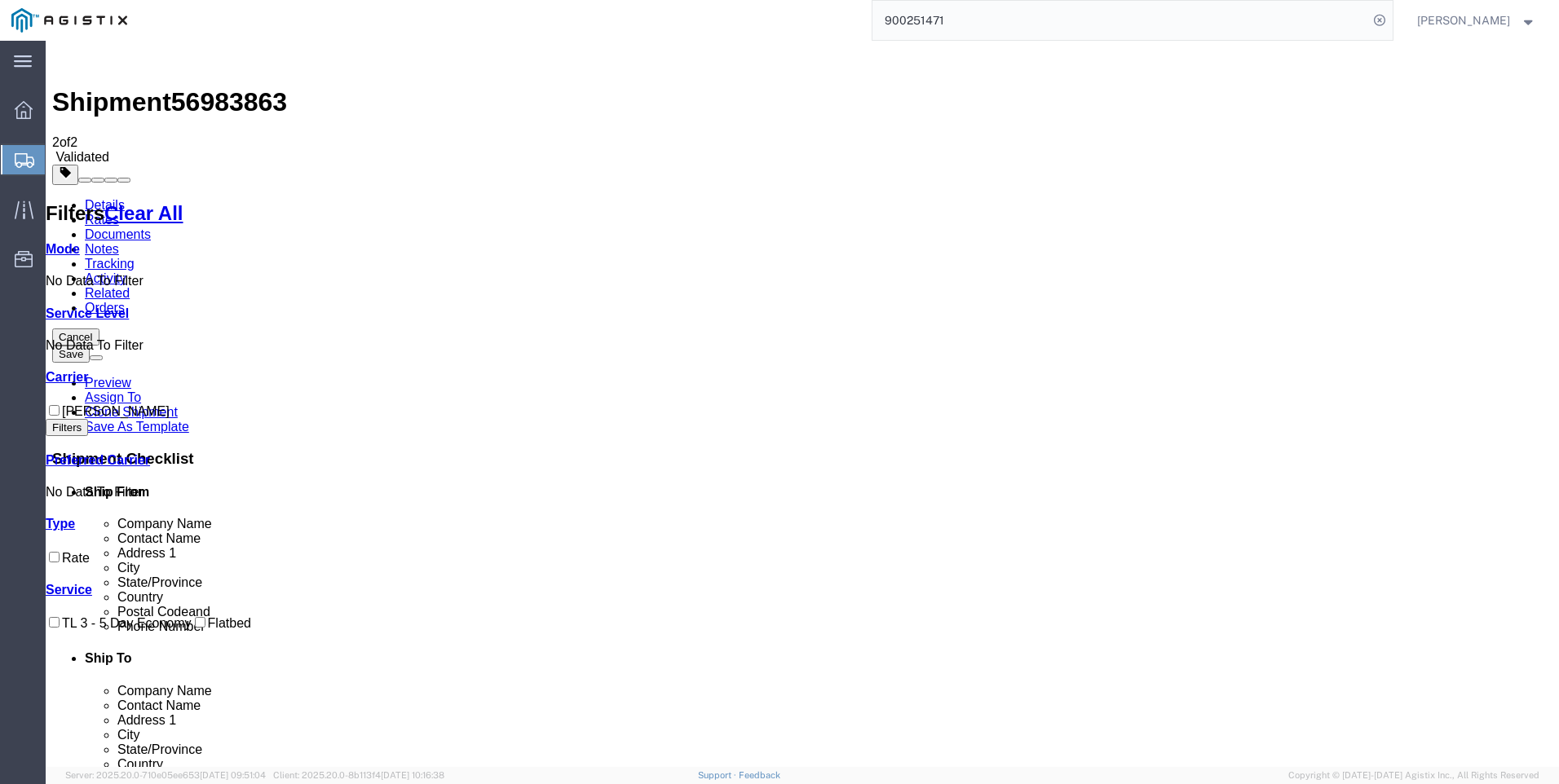
click at [108, 198] on link "Details" at bounding box center [105, 205] width 40 height 13
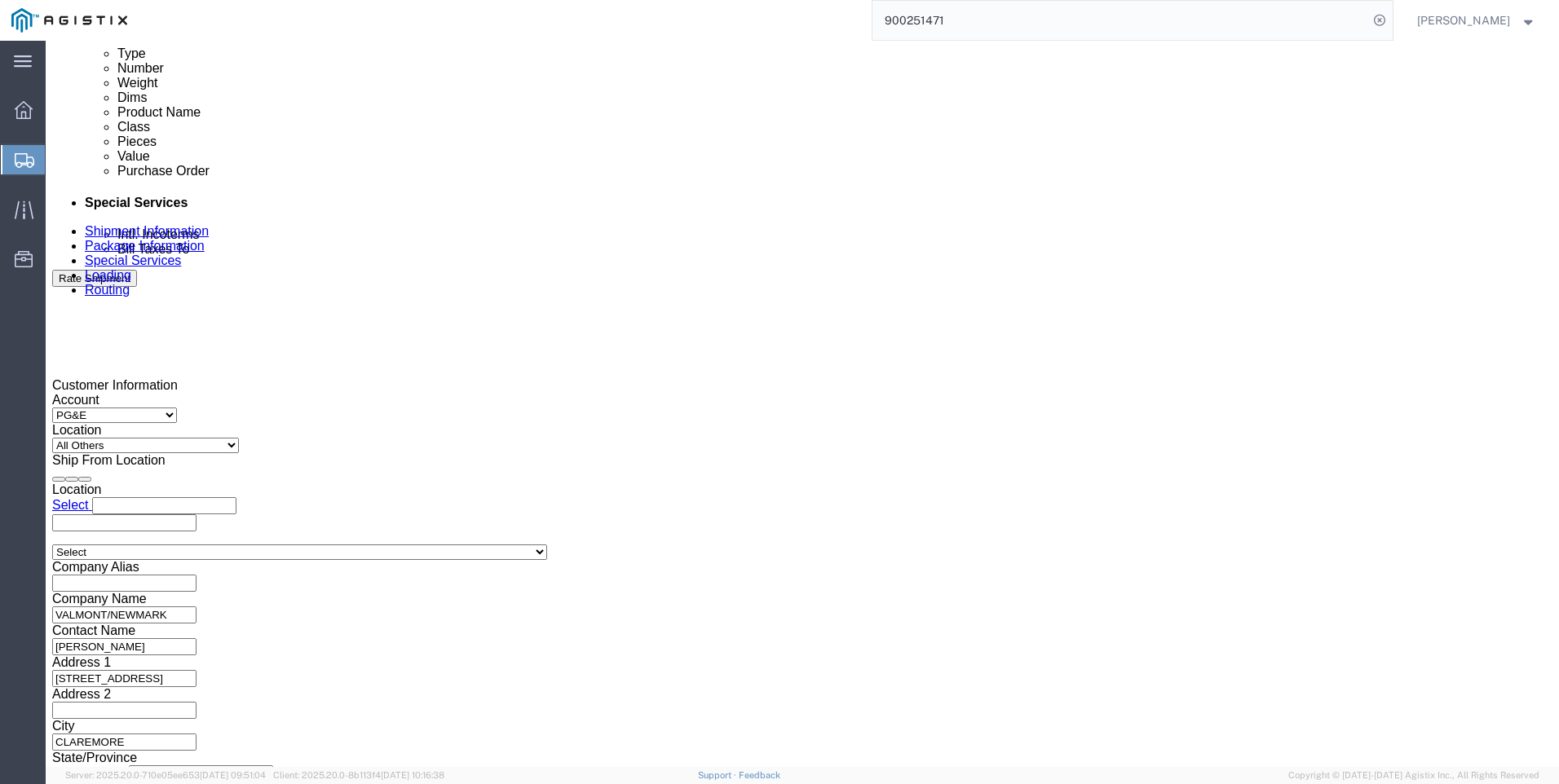
scroll to position [897, 0]
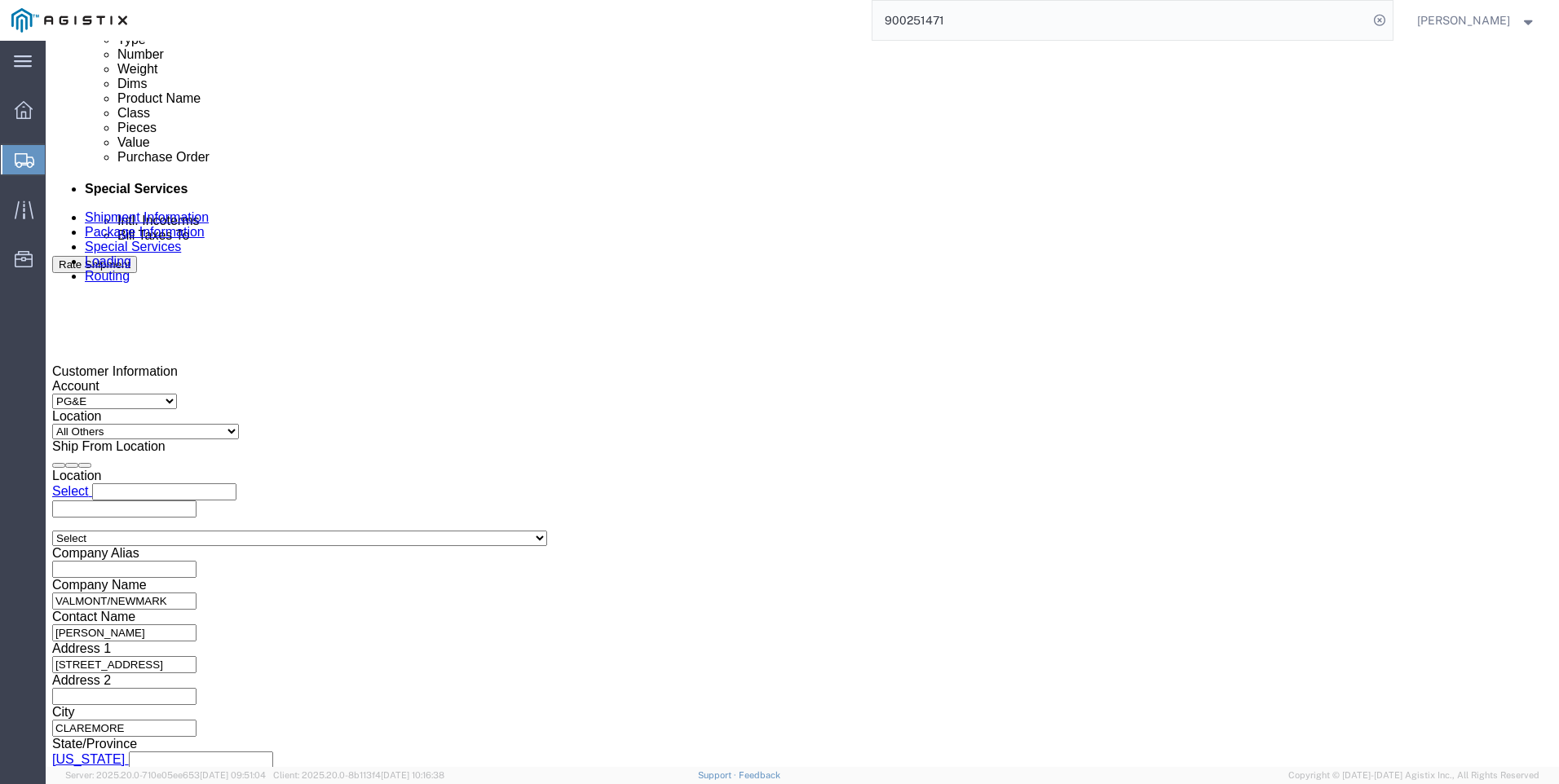
click button "Rate Shipment"
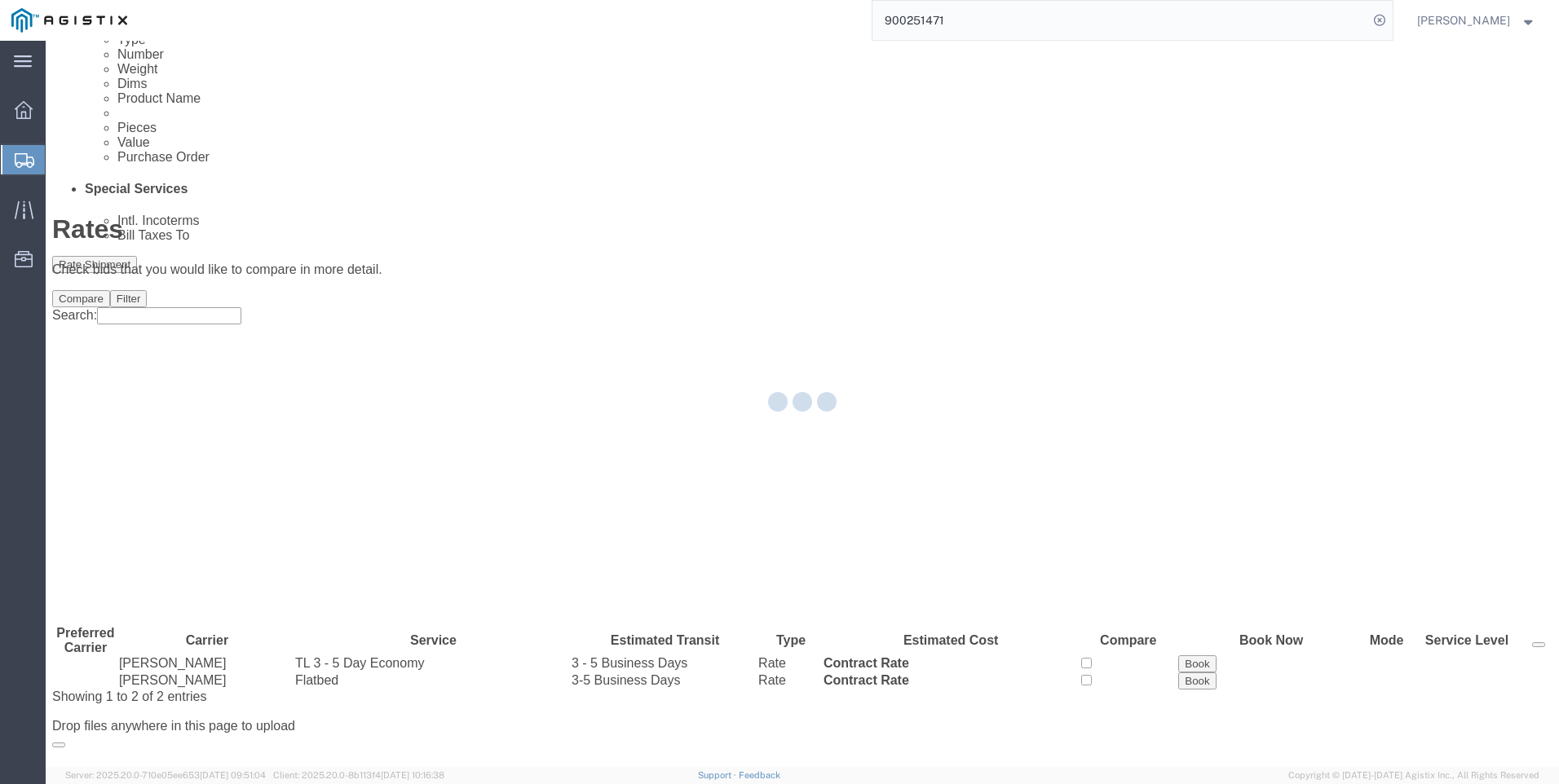
scroll to position [0, 0]
